Goal: Task Accomplishment & Management: Complete application form

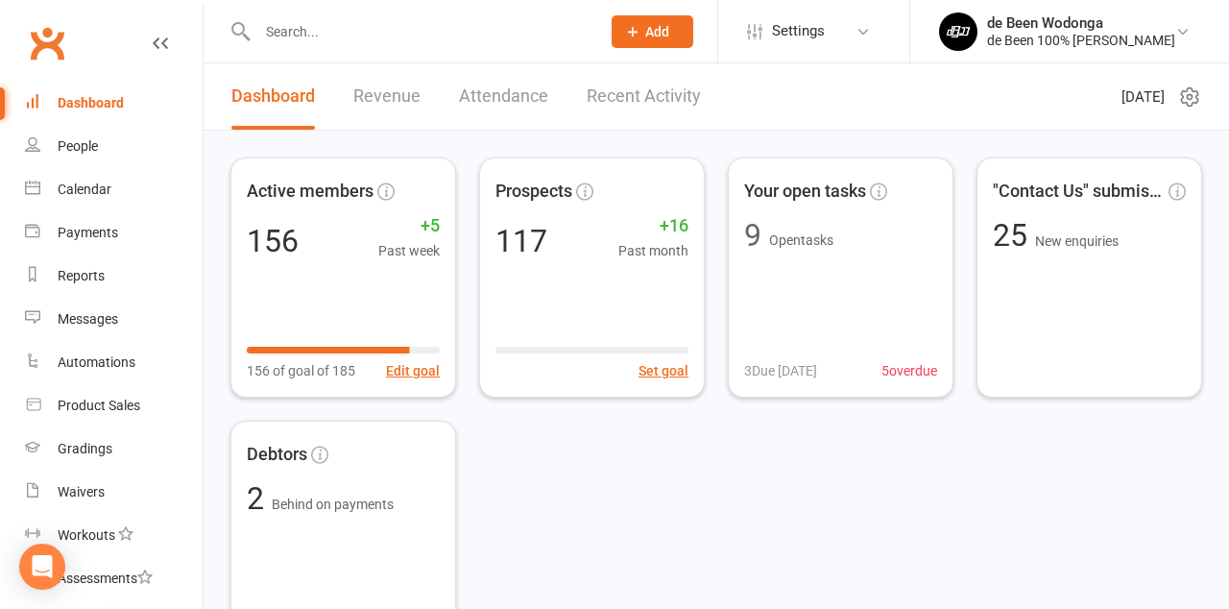
click at [857, 36] on icon at bounding box center [863, 31] width 15 height 15
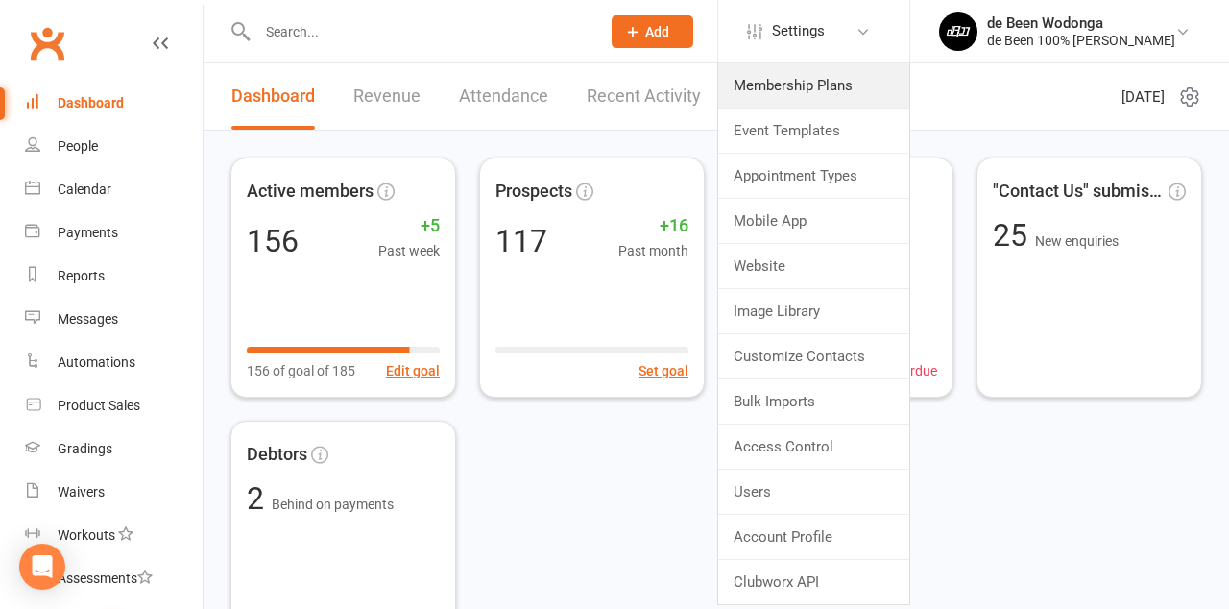
click at [838, 87] on link "Membership Plans" at bounding box center [813, 85] width 191 height 44
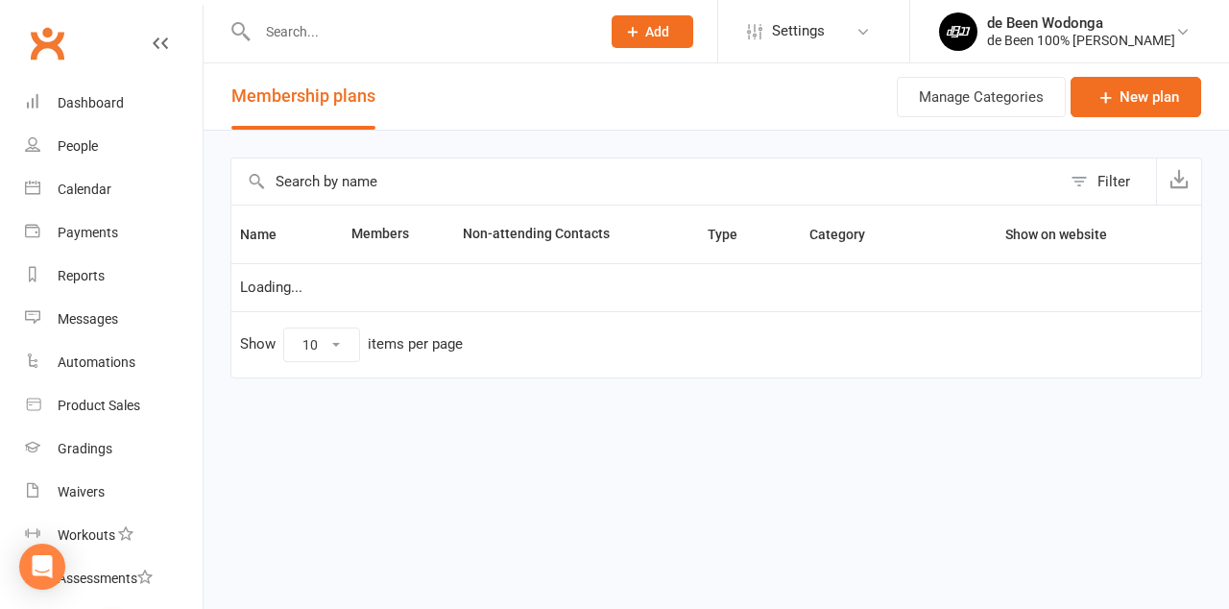
select select "100"
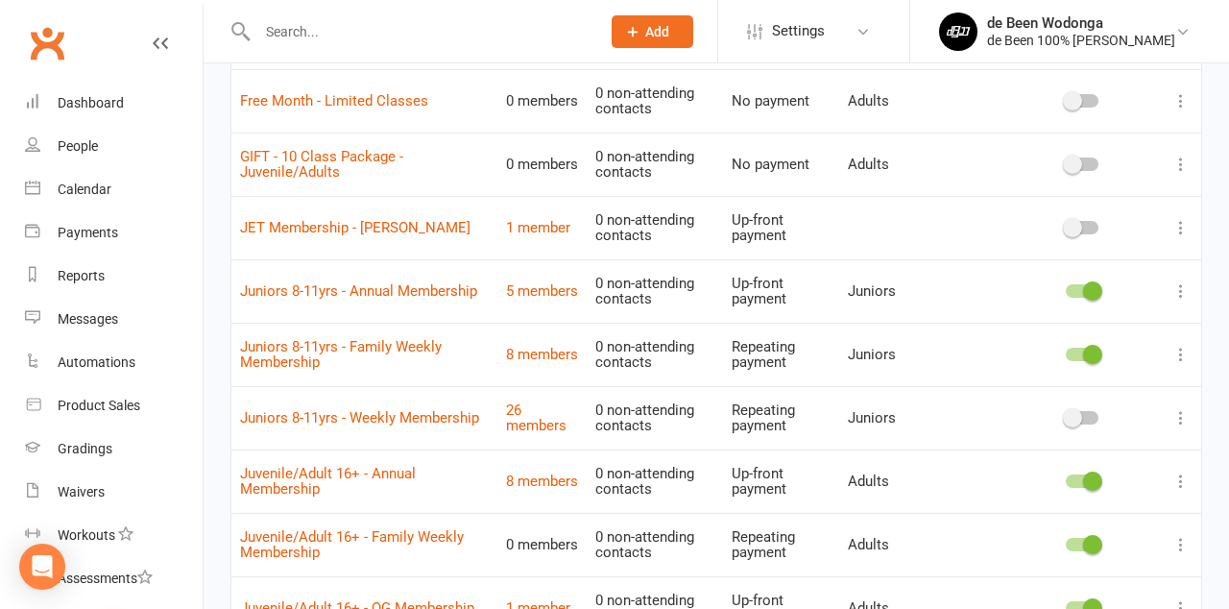
scroll to position [1089, 0]
click at [418, 290] on link "Juniors 8-11yrs - Annual Membership" at bounding box center [358, 289] width 237 height 17
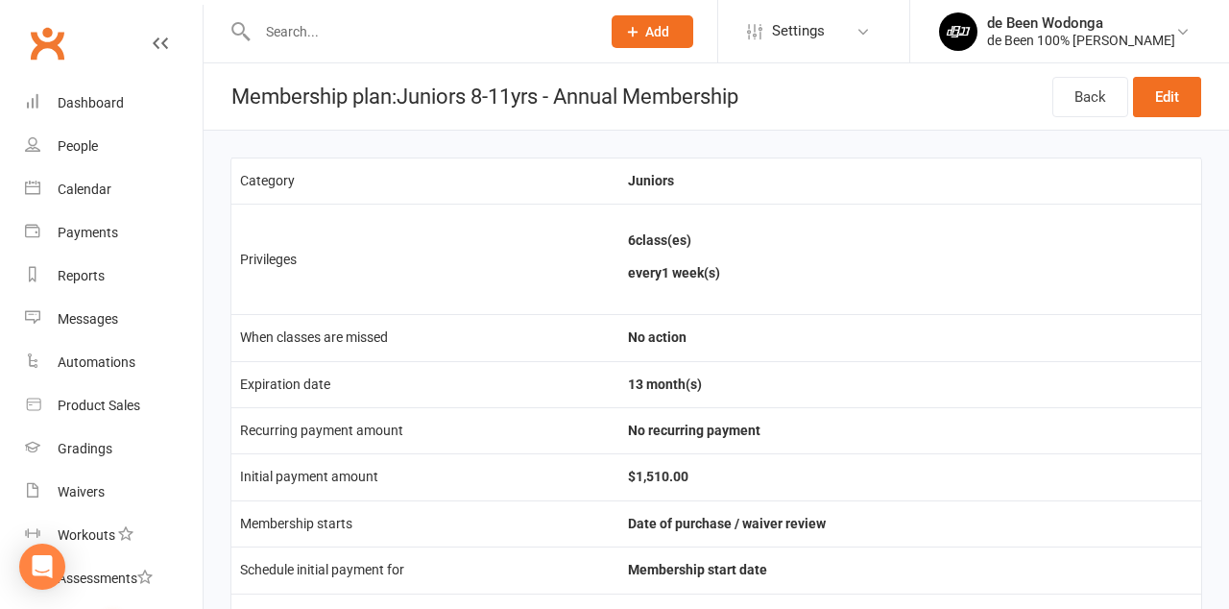
click at [858, 35] on icon at bounding box center [863, 31] width 15 height 15
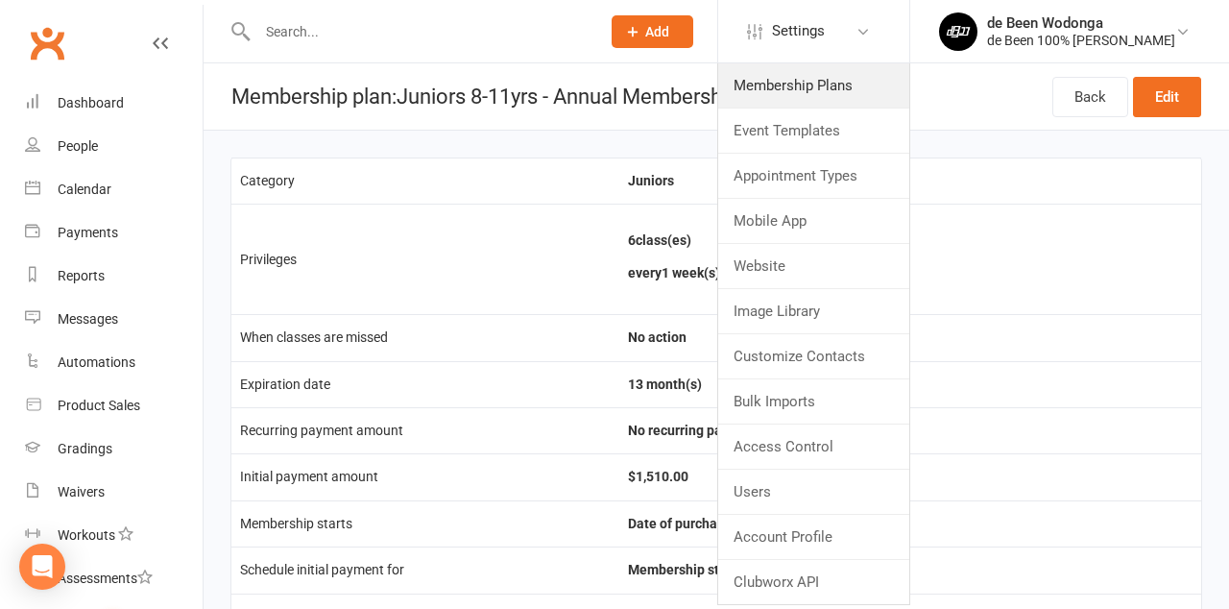
click at [824, 92] on link "Membership Plans" at bounding box center [813, 85] width 191 height 44
select select "100"
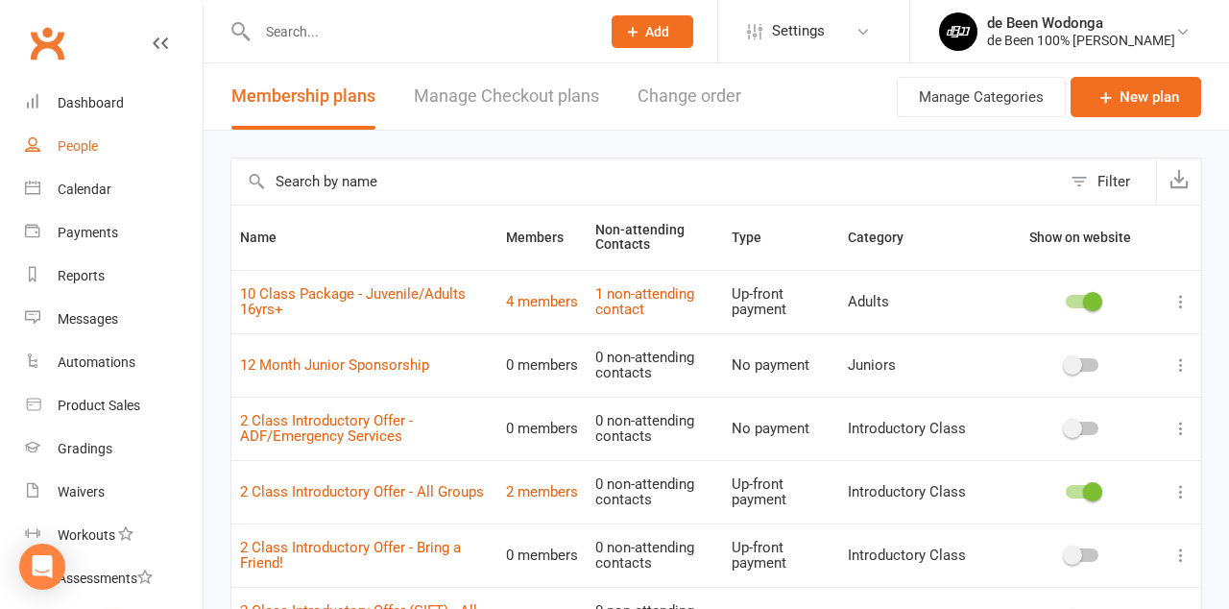
click at [77, 152] on div "People" at bounding box center [78, 145] width 40 height 15
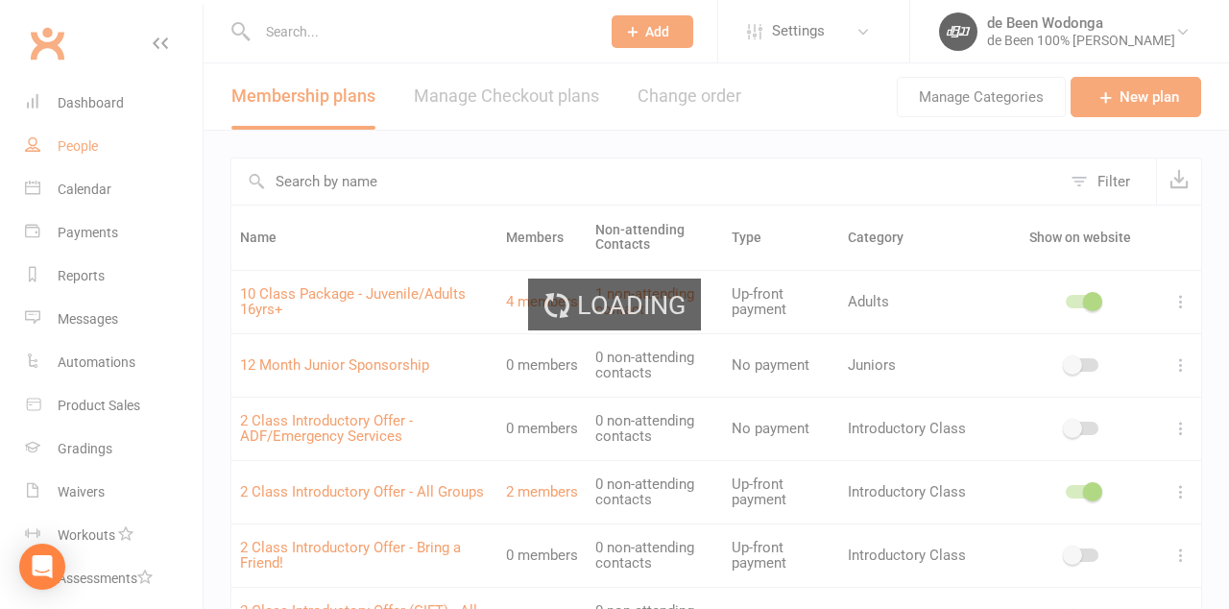
select select "100"
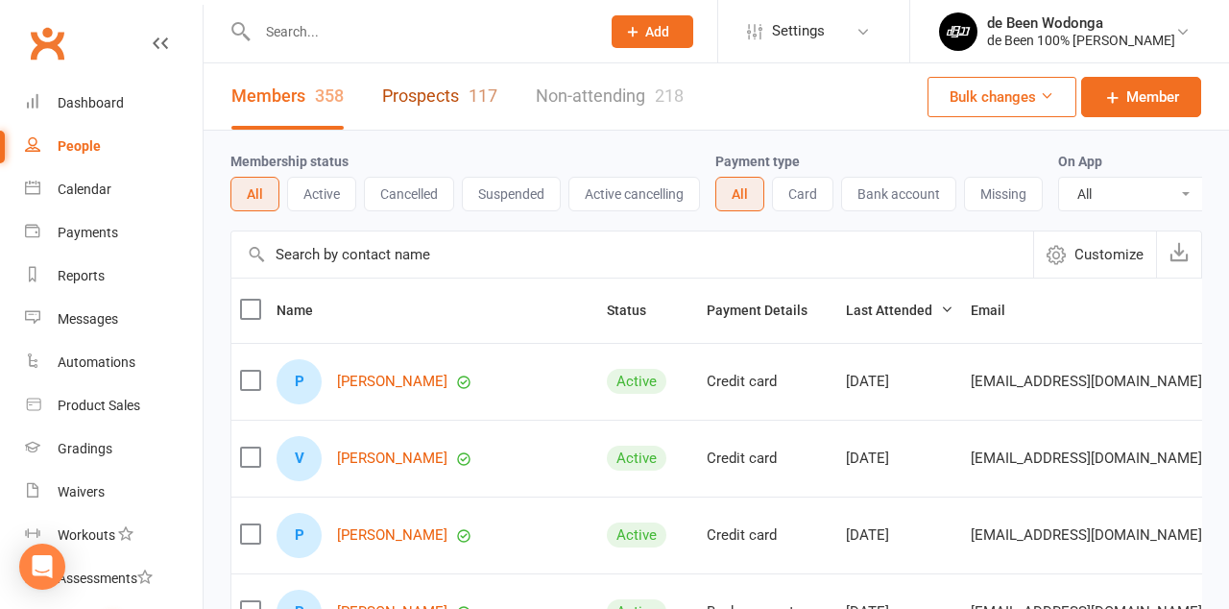
click at [457, 100] on link "Prospects 117" at bounding box center [439, 96] width 115 height 66
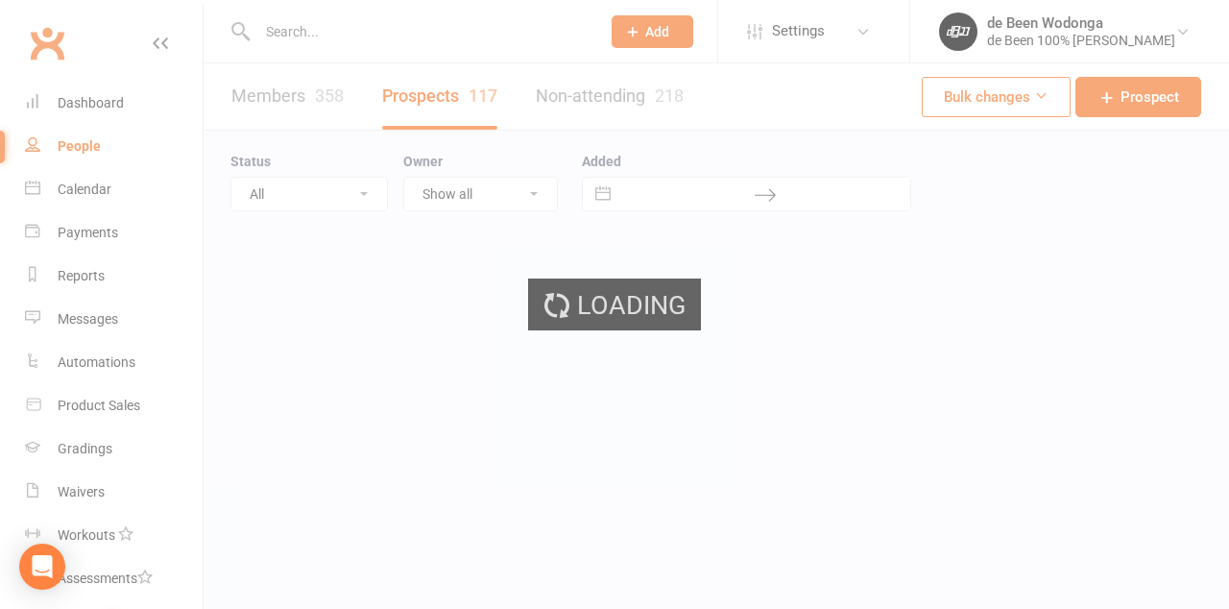
select select "50"
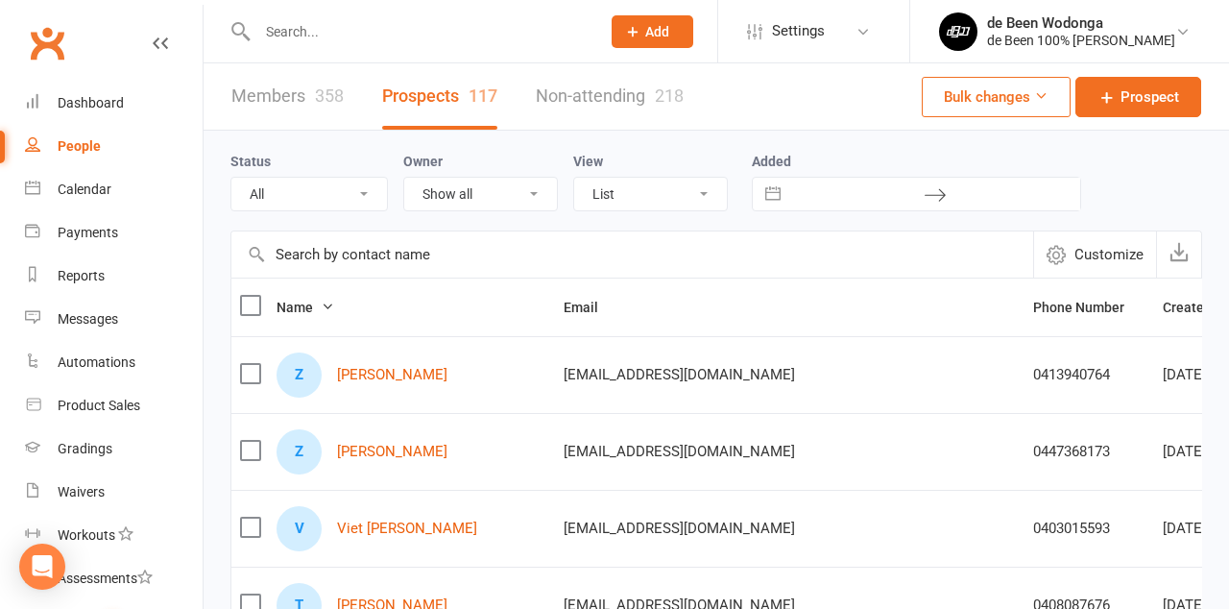
click at [376, 262] on input "text" at bounding box center [632, 254] width 802 height 46
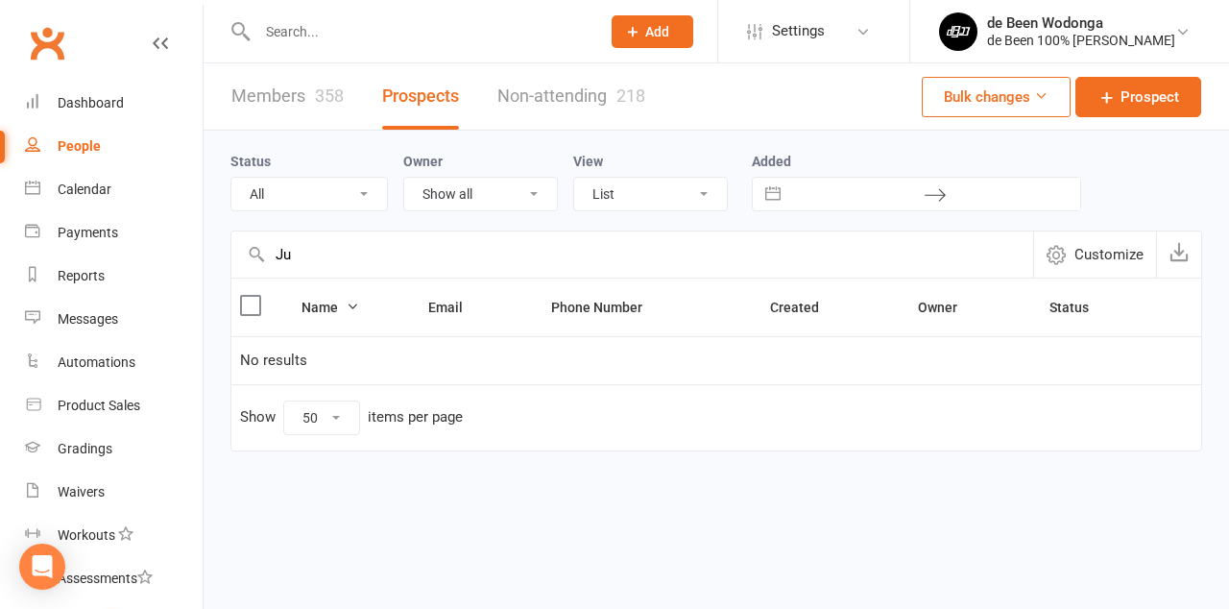
type input "J"
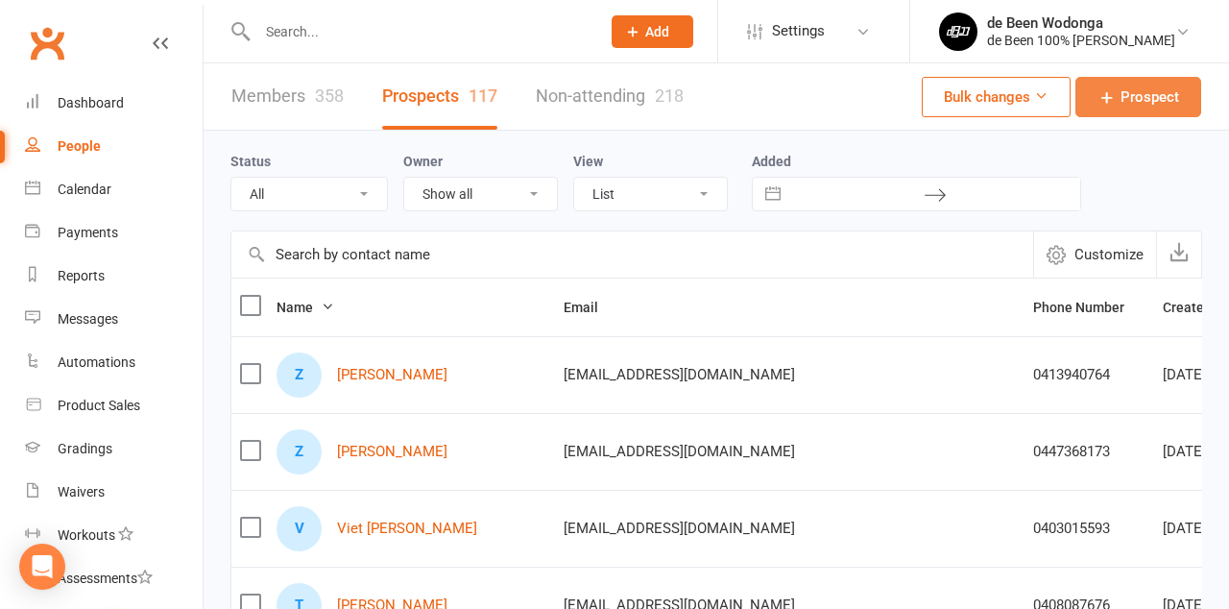
click at [1147, 108] on span "Prospect" at bounding box center [1150, 96] width 59 height 23
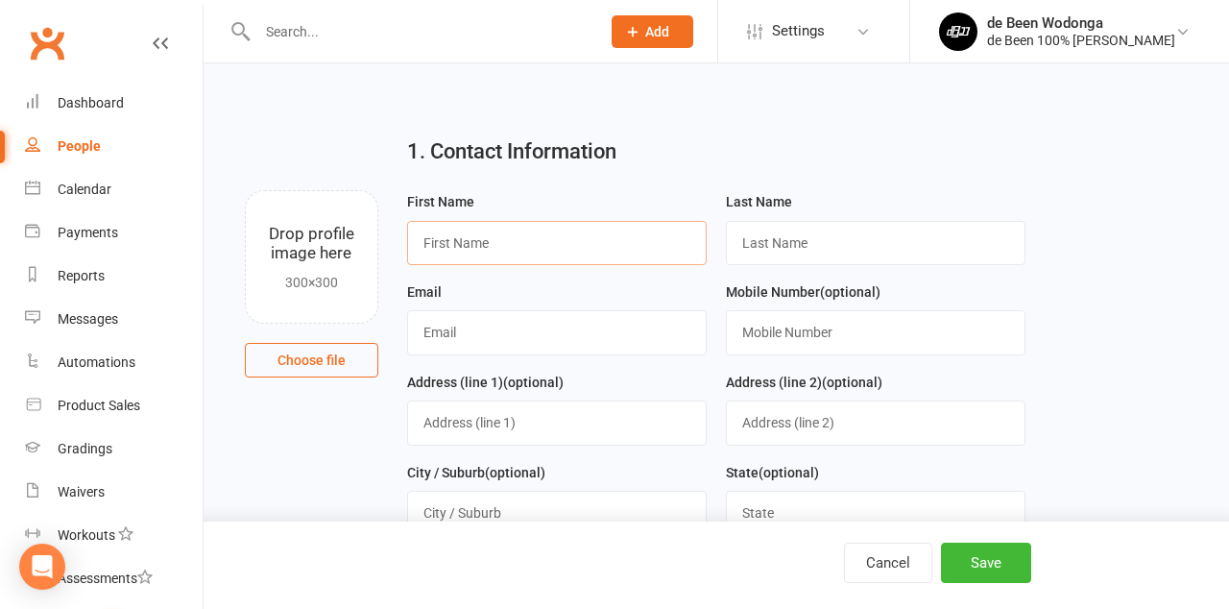
click at [468, 254] on input "text" at bounding box center [557, 243] width 300 height 44
type input "[PERSON_NAME]"
click at [805, 261] on input "text" at bounding box center [876, 243] width 300 height 44
type input "Combe"
click at [474, 338] on input "text" at bounding box center [557, 332] width 300 height 44
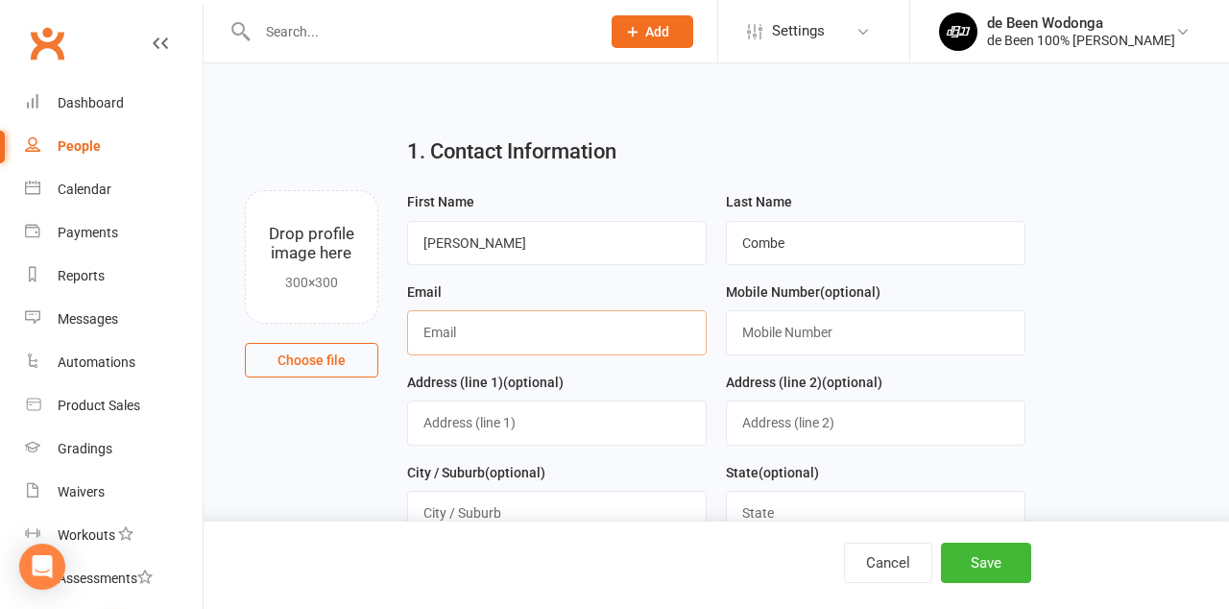
type input "J"
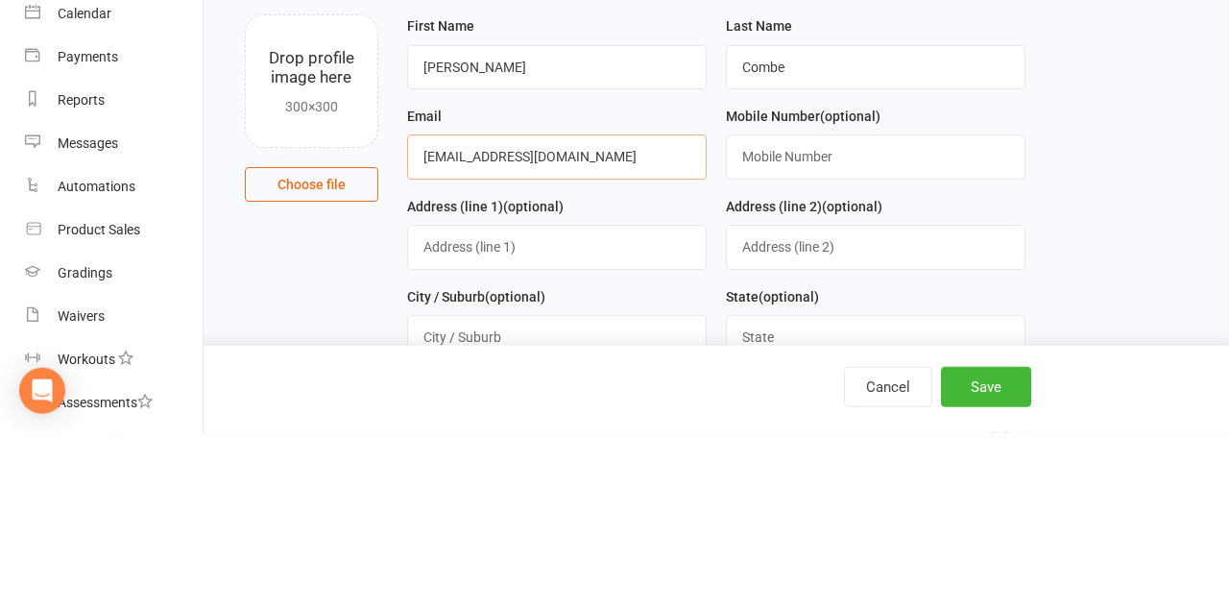
type input "[EMAIL_ADDRESS][DOMAIN_NAME]"
click at [818, 340] on input "text" at bounding box center [876, 332] width 300 height 44
type input "0478774595"
click at [434, 444] on input "text" at bounding box center [557, 423] width 300 height 44
type input "0"
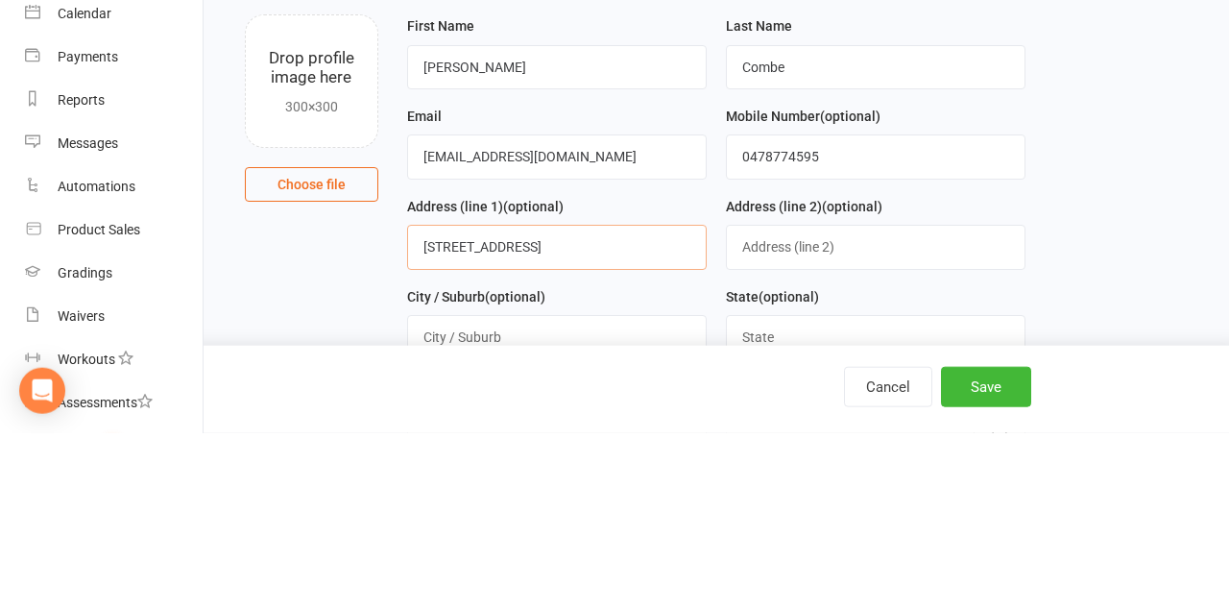
type input "[STREET_ADDRESS]"
click at [495, 515] on input "text" at bounding box center [557, 513] width 300 height 44
type input "Wodonga"
click at [786, 511] on input "text" at bounding box center [876, 513] width 300 height 44
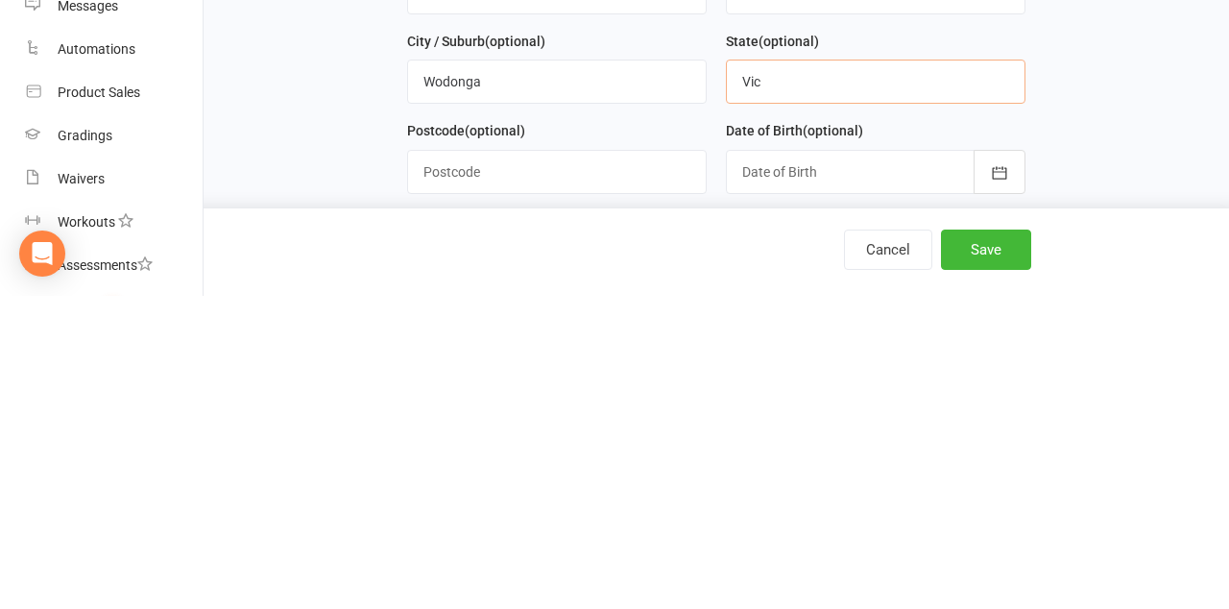
scroll to position [119, 0]
type input "Vic"
click at [448, 465] on input "text" at bounding box center [557, 484] width 300 height 44
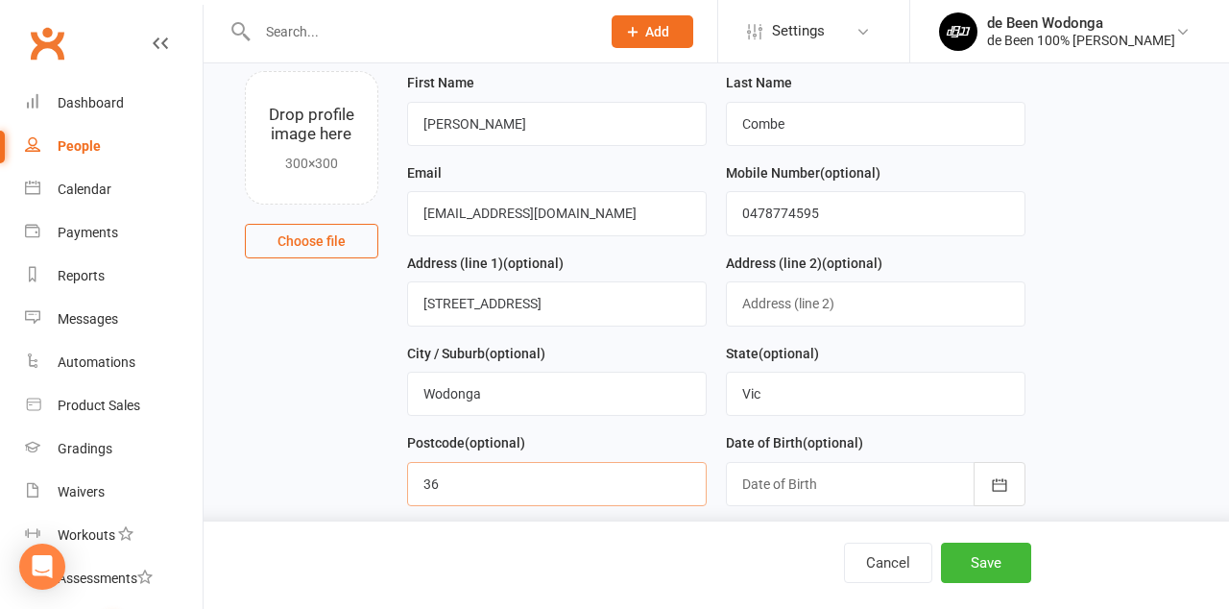
click at [481, 485] on input "36" at bounding box center [557, 484] width 300 height 44
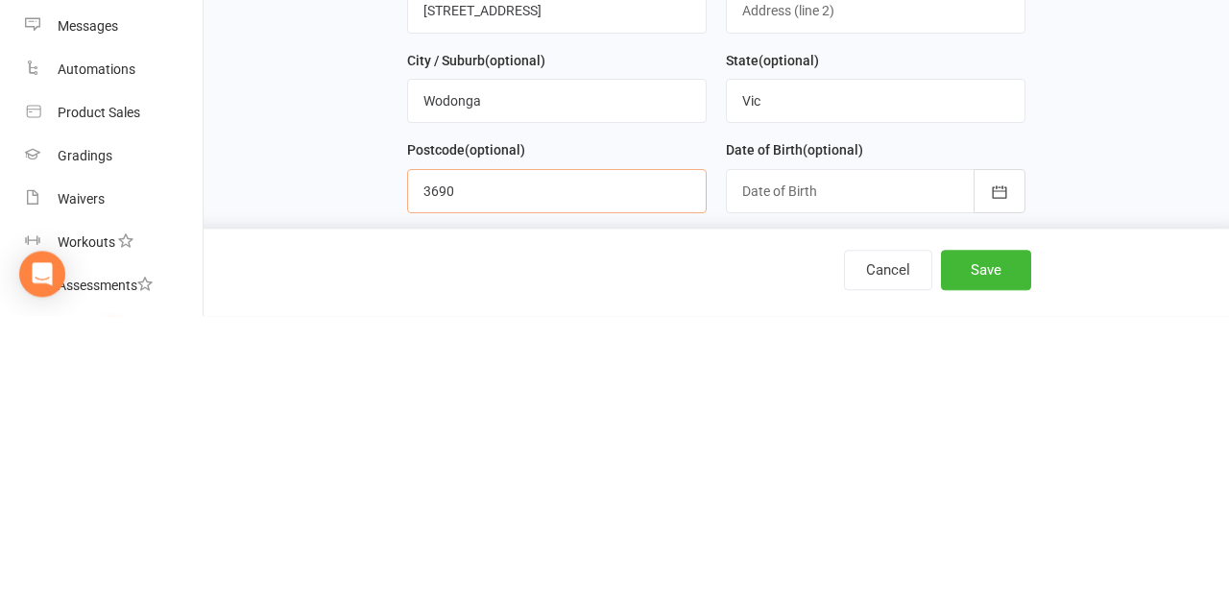
type input "3690"
click at [815, 478] on div at bounding box center [876, 484] width 300 height 44
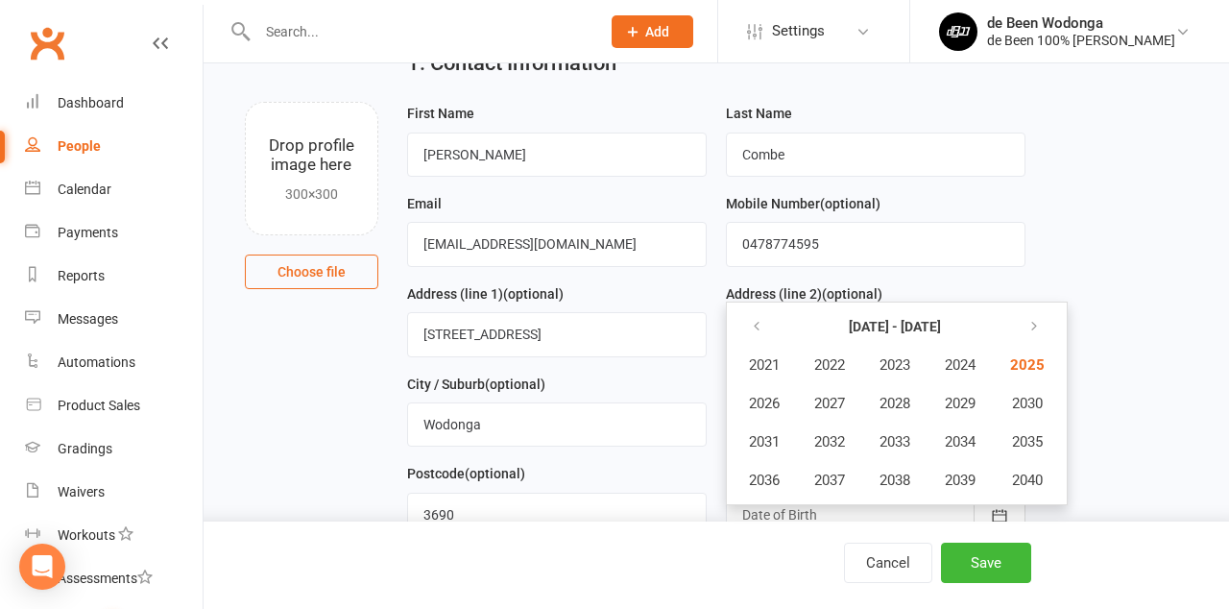
scroll to position [85, 0]
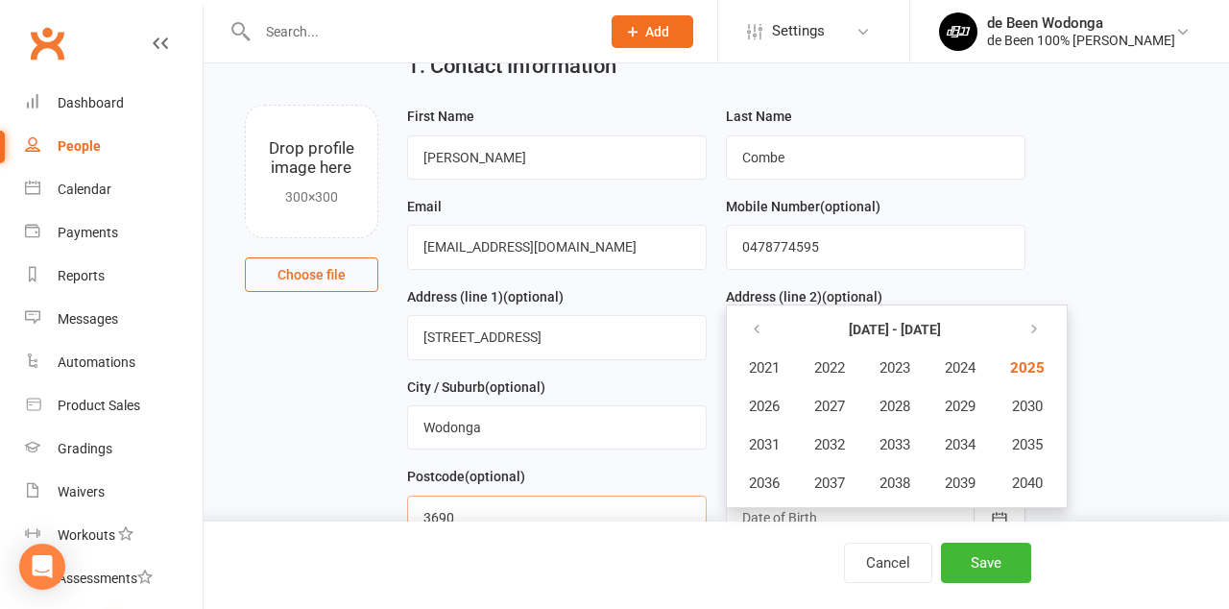
click at [578, 513] on input "3690" at bounding box center [557, 518] width 300 height 44
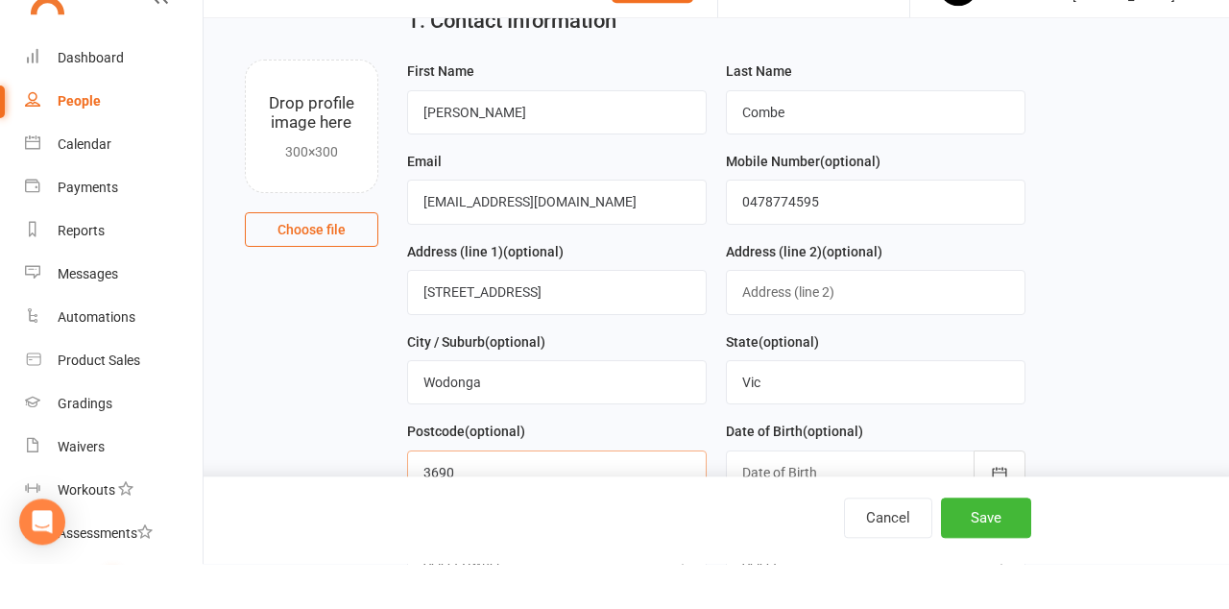
scroll to position [98, 0]
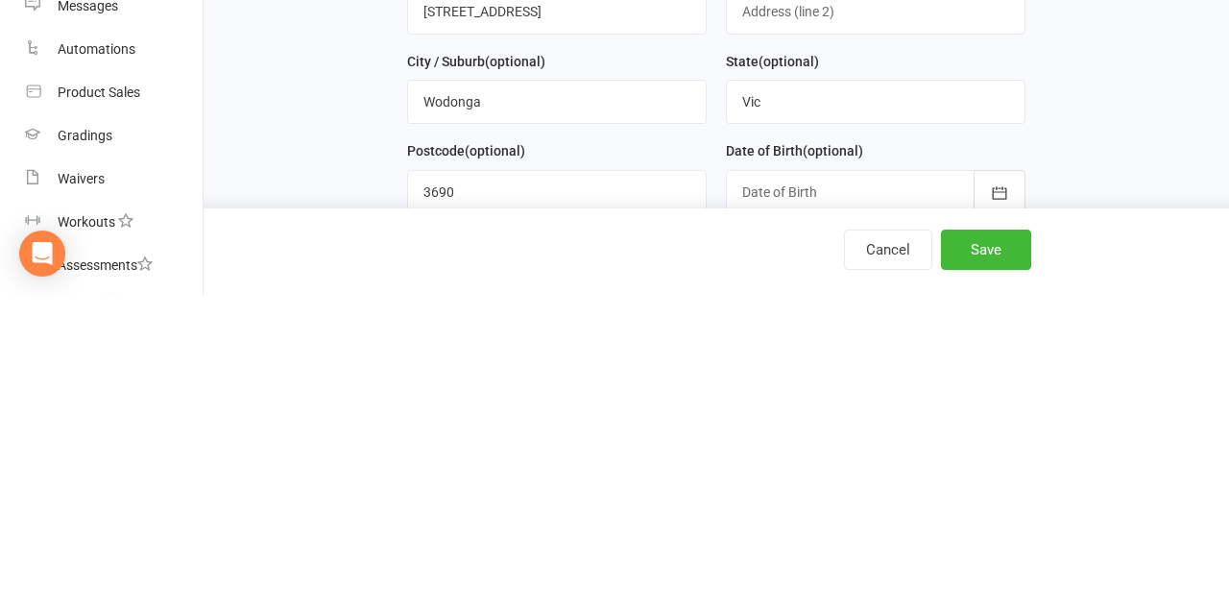
click at [822, 514] on div at bounding box center [876, 505] width 300 height 44
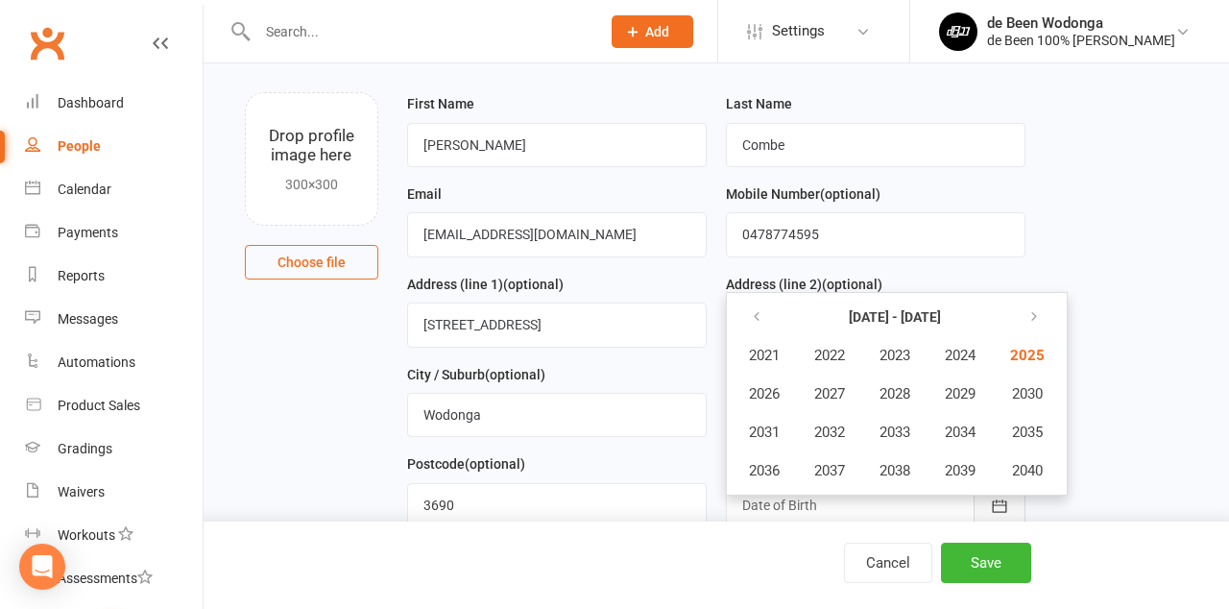
click at [1001, 510] on icon "button" at bounding box center [999, 506] width 19 height 19
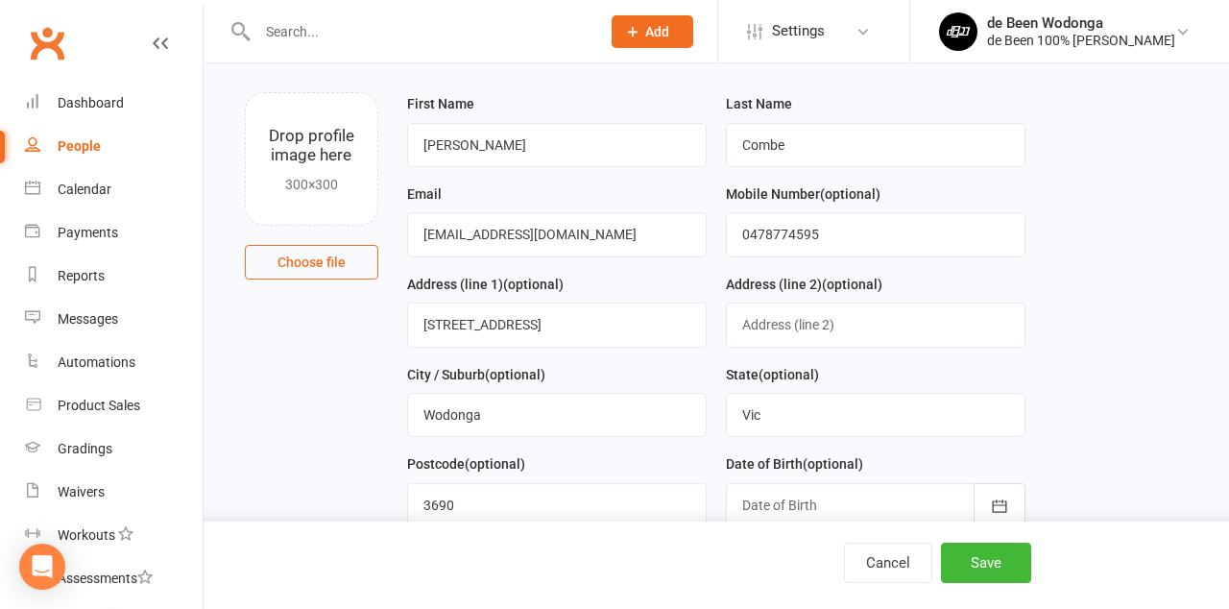
click at [861, 505] on div at bounding box center [876, 505] width 300 height 44
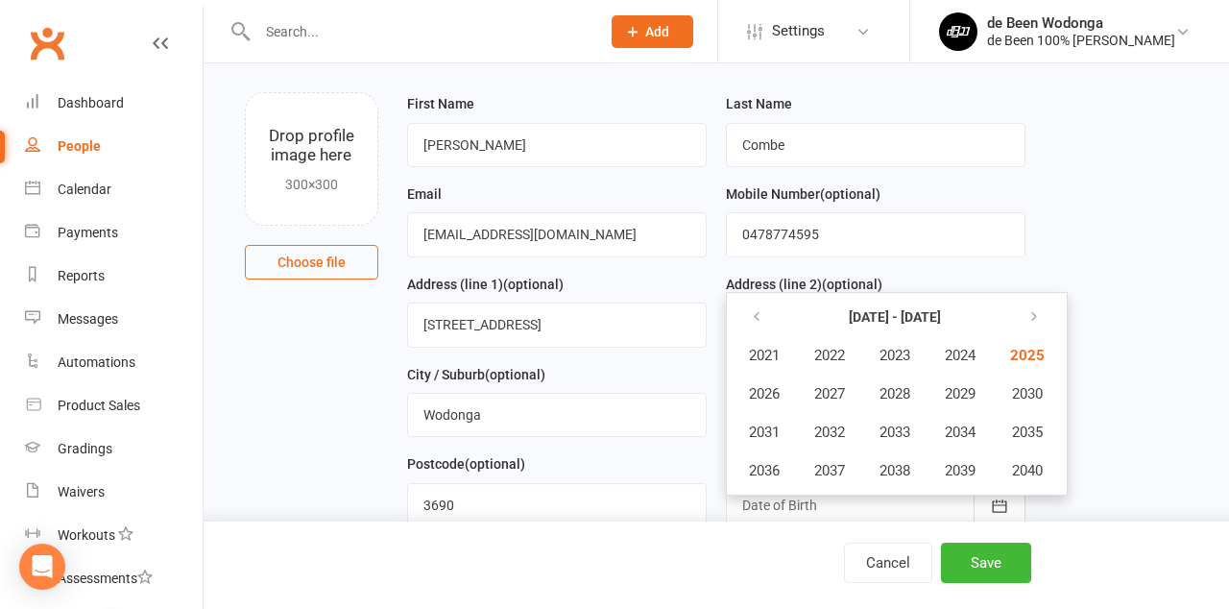
click at [786, 496] on ul "[DATE] - [DATE] 2021 2022 2023 2024 2025 2026 2027 2028 2029 2030 2031 2032 203…" at bounding box center [897, 394] width 342 height 204
click at [758, 319] on icon "button" at bounding box center [756, 316] width 13 height 15
click at [747, 315] on button "button" at bounding box center [758, 317] width 41 height 35
click at [751, 313] on icon "button" at bounding box center [756, 316] width 13 height 15
click at [896, 479] on span "1978" at bounding box center [895, 470] width 31 height 17
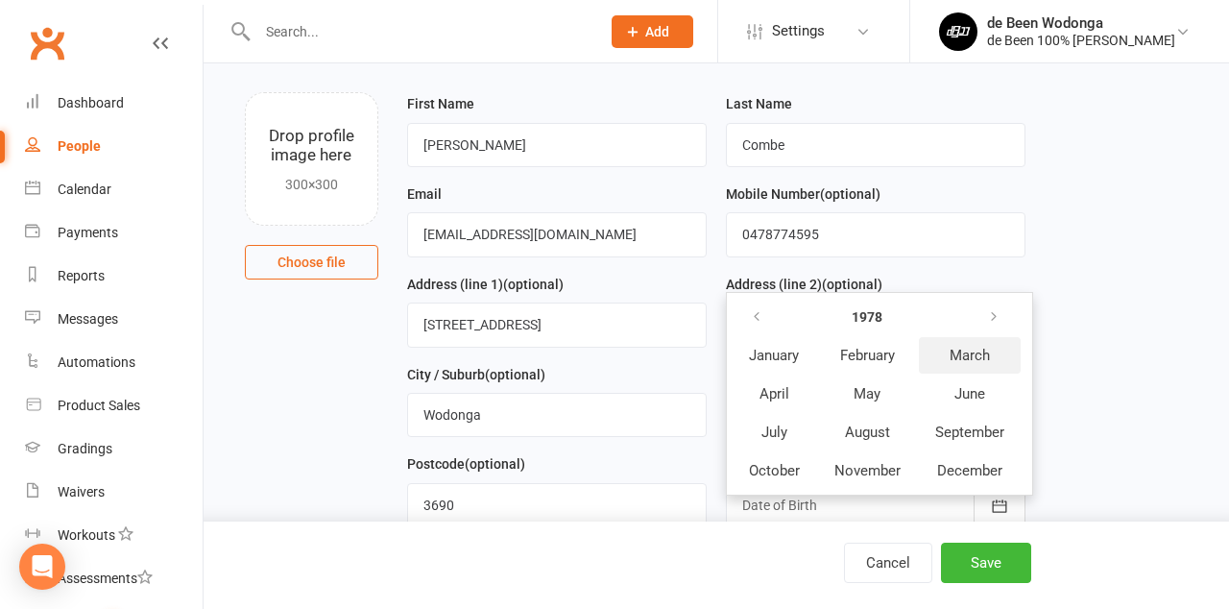
click at [975, 358] on span "March" at bounding box center [970, 355] width 40 height 17
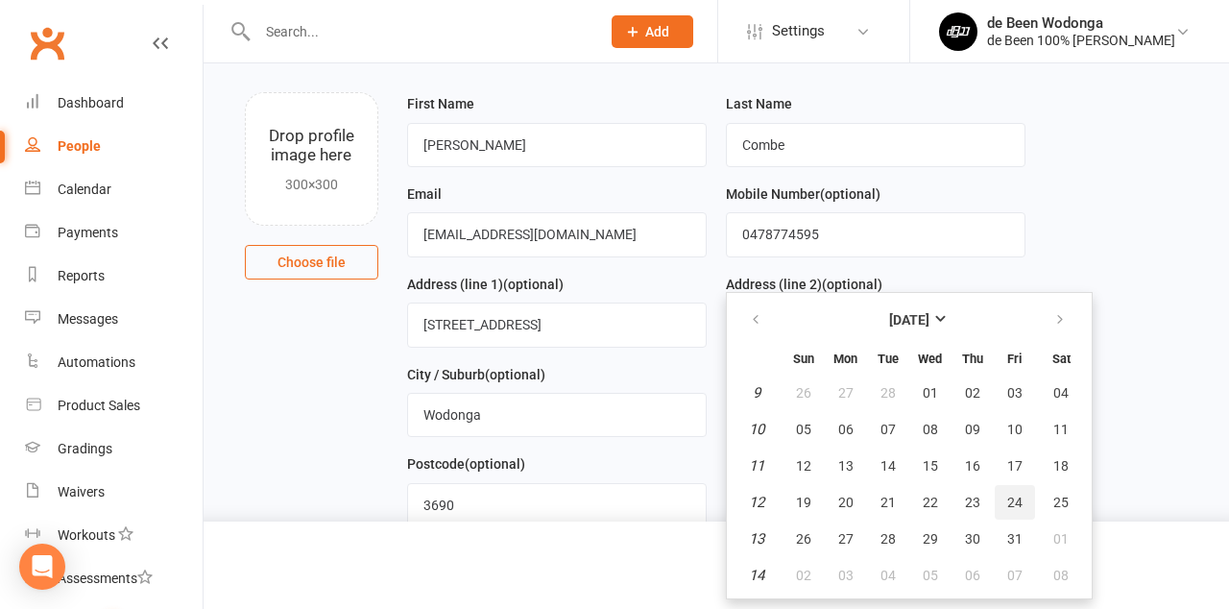
click at [1019, 499] on span "24" at bounding box center [1015, 502] width 15 height 15
type input "[DATE]"
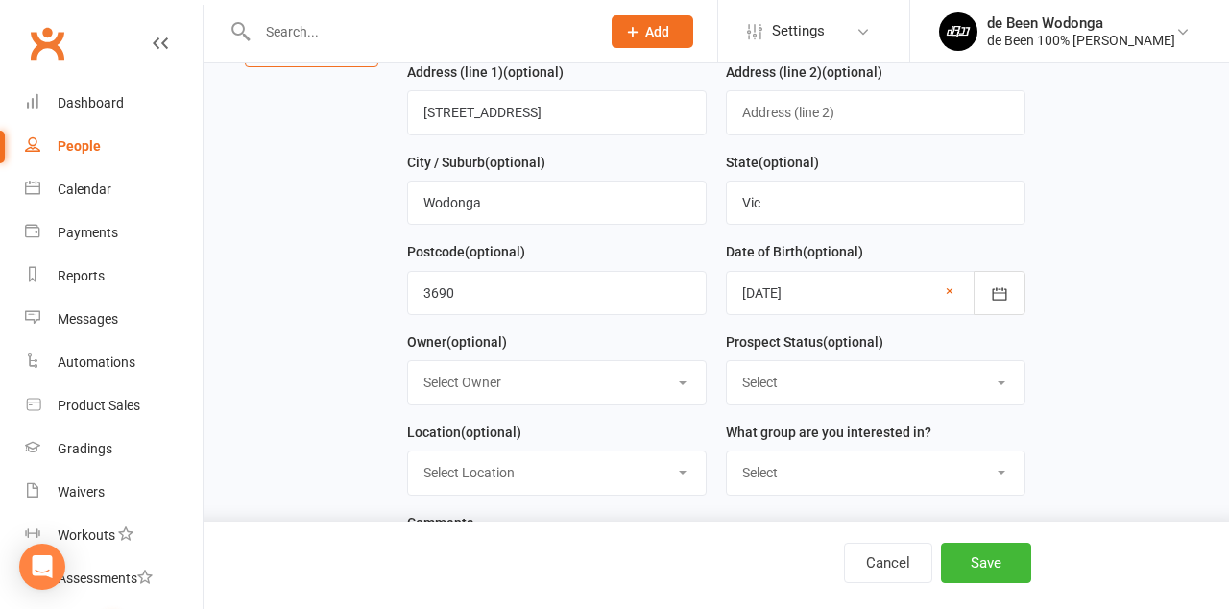
scroll to position [315, 0]
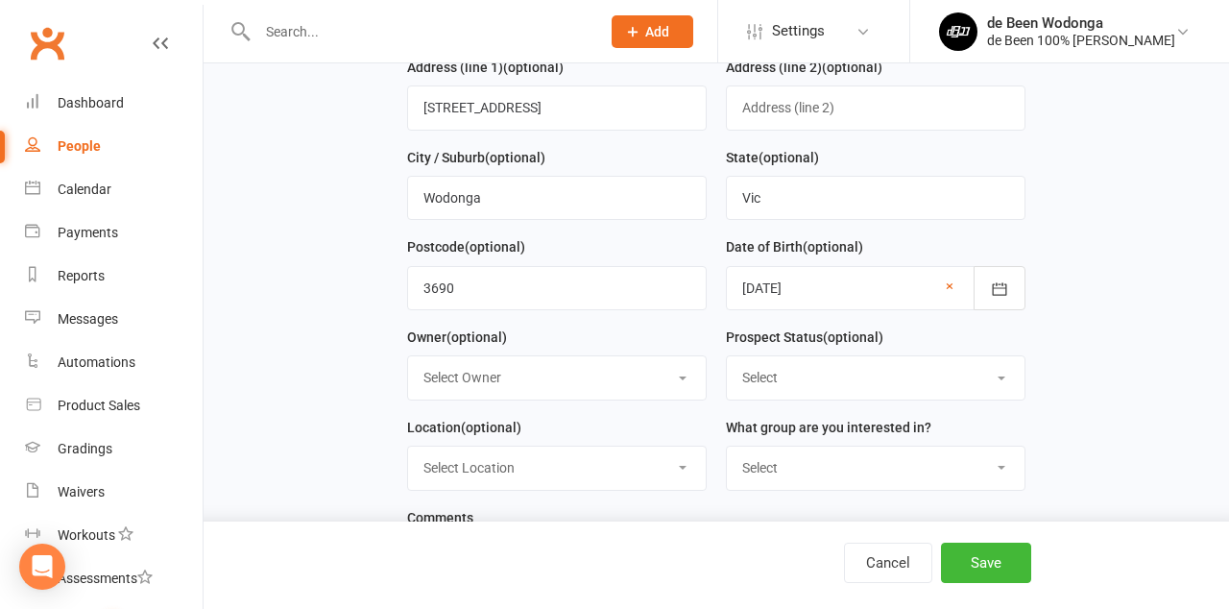
click at [664, 384] on select "Select Owner de Been [PERSON_NAME] Havik [PERSON_NAME] de Been [PERSON_NAME]" at bounding box center [557, 377] width 298 height 42
click at [615, 386] on select "Select Owner de Been [PERSON_NAME] Havik [PERSON_NAME] de Been [PERSON_NAME]" at bounding box center [557, 377] width 298 height 42
click at [586, 421] on div "Location (optional) Select Location [GEOGRAPHIC_DATA]" at bounding box center [557, 453] width 300 height 75
click at [1010, 375] on select "Select Initial Contact Follow-up Call Follow-up Email Almost Ready Not Ready No…" at bounding box center [876, 377] width 298 height 42
click at [1090, 382] on main "1. Contact Information Drop profile image here 300×300 Choose file First Name […" at bounding box center [717, 620] width 972 height 1628
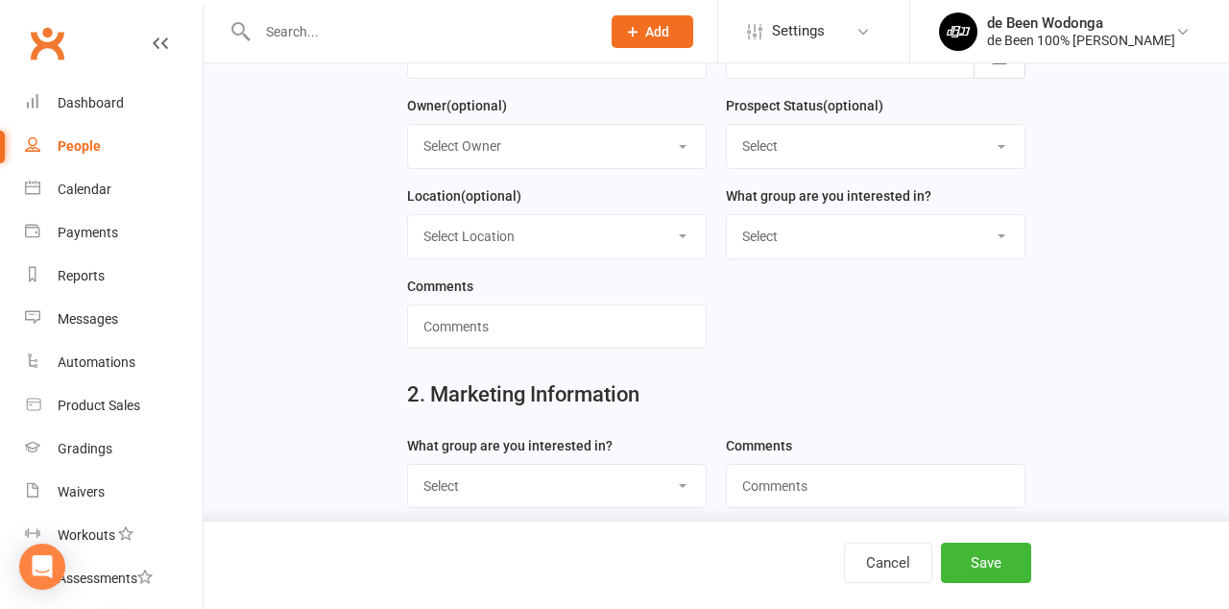
scroll to position [549, 0]
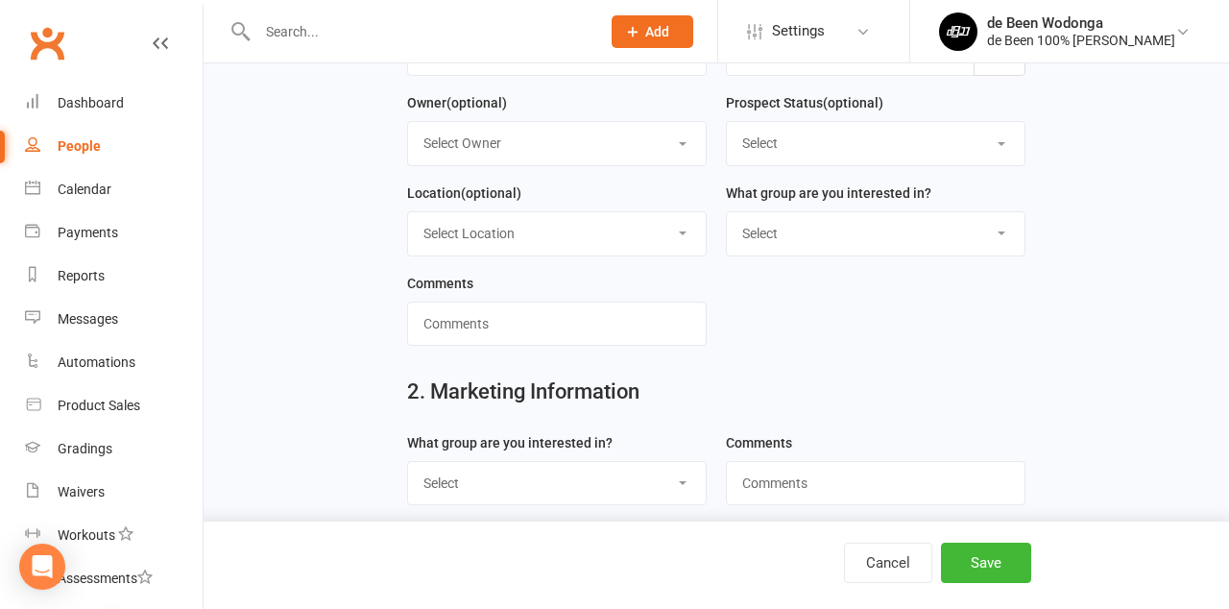
click at [693, 472] on select "Select Peewees 5-7 Juniors 8-11 Teens 12-15 Juvenile Adults 16+" at bounding box center [557, 483] width 298 height 42
select select "Juniors 8-11"
click at [884, 478] on input "text" at bounding box center [876, 483] width 300 height 44
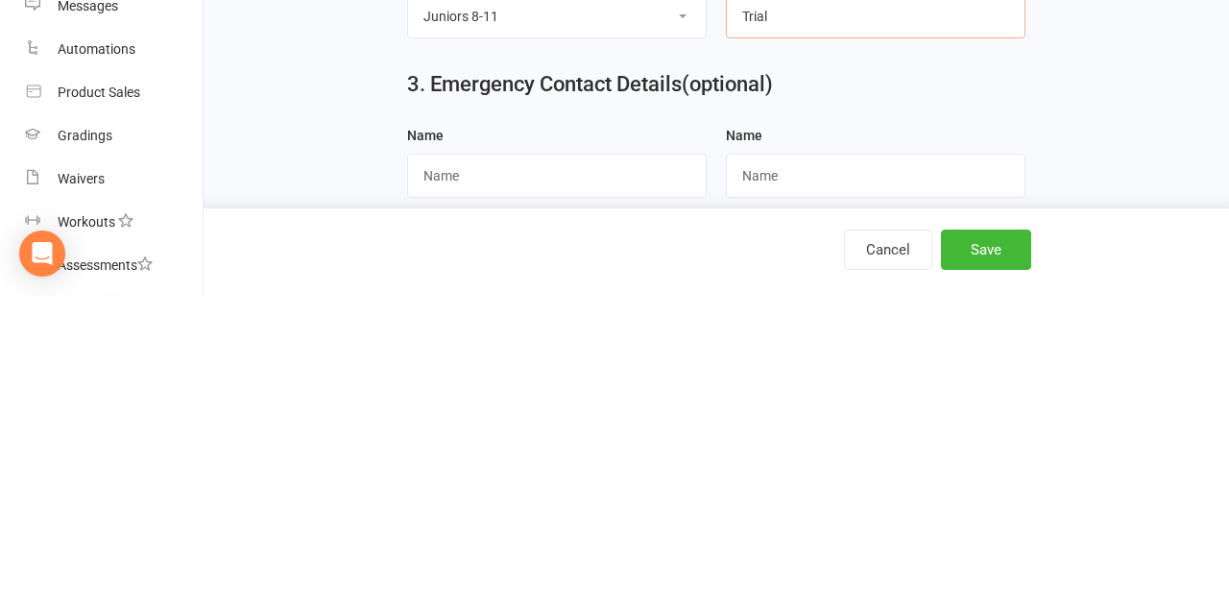
scroll to position [704, 0]
type input "Trial"
click at [488, 496] on input "text" at bounding box center [557, 488] width 300 height 44
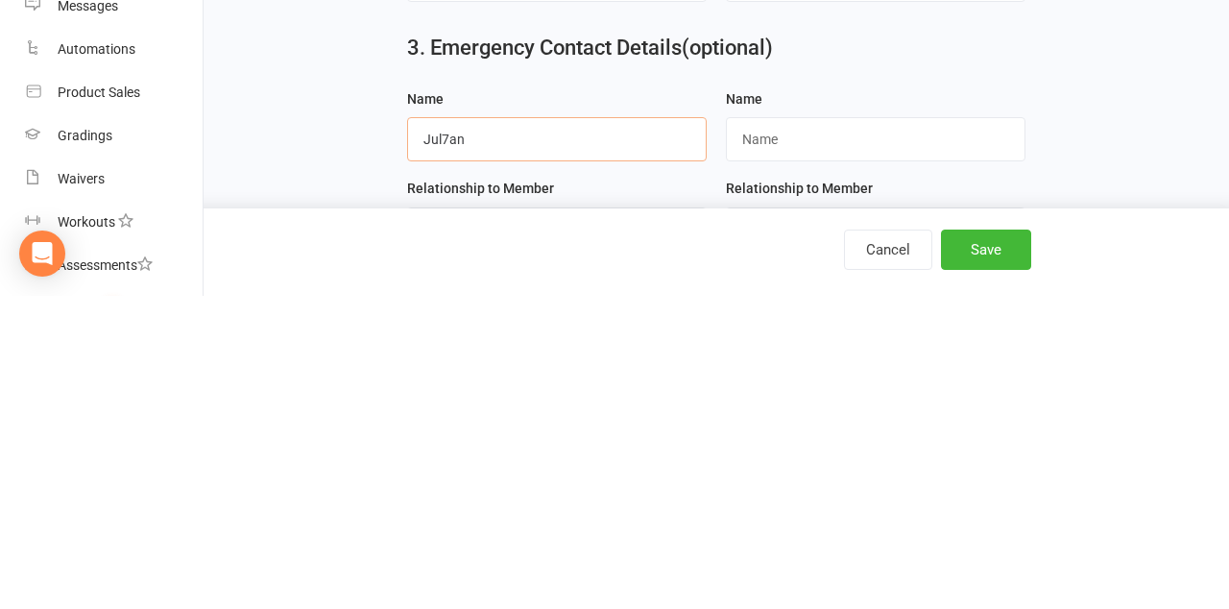
scroll to position [838, 0]
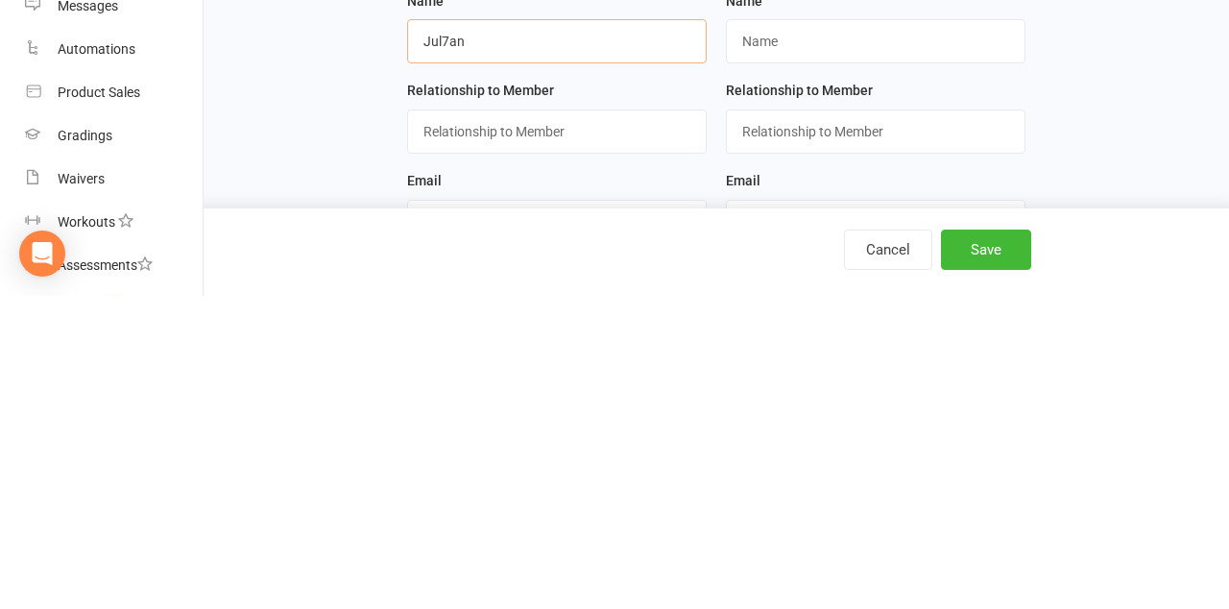
type input "Jul7an"
click at [559, 444] on input "text" at bounding box center [557, 445] width 300 height 44
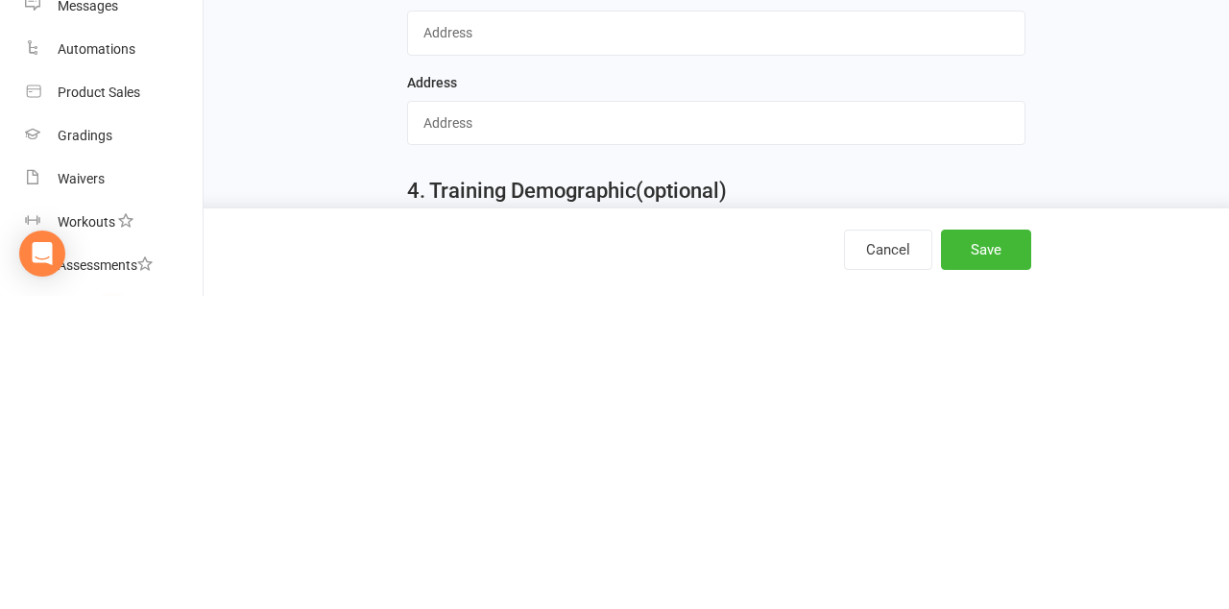
scroll to position [1253, 0]
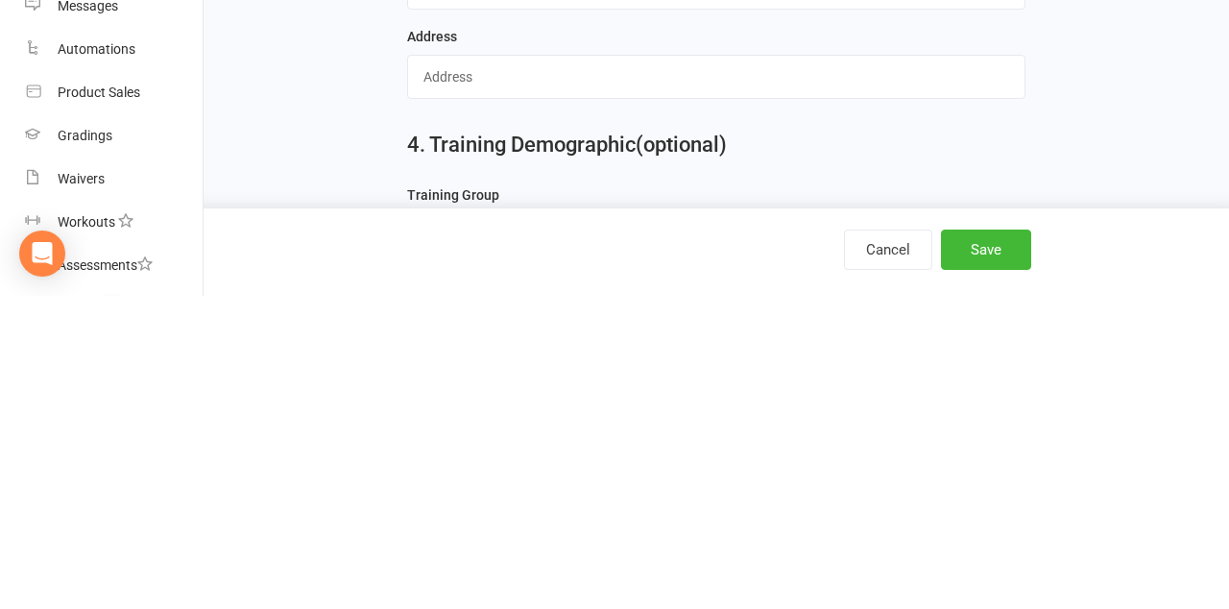
type input "Dad"
click at [713, 553] on select "Select Pee Wees 5-7yrs Juniors 8-11yrs Teens 12-15yrs Juvenile/Adult 16yrs+" at bounding box center [717, 549] width 618 height 42
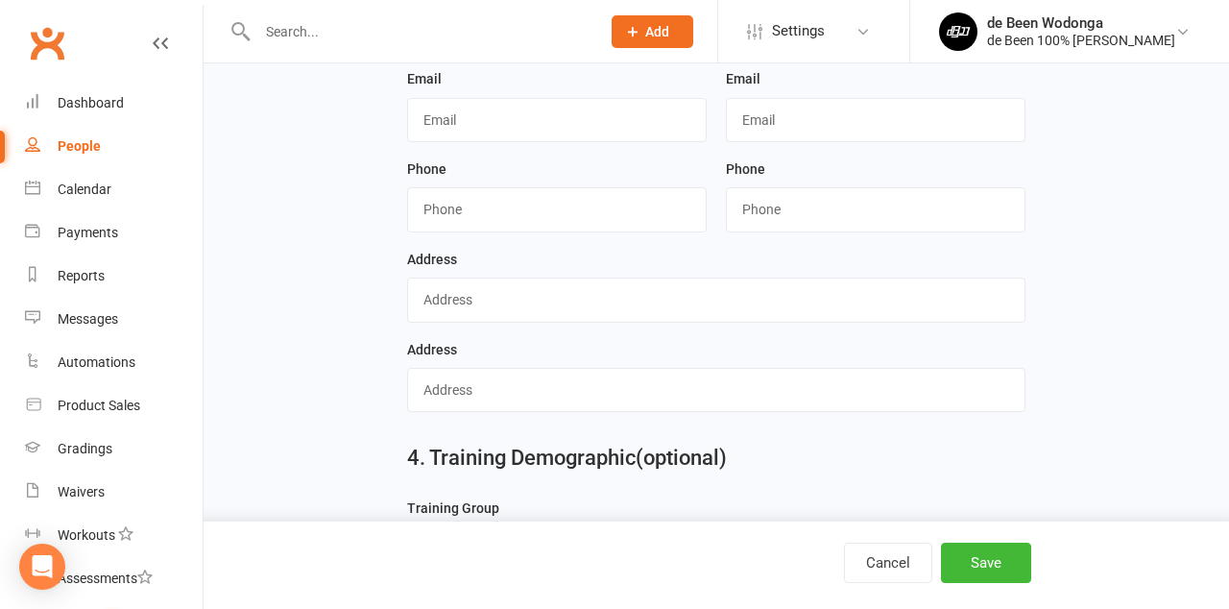
select select "Juniors 8-11yrs"
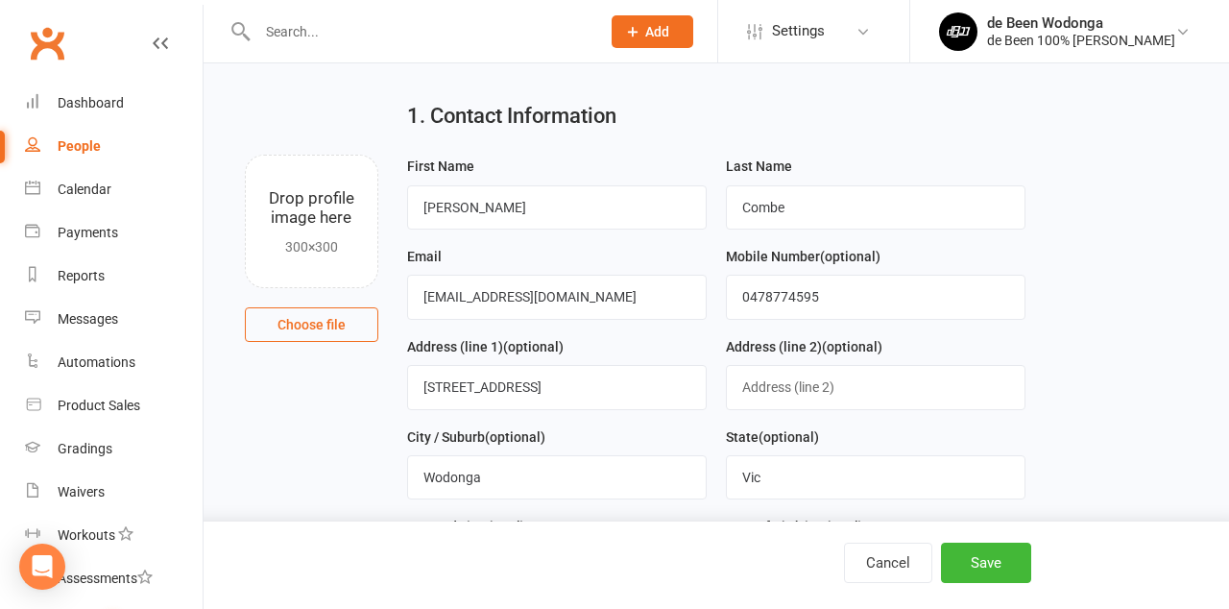
scroll to position [0, 0]
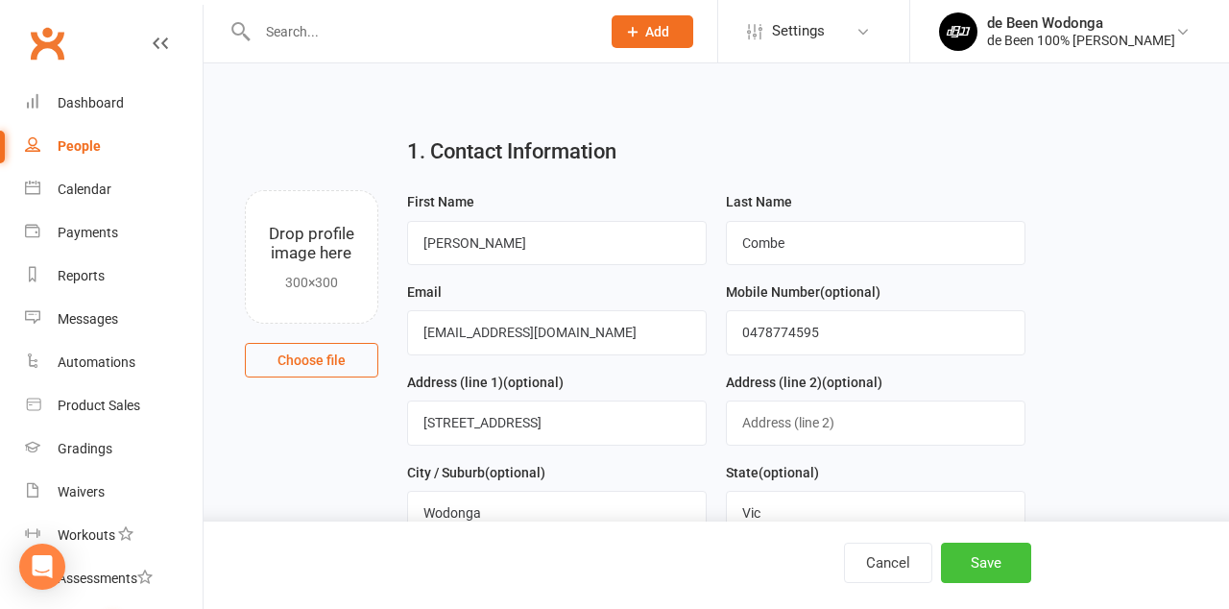
click at [999, 558] on button "Save" at bounding box center [986, 563] width 90 height 40
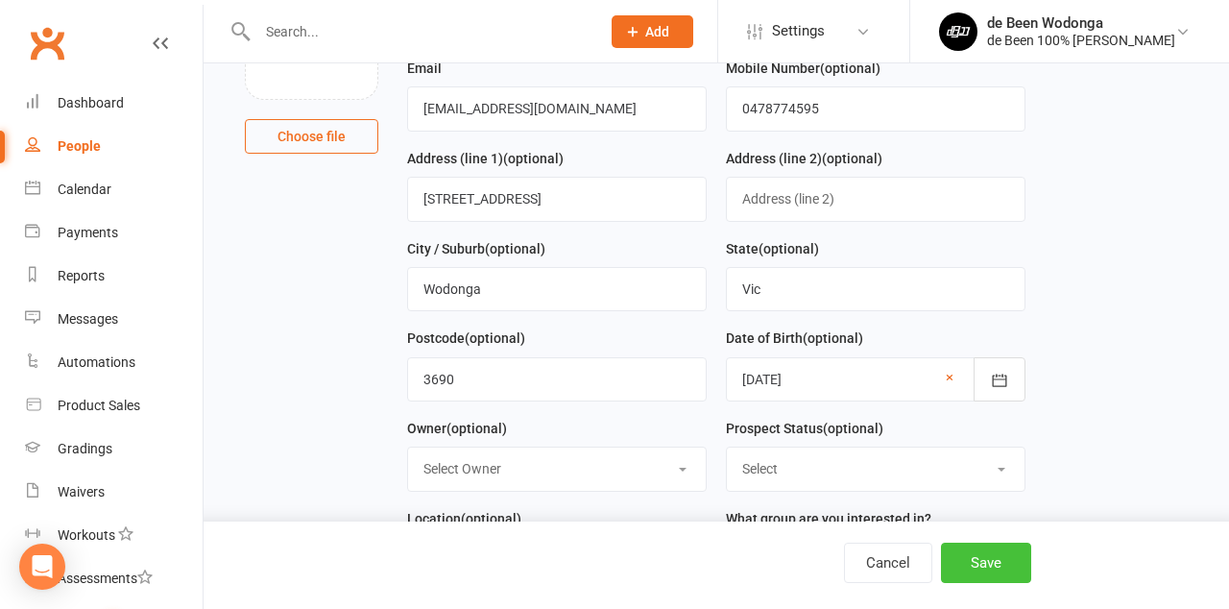
scroll to position [225, 0]
click at [997, 553] on select "Select Peewees 5-7 Juniors 8-11 Teens 12-15 Juvenile Adults 16+" at bounding box center [876, 558] width 298 height 42
select select "Juniors 8-11"
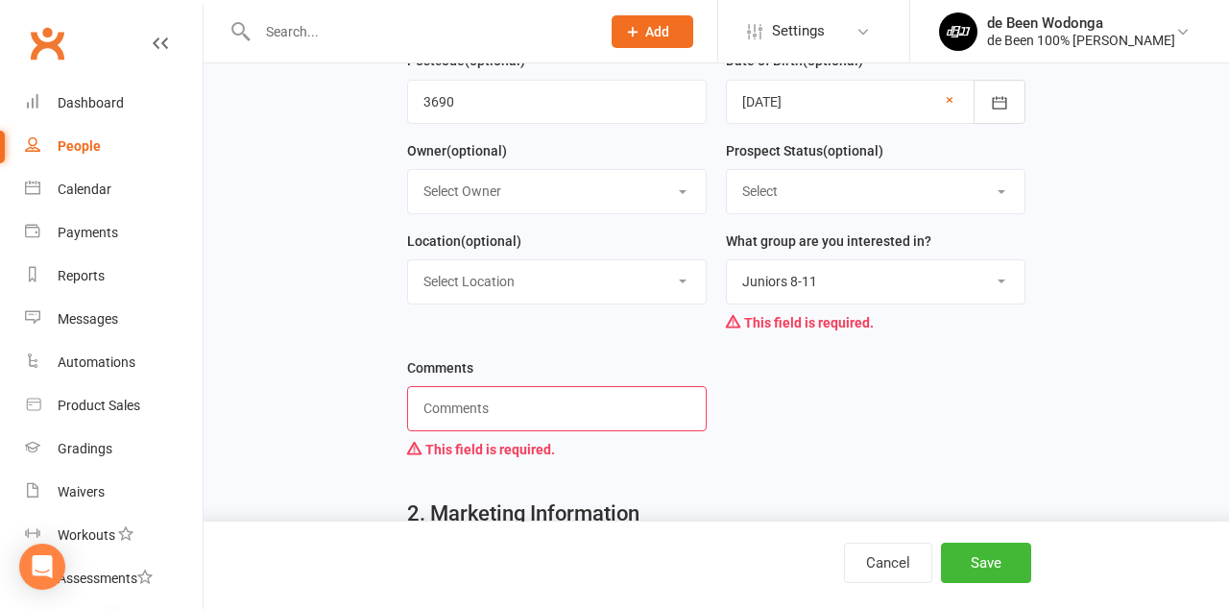
click at [483, 411] on input "text" at bounding box center [557, 408] width 300 height 44
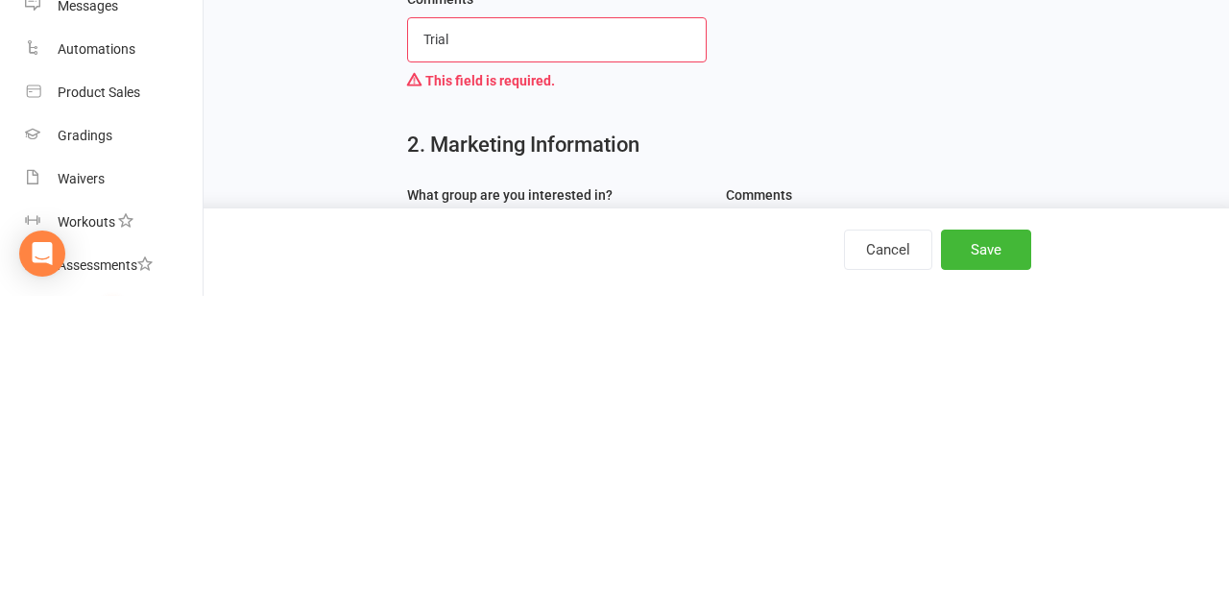
scroll to position [562, 0]
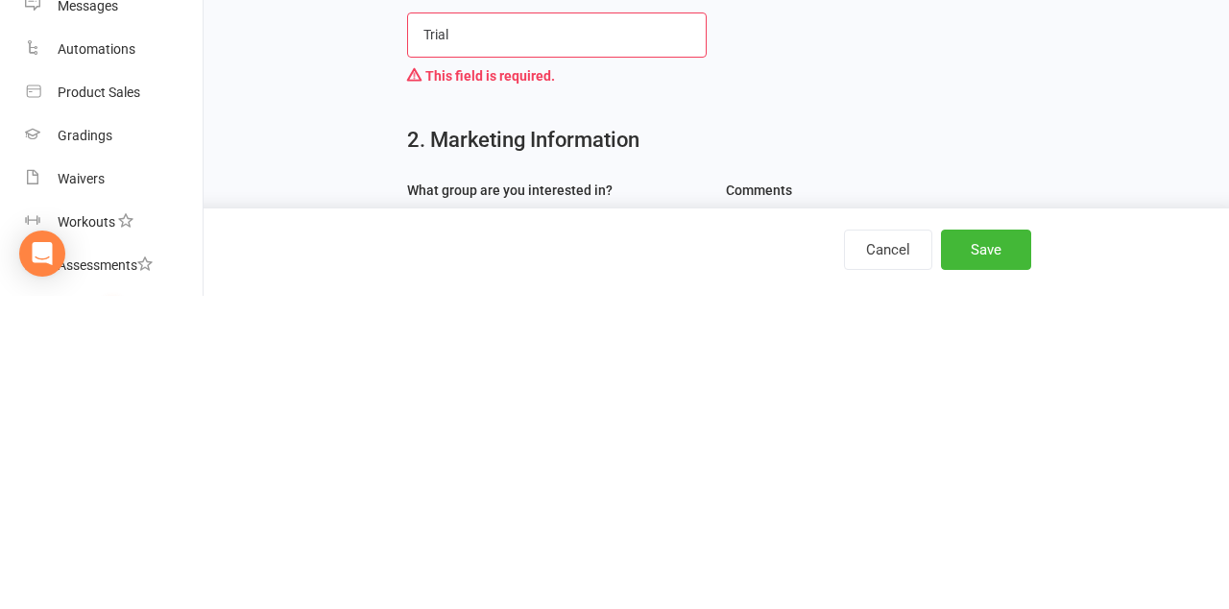
type input "Trial"
click at [1001, 583] on button "Save" at bounding box center [986, 563] width 90 height 40
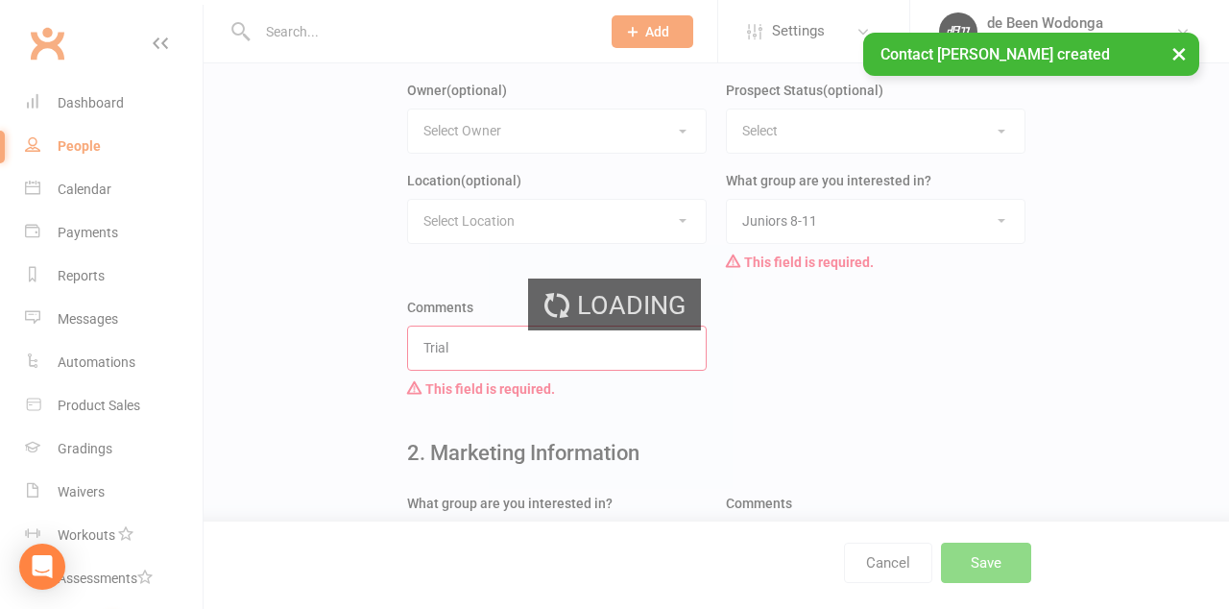
scroll to position [0, 0]
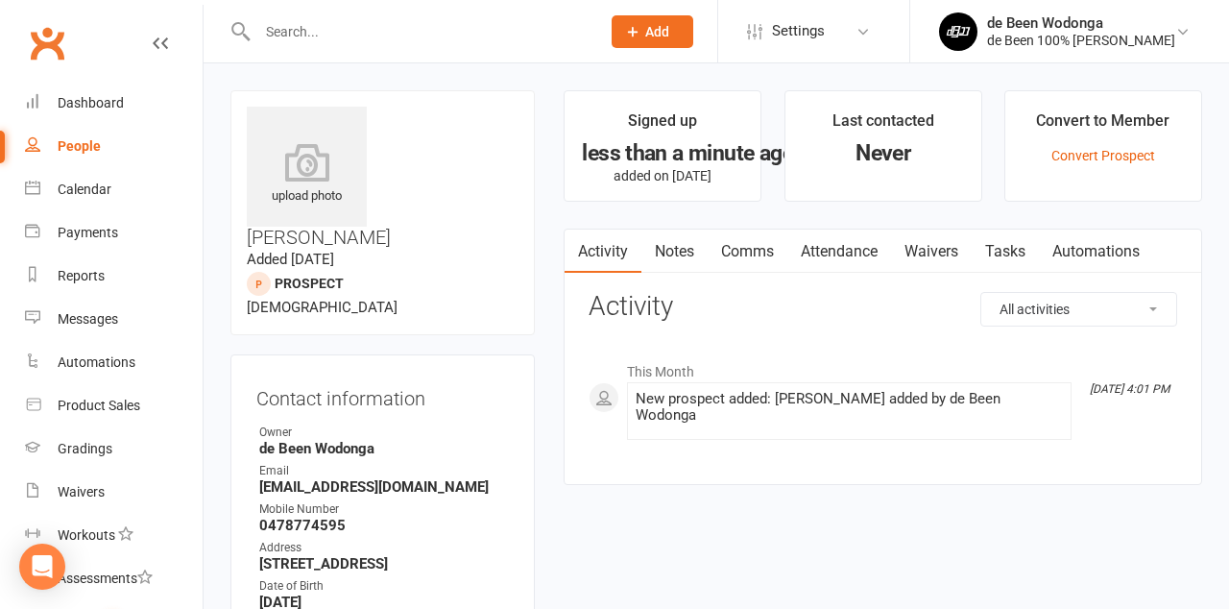
click at [952, 252] on link "Waivers" at bounding box center [931, 252] width 81 height 44
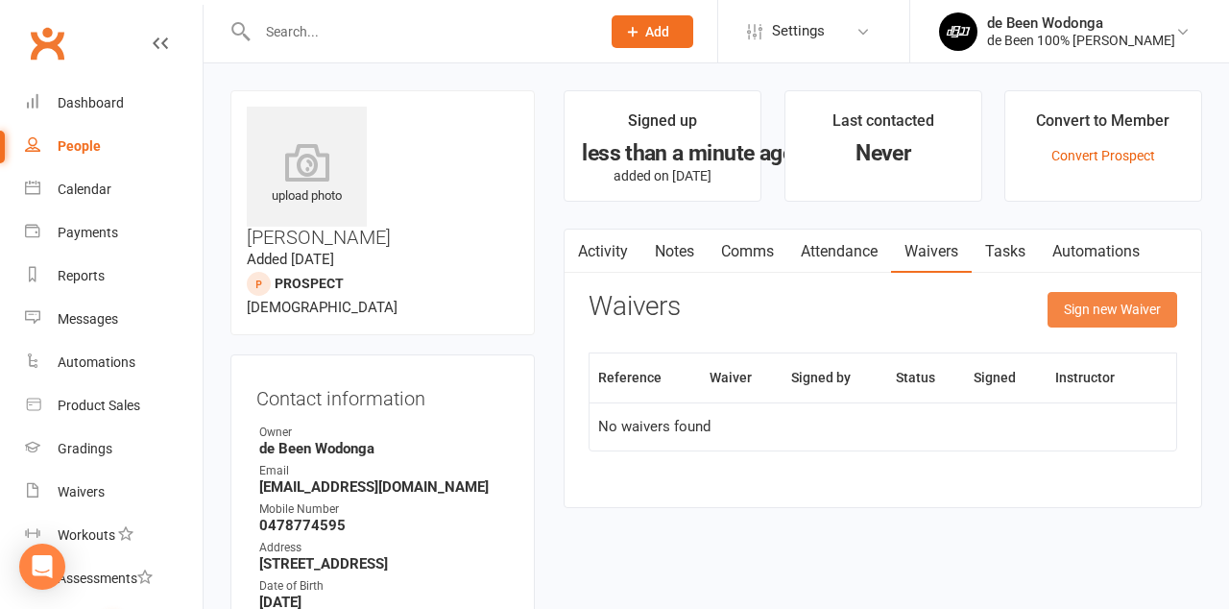
click at [1137, 304] on button "Sign new Waiver" at bounding box center [1113, 309] width 130 height 35
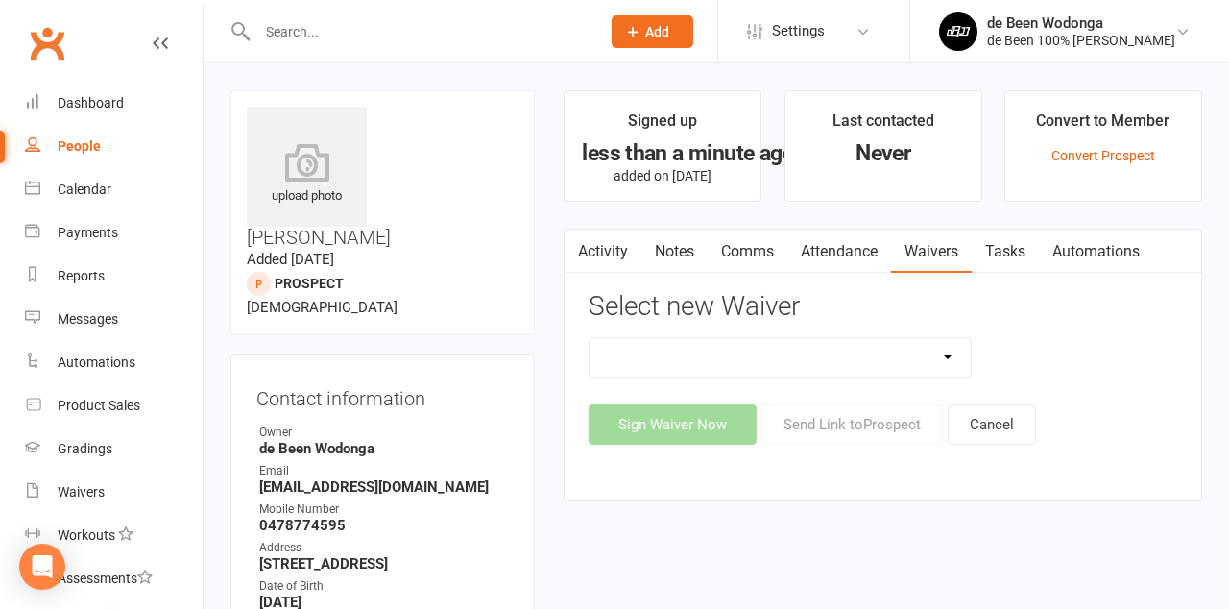
click at [951, 356] on select "1.0 Introductory Waiver 1.1 Introductory Waiver - Bring a friend! 1.2 Two Class…" at bounding box center [780, 357] width 380 height 38
select select "11637"
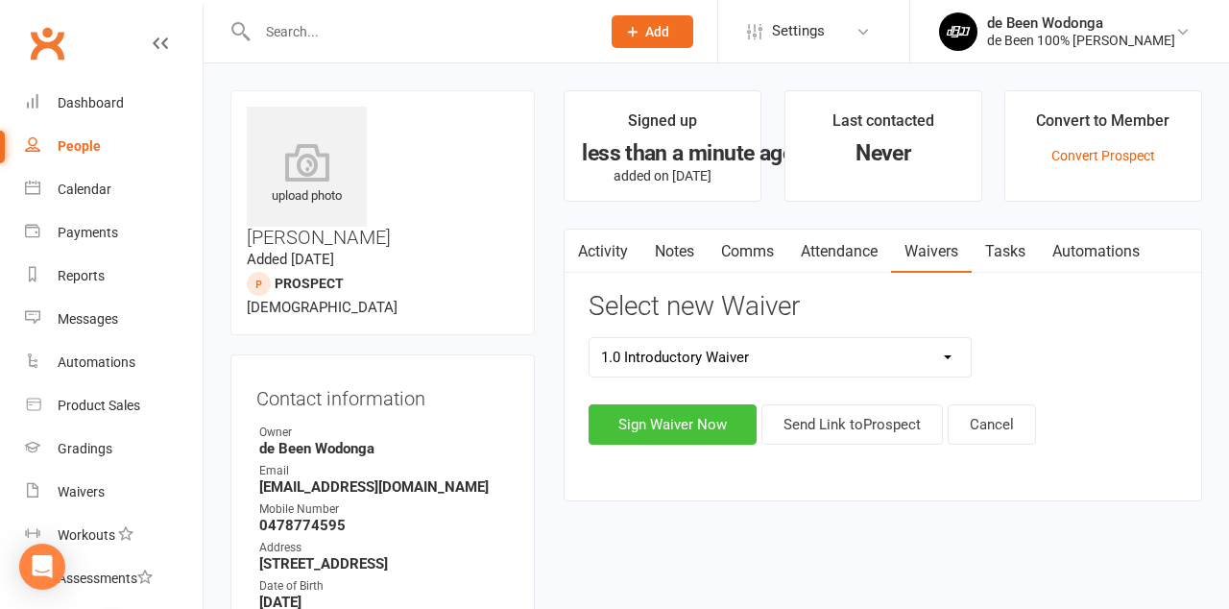
click at [688, 423] on button "Sign Waiver Now" at bounding box center [673, 424] width 168 height 40
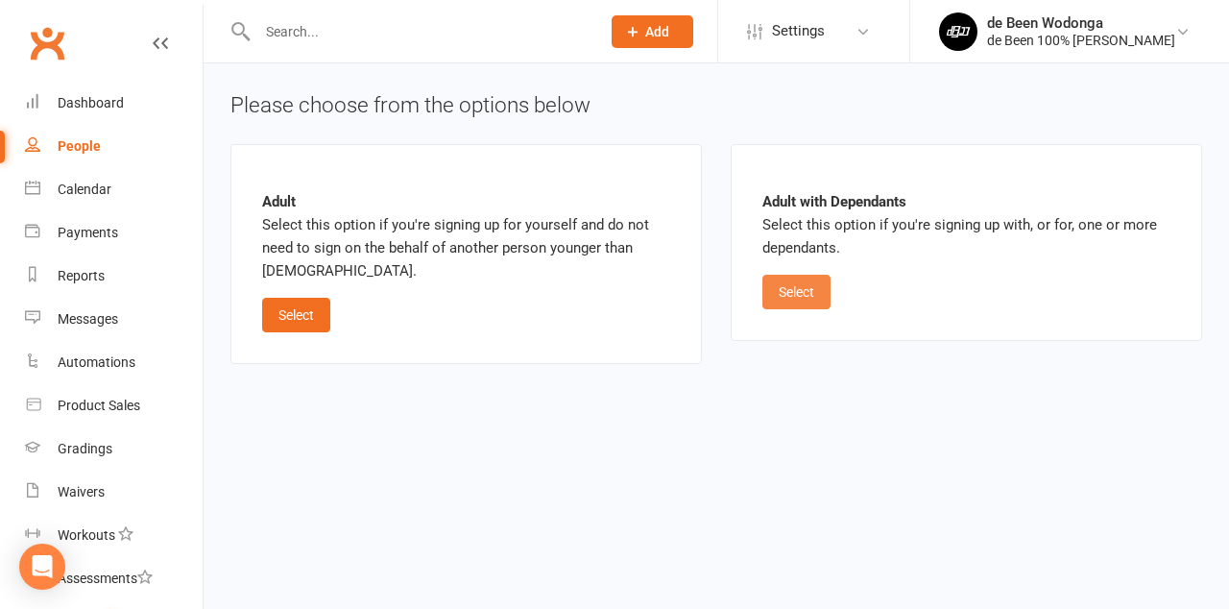
click at [790, 284] on button "Select" at bounding box center [797, 292] width 68 height 35
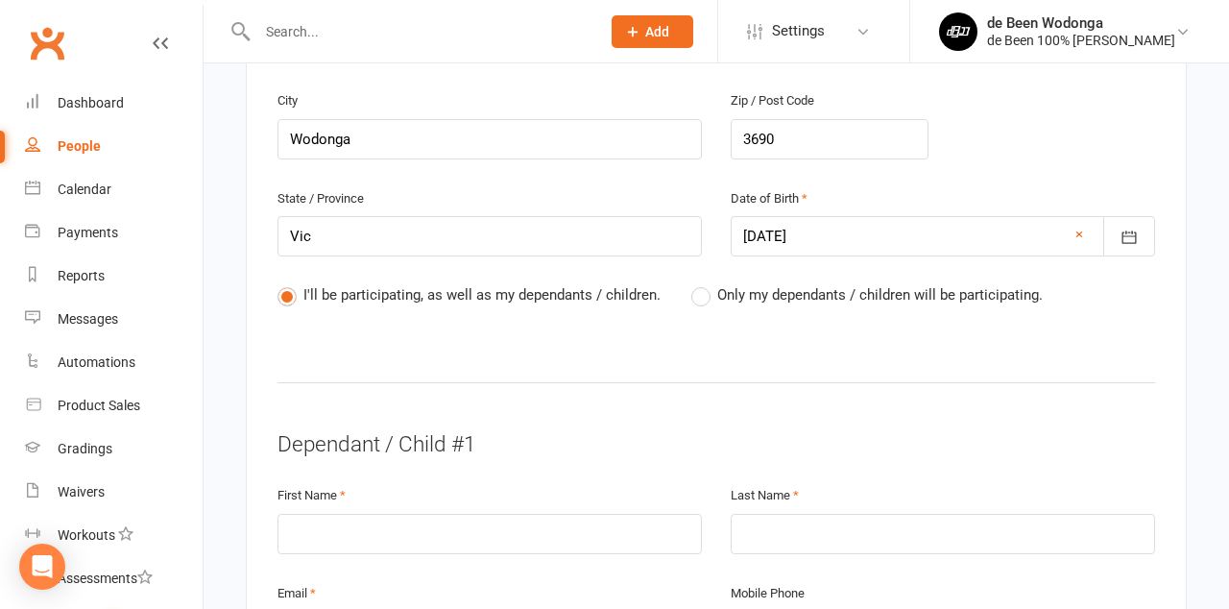
scroll to position [820, 0]
click at [707, 294] on label "Only my dependants / children will be participating." at bounding box center [868, 292] width 352 height 23
click at [704, 281] on input "Only my dependants / children will be participating." at bounding box center [698, 281] width 12 height 0
click at [342, 512] on input "text" at bounding box center [490, 532] width 425 height 40
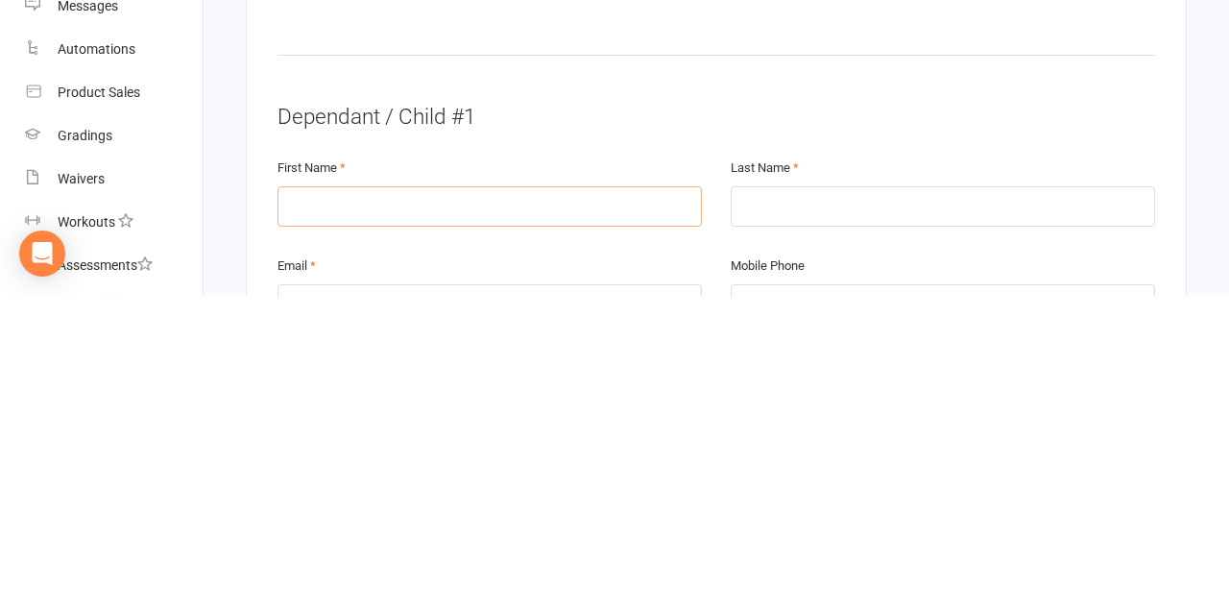
scroll to position [836, 0]
type input "J"
type input "Djurren"
click at [776, 512] on input "text" at bounding box center [943, 517] width 425 height 40
click at [830, 501] on input "[PERSON_NAME]" at bounding box center [943, 517] width 425 height 40
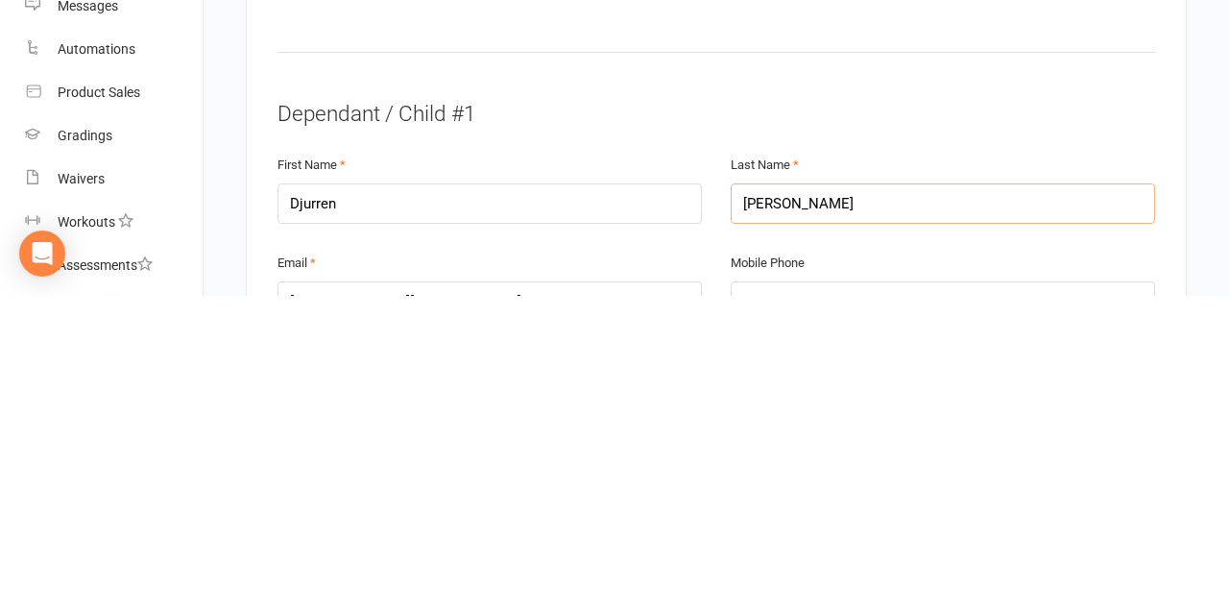
click at [822, 499] on input "[PERSON_NAME]" at bounding box center [943, 517] width 425 height 40
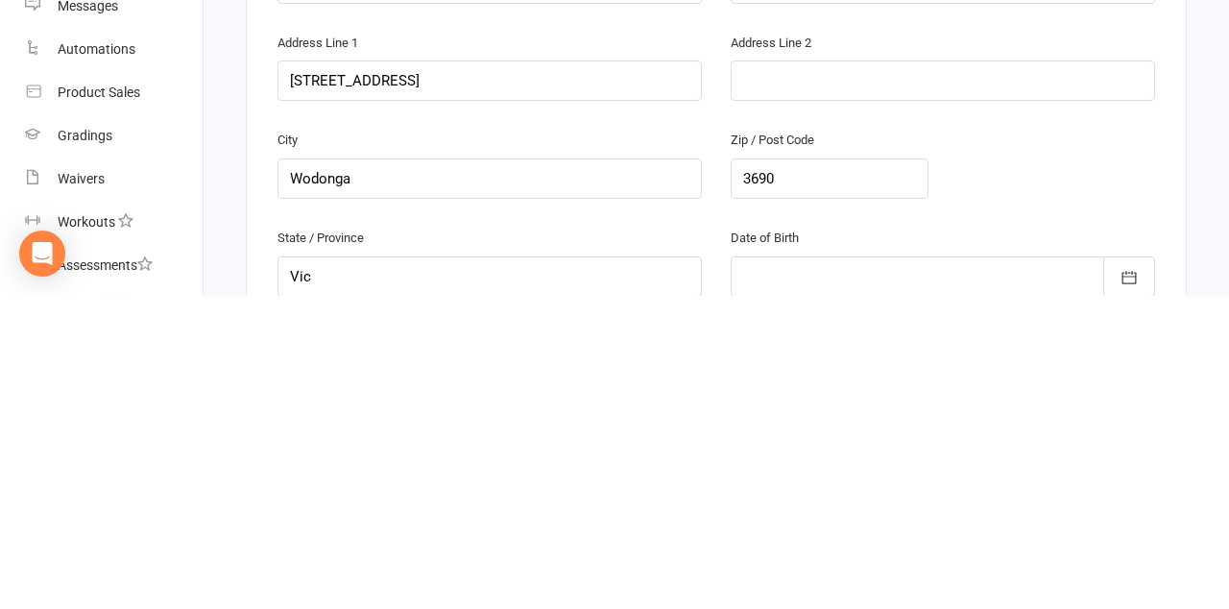
scroll to position [1155, 0]
type input "[PERSON_NAME]"
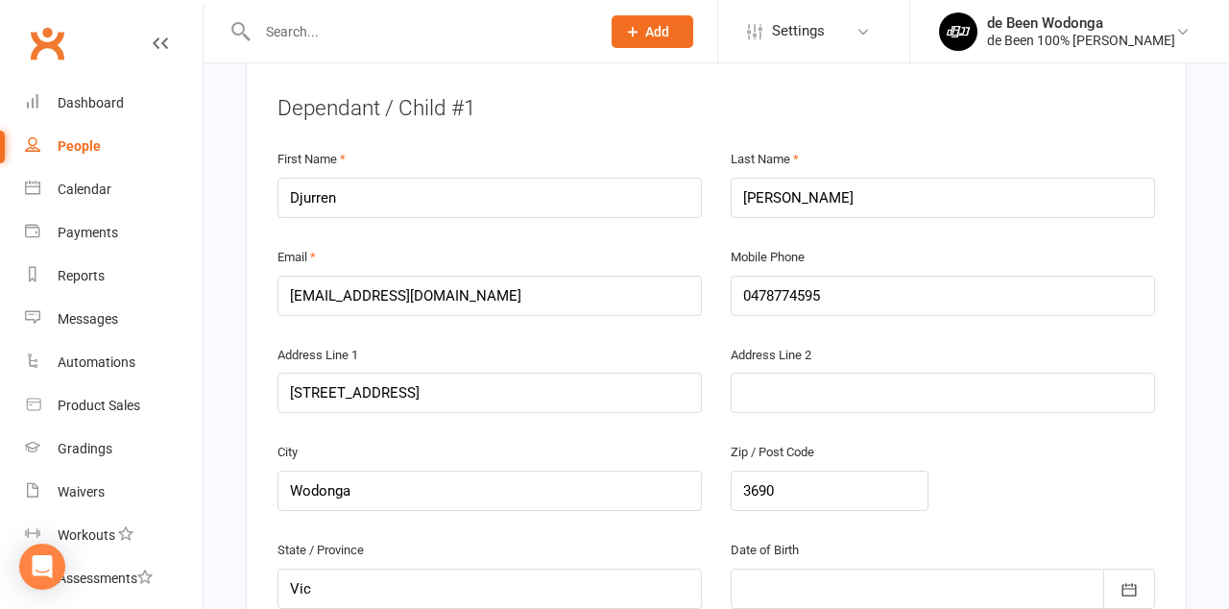
click at [819, 574] on div at bounding box center [943, 589] width 425 height 40
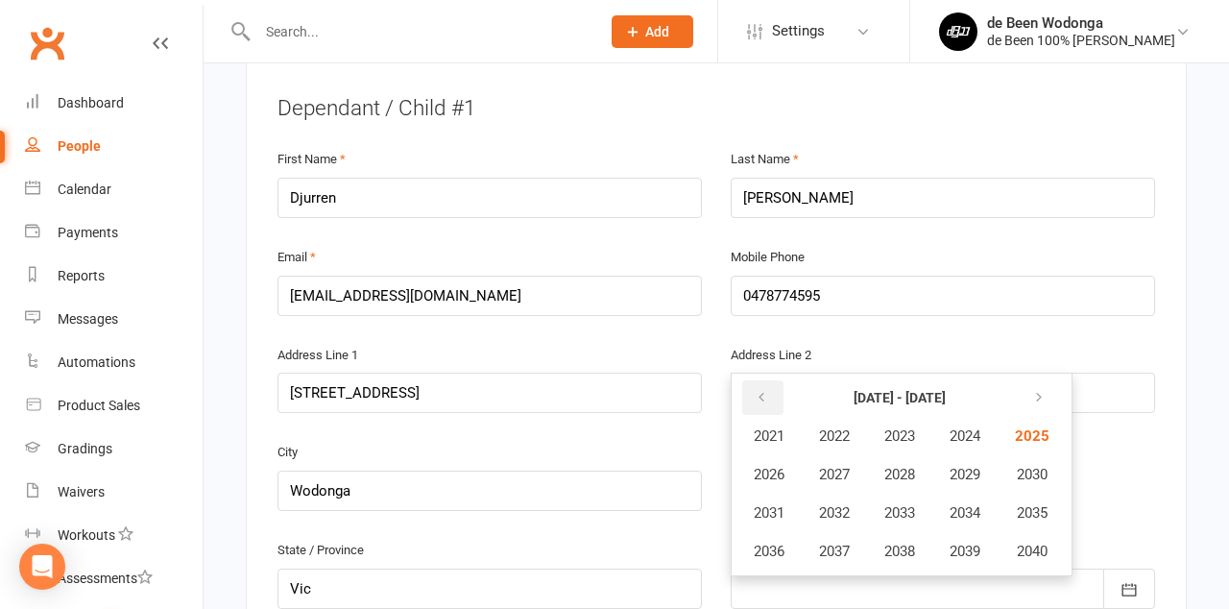
click at [764, 390] on icon "button" at bounding box center [761, 397] width 13 height 15
click at [981, 504] on span "2014" at bounding box center [965, 512] width 31 height 17
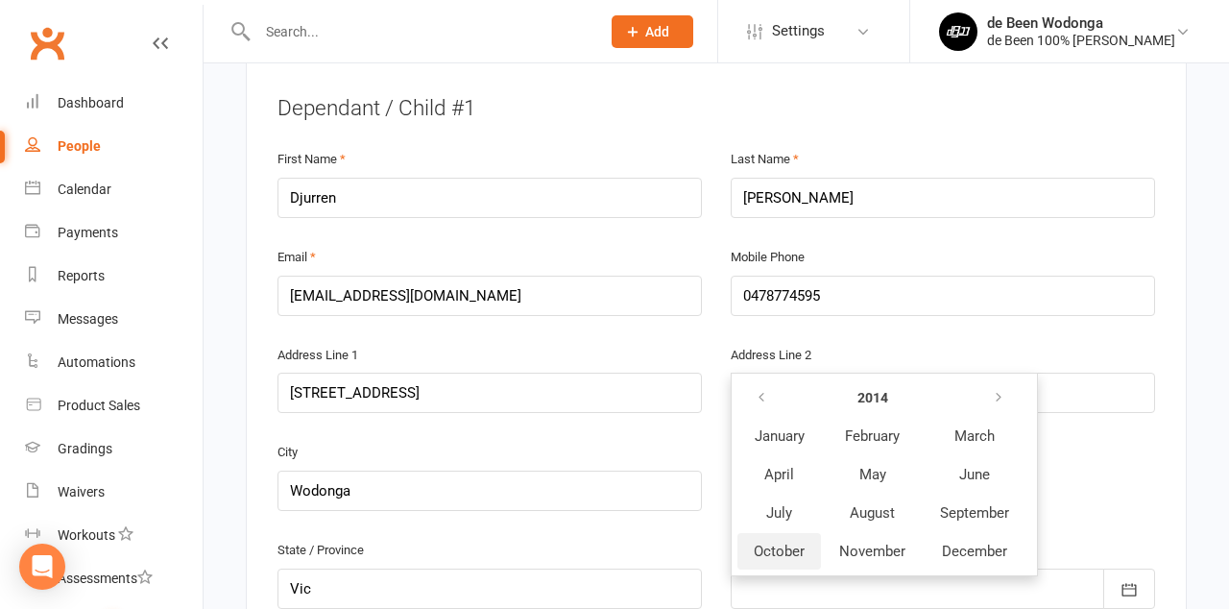
click at [778, 533] on button "October" at bounding box center [780, 551] width 84 height 36
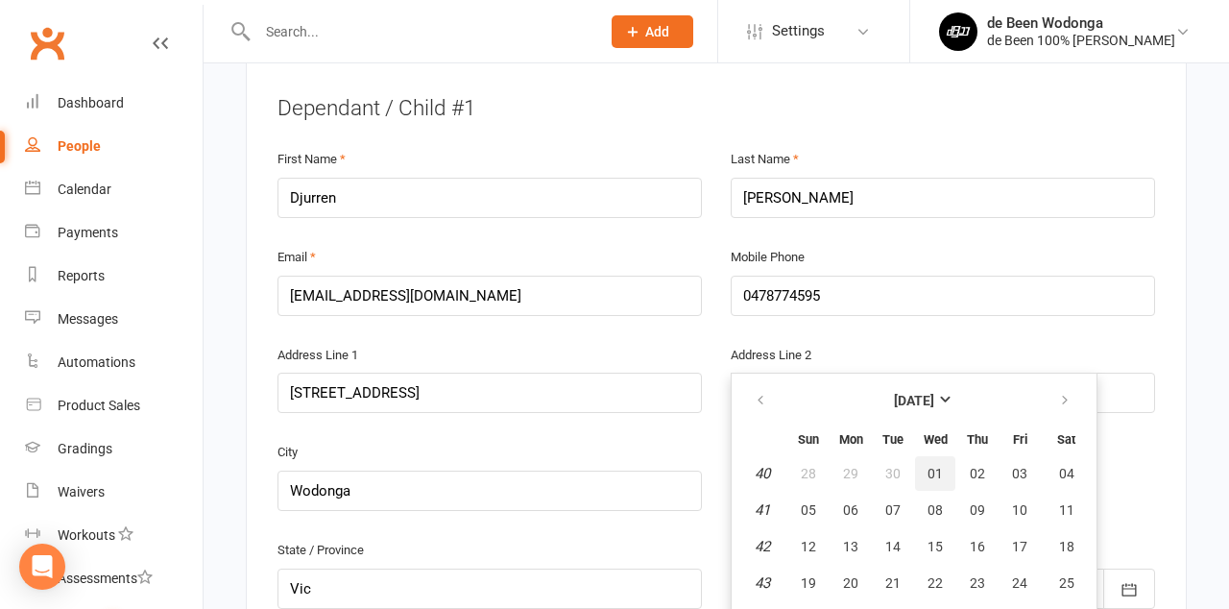
click at [935, 466] on span "01" at bounding box center [935, 473] width 15 height 15
type input "[DATE]"
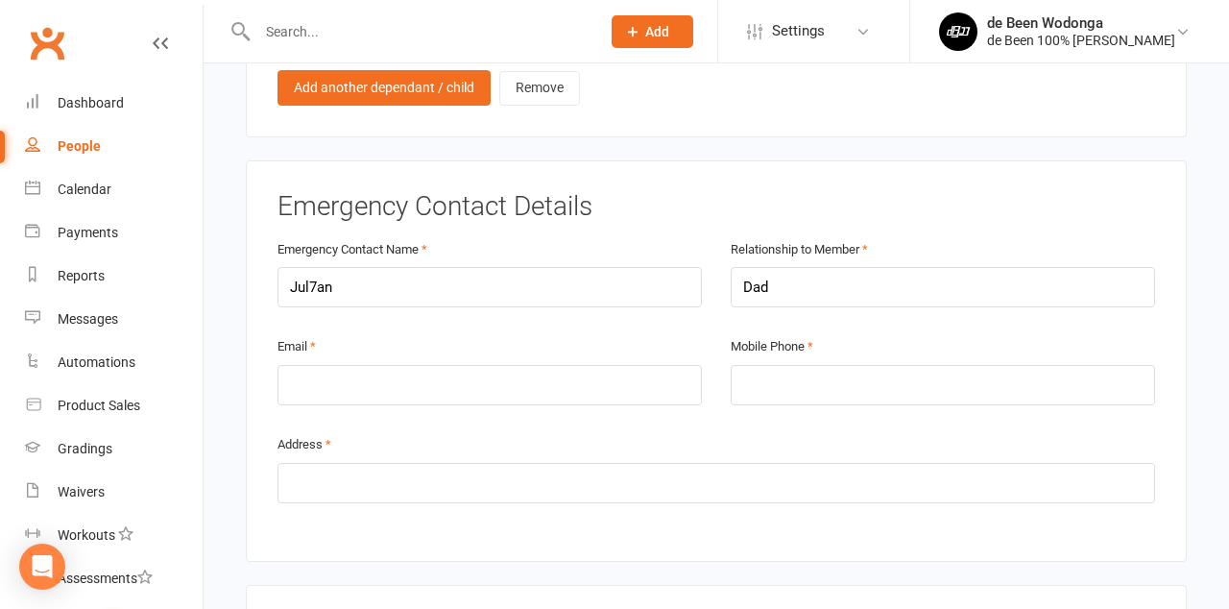
scroll to position [2393, 0]
click at [313, 265] on input "Jul7an" at bounding box center [490, 285] width 425 height 40
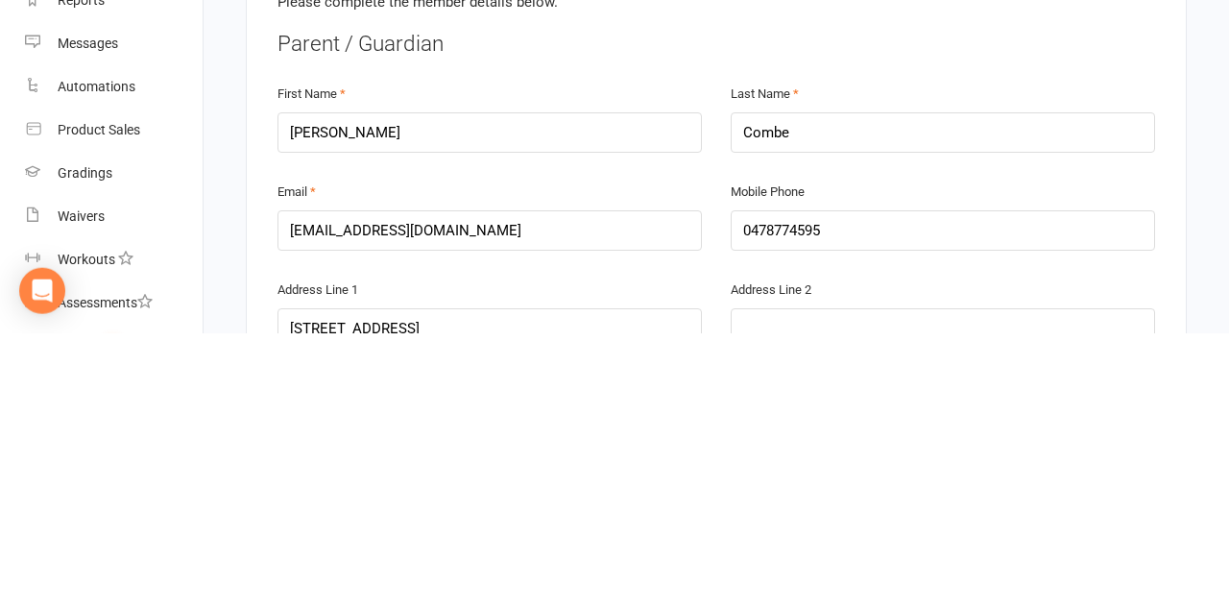
scroll to position [255, 0]
type input "[PERSON_NAME]"
click at [334, 499] on input "[EMAIL_ADDRESS][DOMAIN_NAME]" at bounding box center [490, 506] width 425 height 40
type input "[EMAIL_ADDRESS][DOMAIN_NAME]"
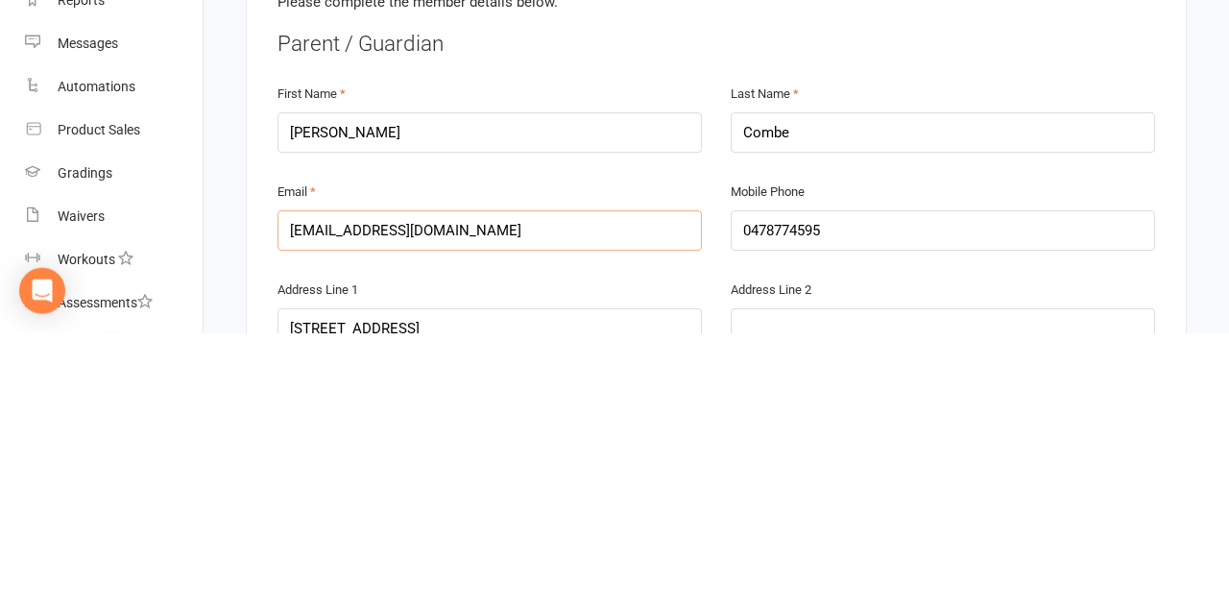
type input "[EMAIL_ADDRESS][DOMAIN_NAME]"
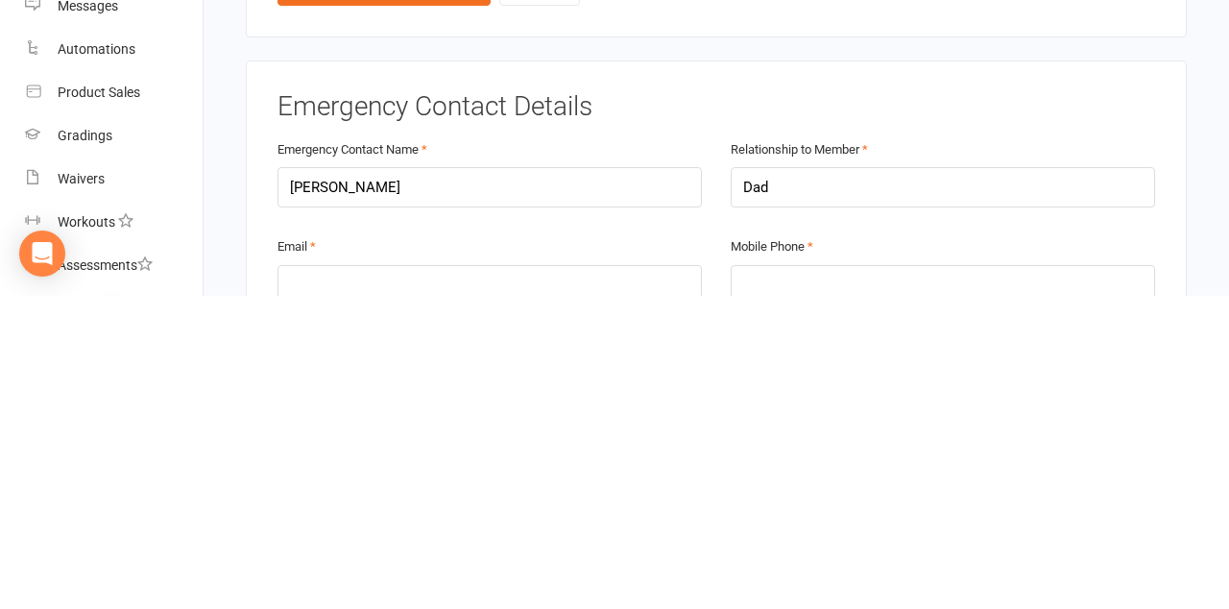
scroll to position [2190, 0]
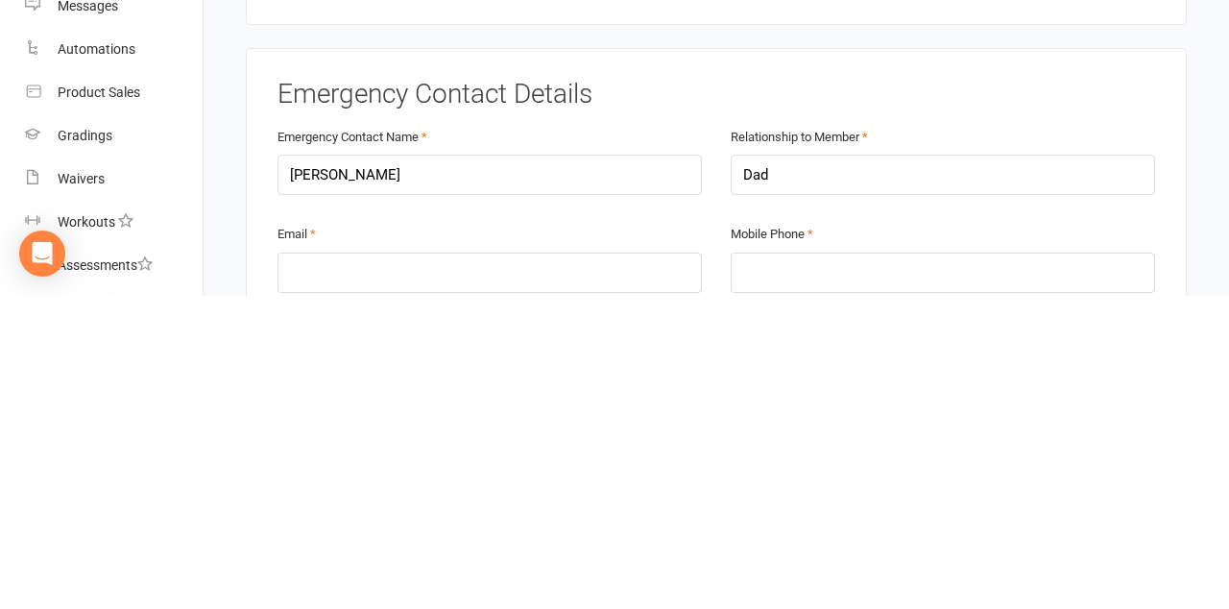
type input "[EMAIL_ADDRESS][DOMAIN_NAME]"
click at [315, 566] on input "email" at bounding box center [490, 586] width 425 height 40
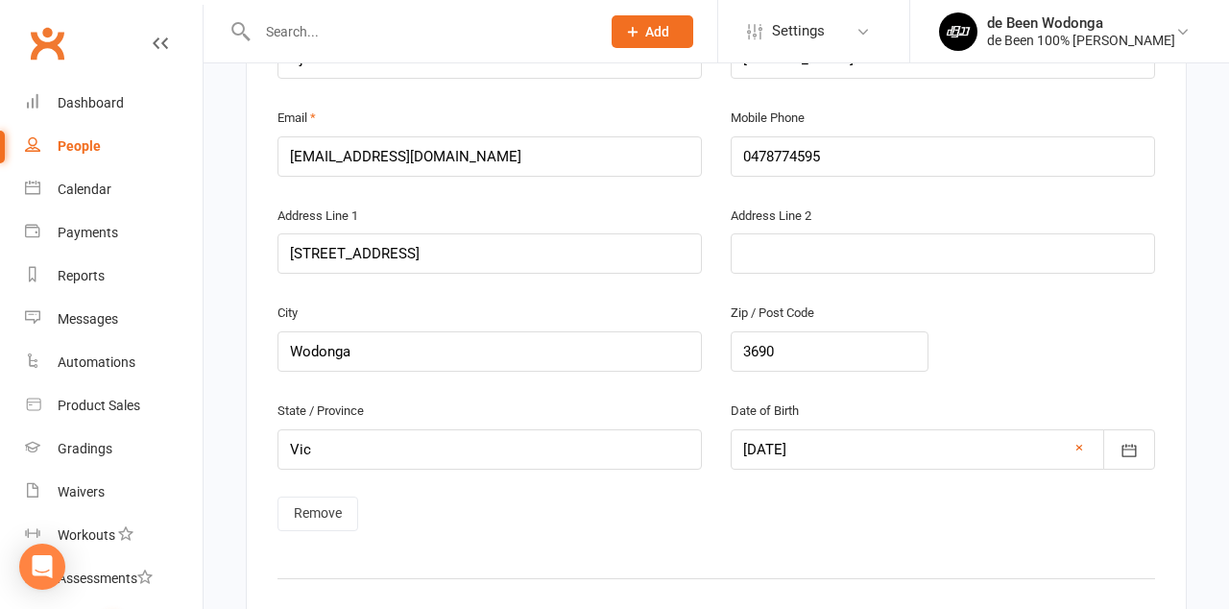
scroll to position [1293, 0]
type input "[EMAIL_ADDRESS][DOMAIN_NAME]"
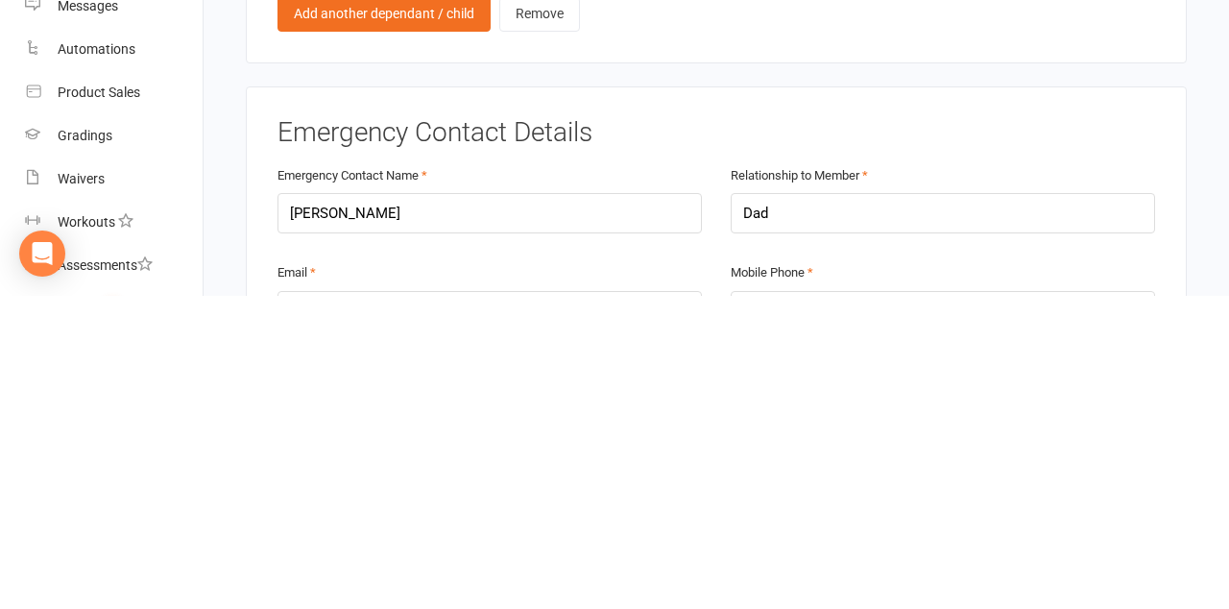
scroll to position [2155, 0]
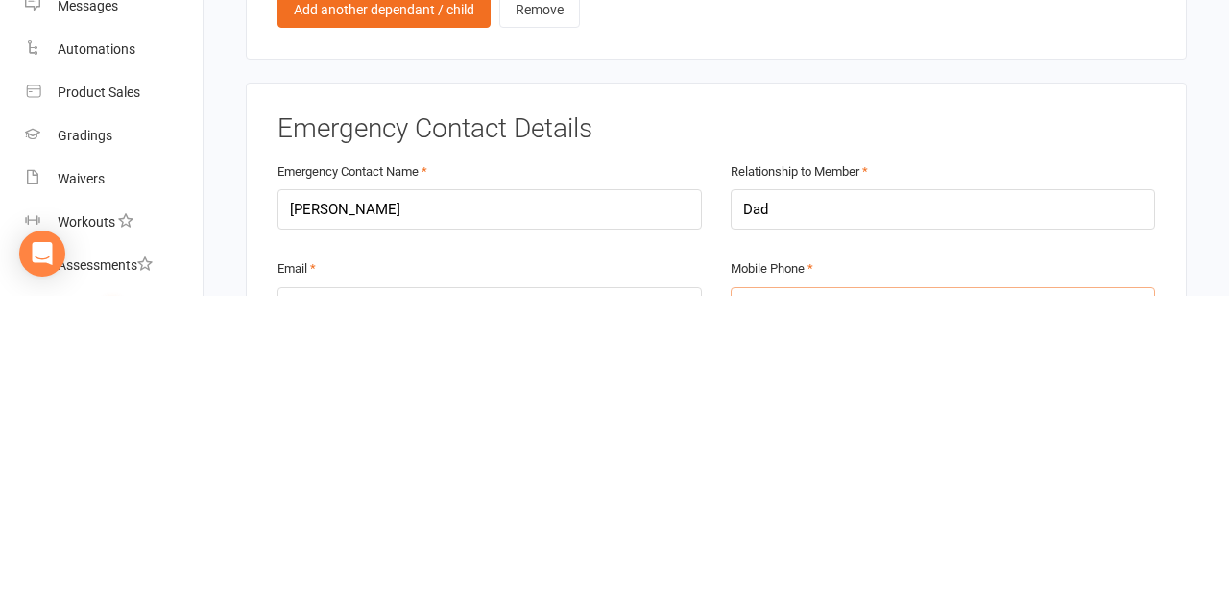
click at [773, 600] on input "tel" at bounding box center [943, 620] width 425 height 40
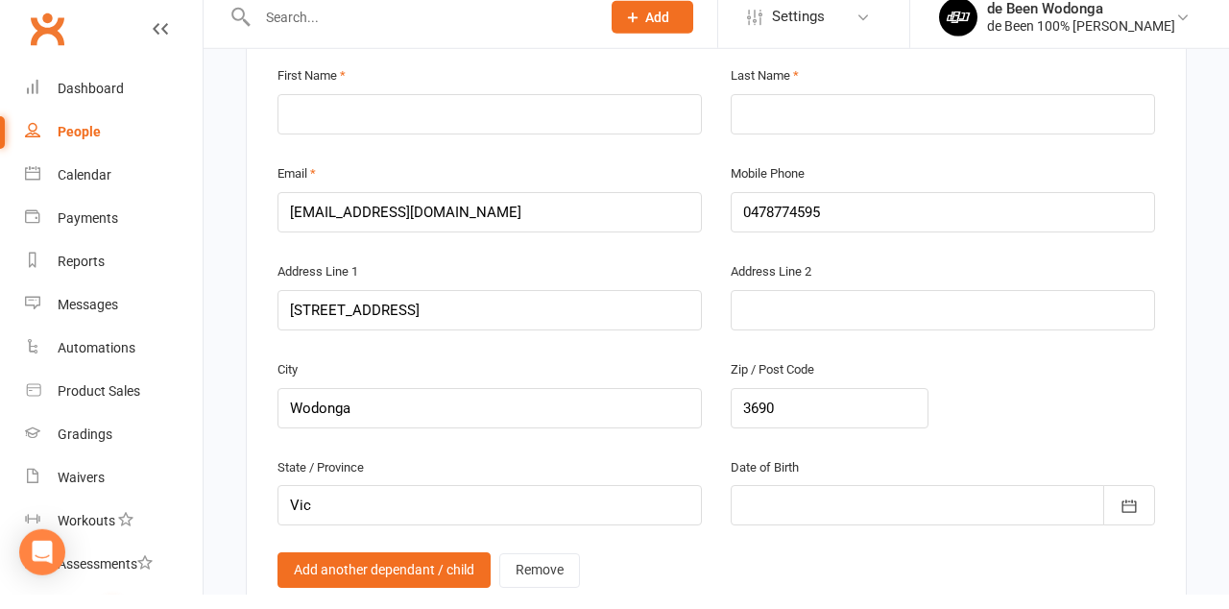
scroll to position [1894, 0]
type input "0478774595"
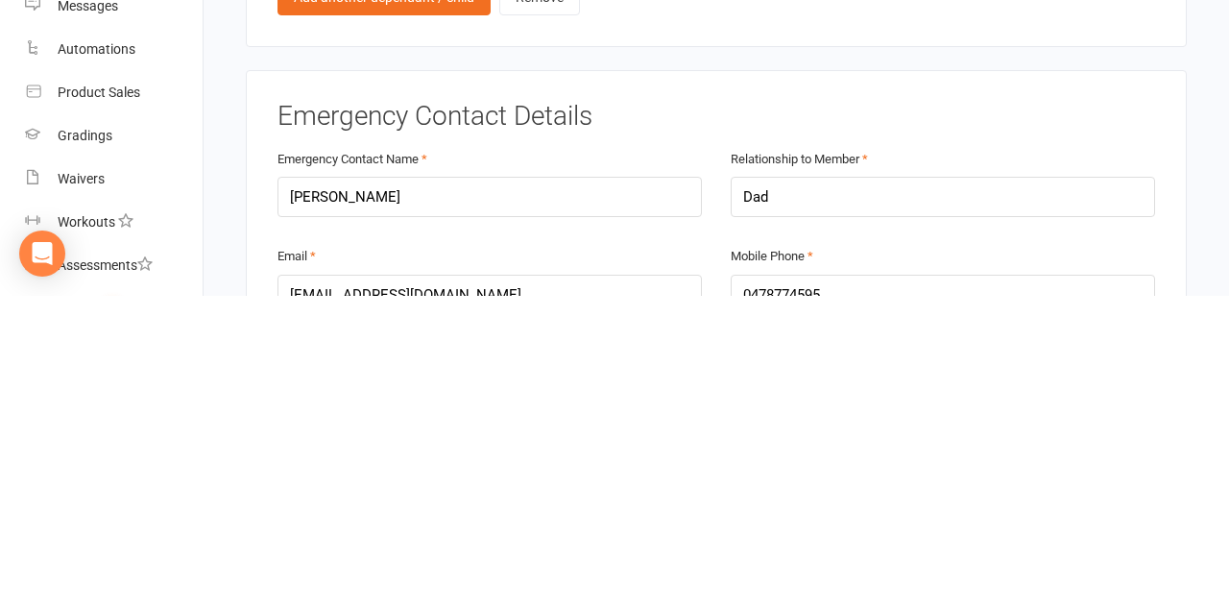
scroll to position [2172, 0]
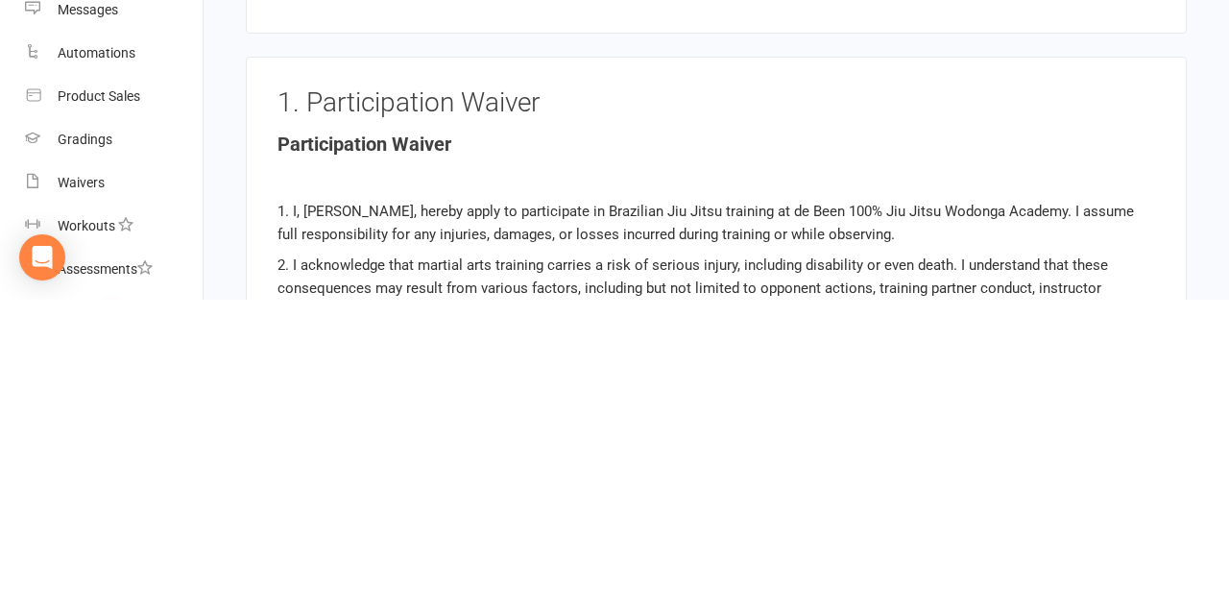
scroll to position [2610, 0]
type input "[STREET_ADDRESS]"
click at [1007, 563] on p "2. I acknowledge that martial arts training carries a risk of serious injury, i…" at bounding box center [717, 597] width 878 height 69
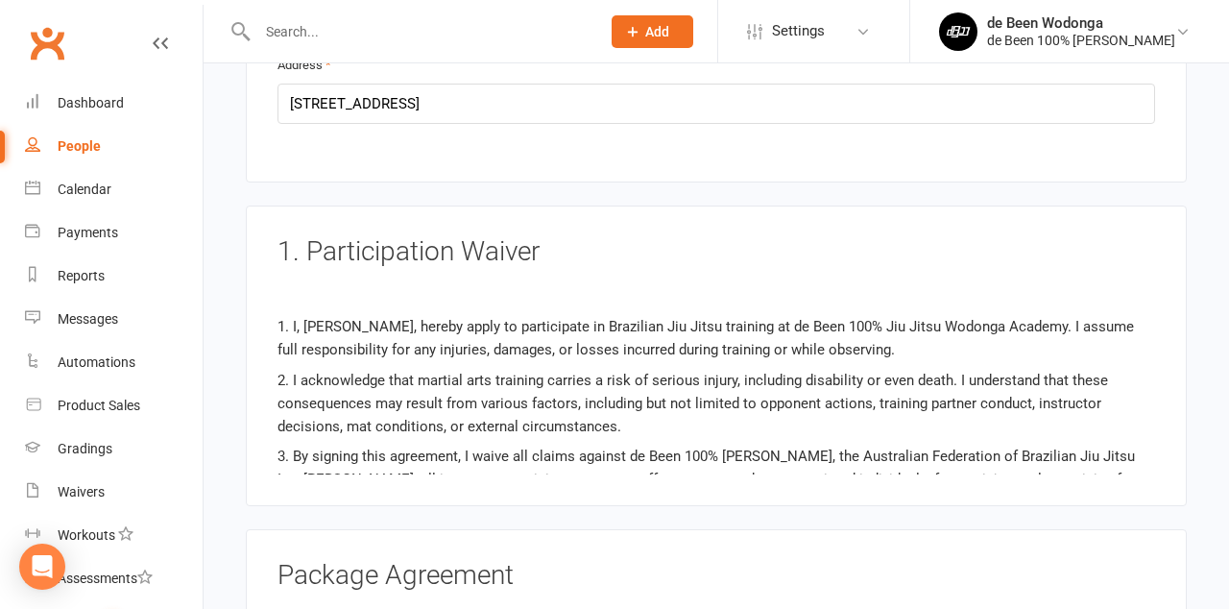
scroll to position [2762, 0]
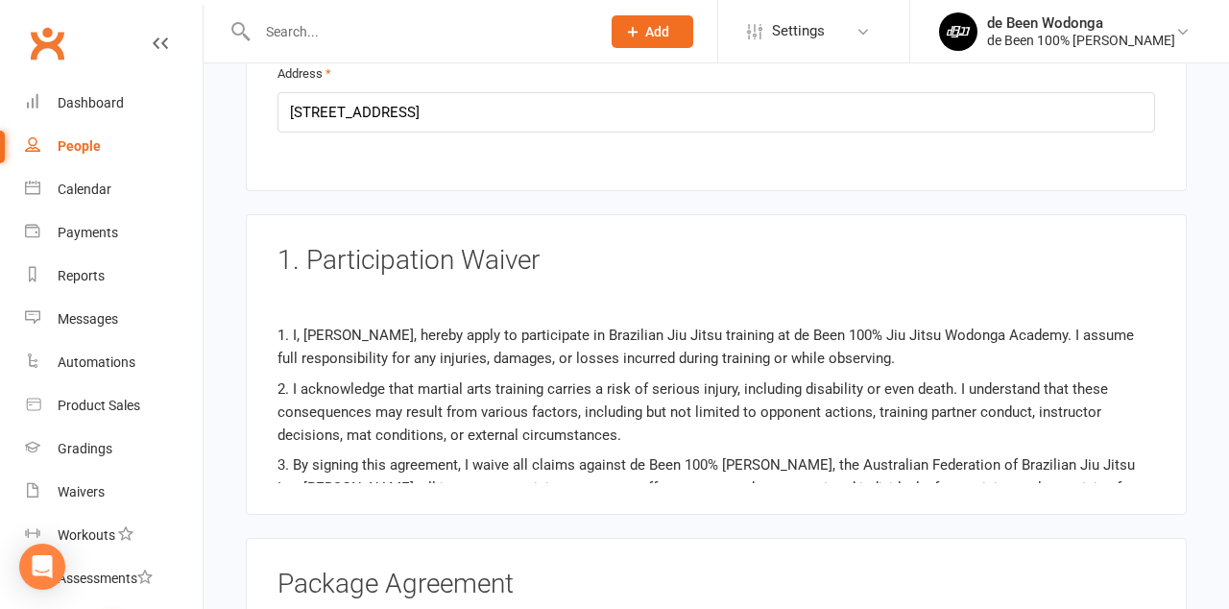
click at [336, 324] on p "1. I, [PERSON_NAME], hereby apply to participate in Brazilian Jiu Jitsu trainin…" at bounding box center [717, 347] width 878 height 46
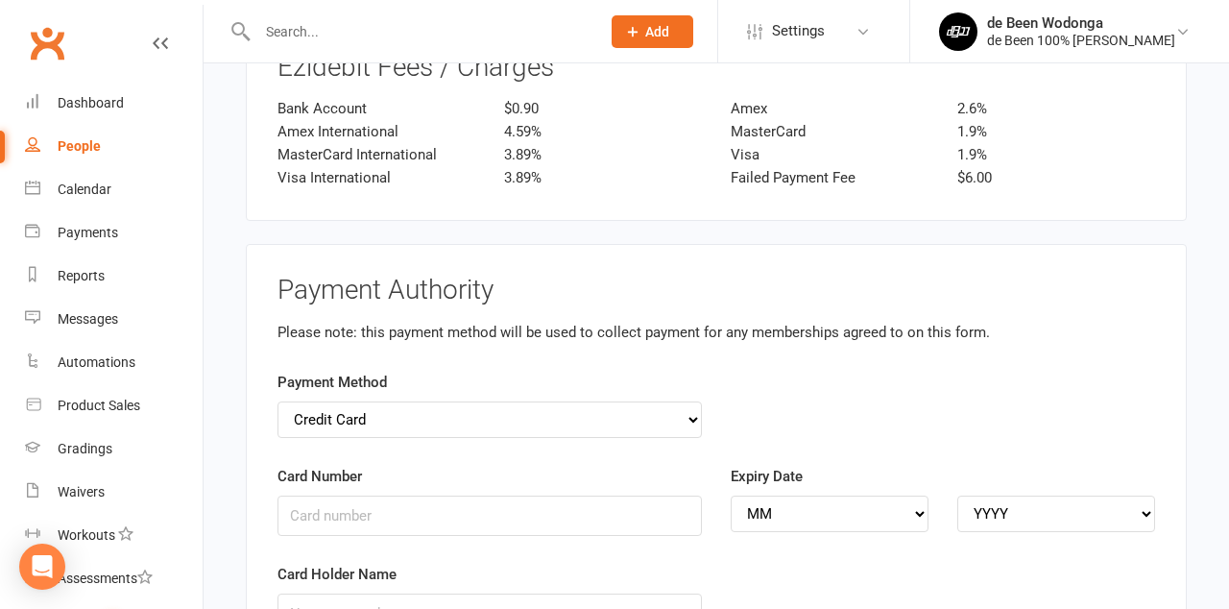
scroll to position [4244, 0]
click at [335, 494] on input "Card Number" at bounding box center [490, 514] width 425 height 40
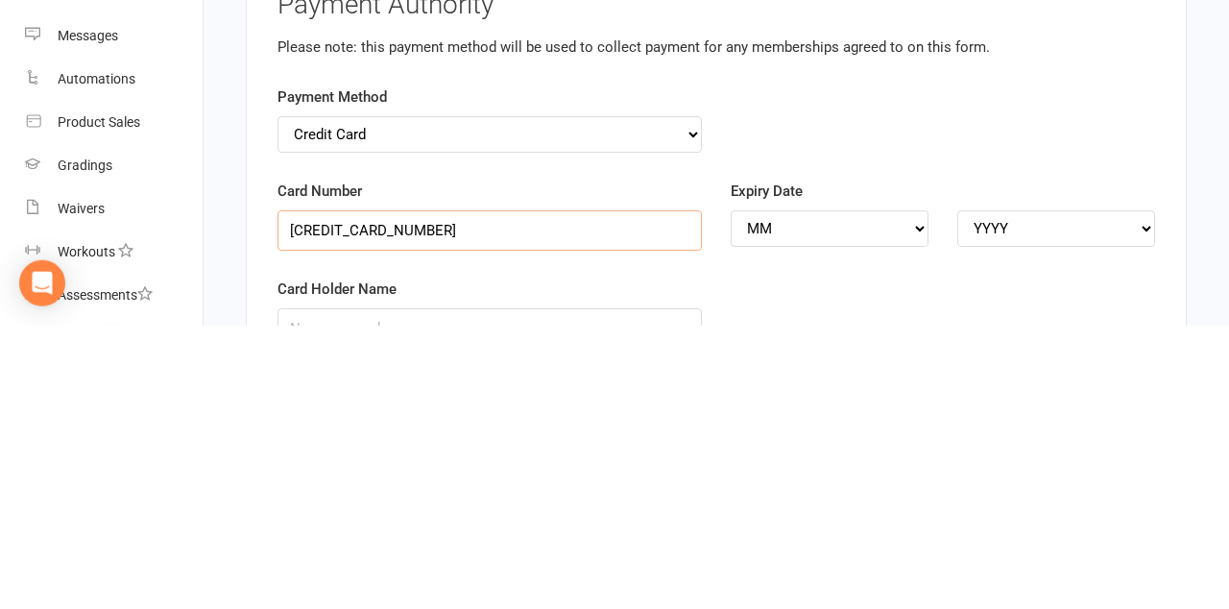
type input "[CREDIT_CARD_NUMBER]"
click at [798, 494] on select "MM 01 02 03 04 05 06 07 08 09 10 11 12" at bounding box center [830, 512] width 198 height 36
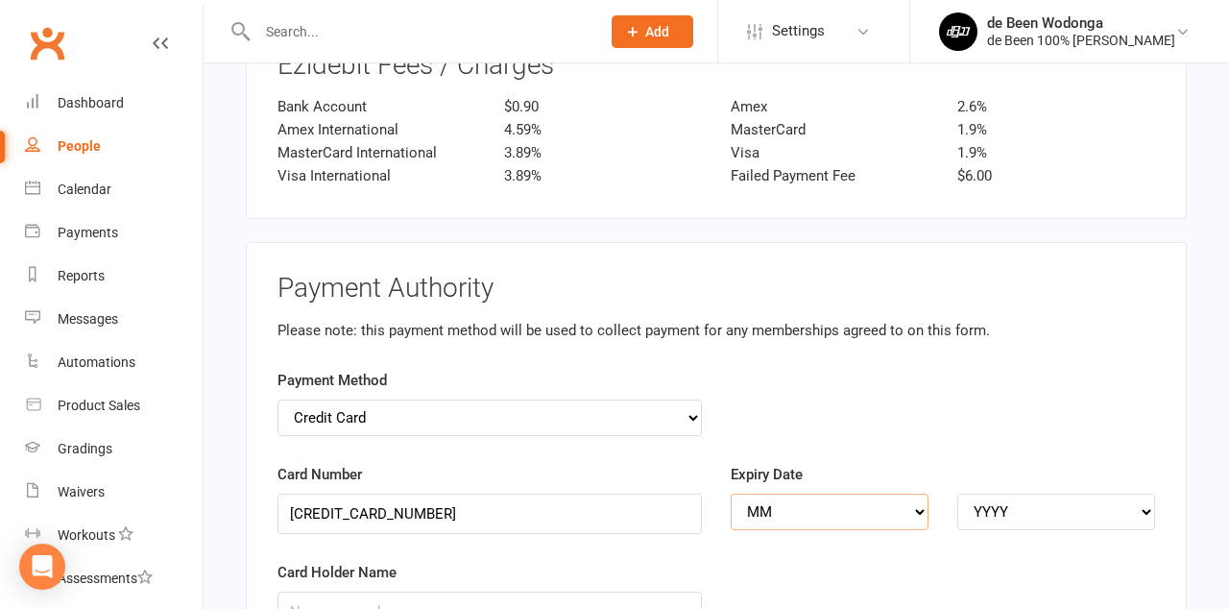
select select "09"
click at [1041, 494] on select "YYYY 2025 2026 2027 2028 2029 2030 2031 2032 2033 2034" at bounding box center [1057, 512] width 198 height 36
select select "2027"
click at [321, 592] on input "Card Holder Name" at bounding box center [490, 612] width 425 height 40
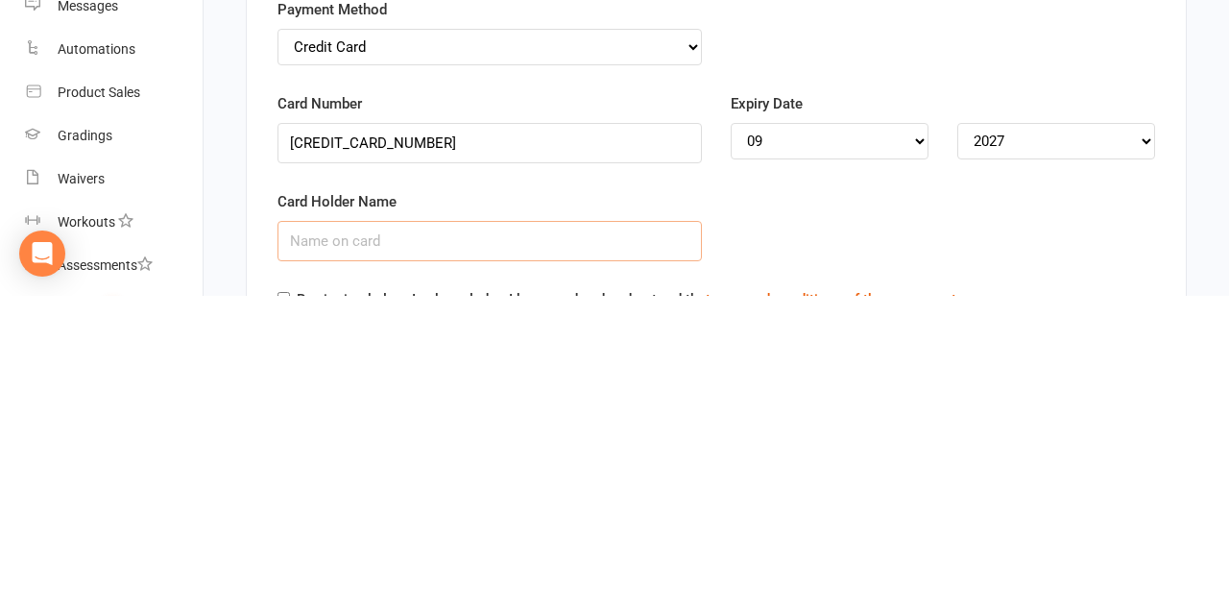
scroll to position [4311, 0]
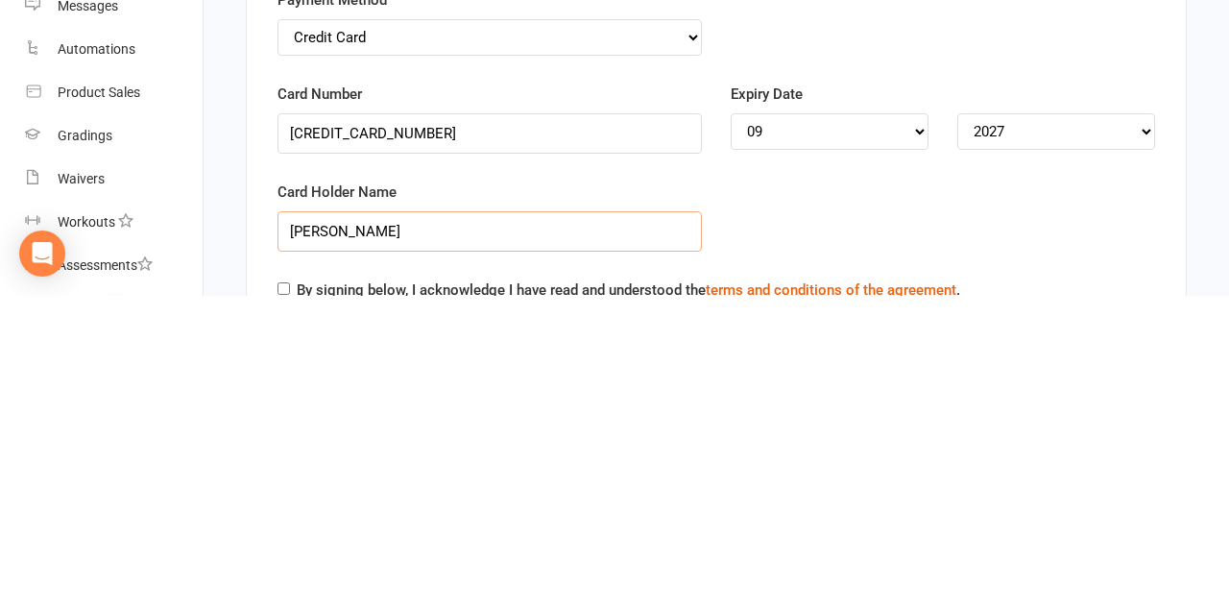
type input "[PERSON_NAME]"
click at [278, 596] on input "By signing below, I acknowledge I have read and understood the terms and condit…" at bounding box center [284, 602] width 12 height 12
checkbox input "true"
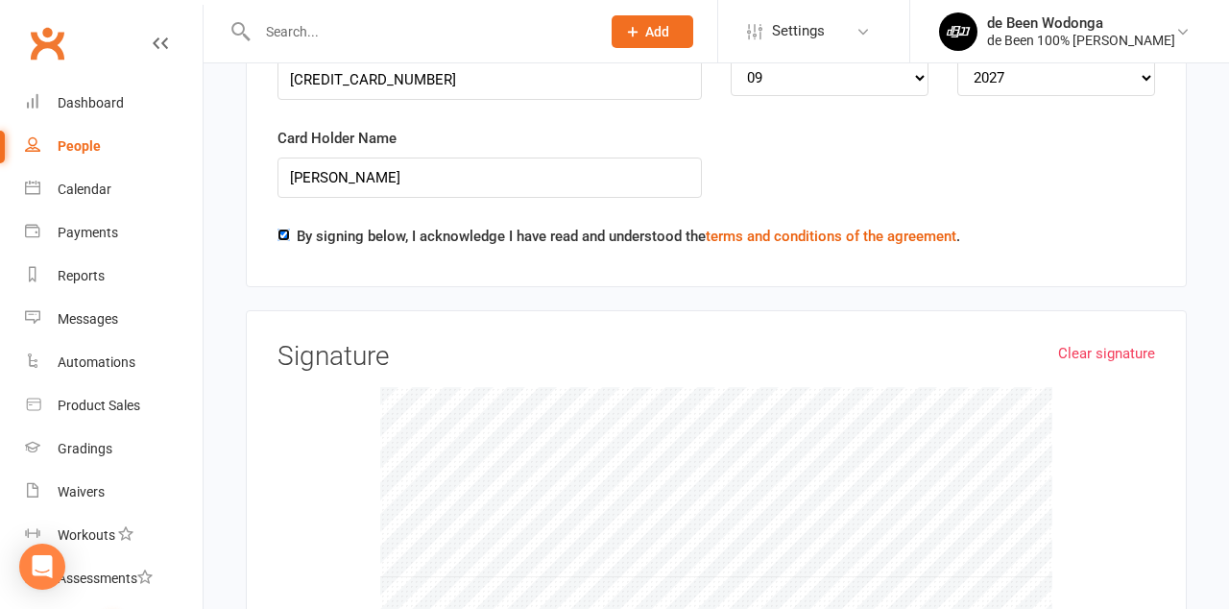
scroll to position [4678, 0]
click at [1128, 342] on link "Clear signature" at bounding box center [1106, 353] width 97 height 23
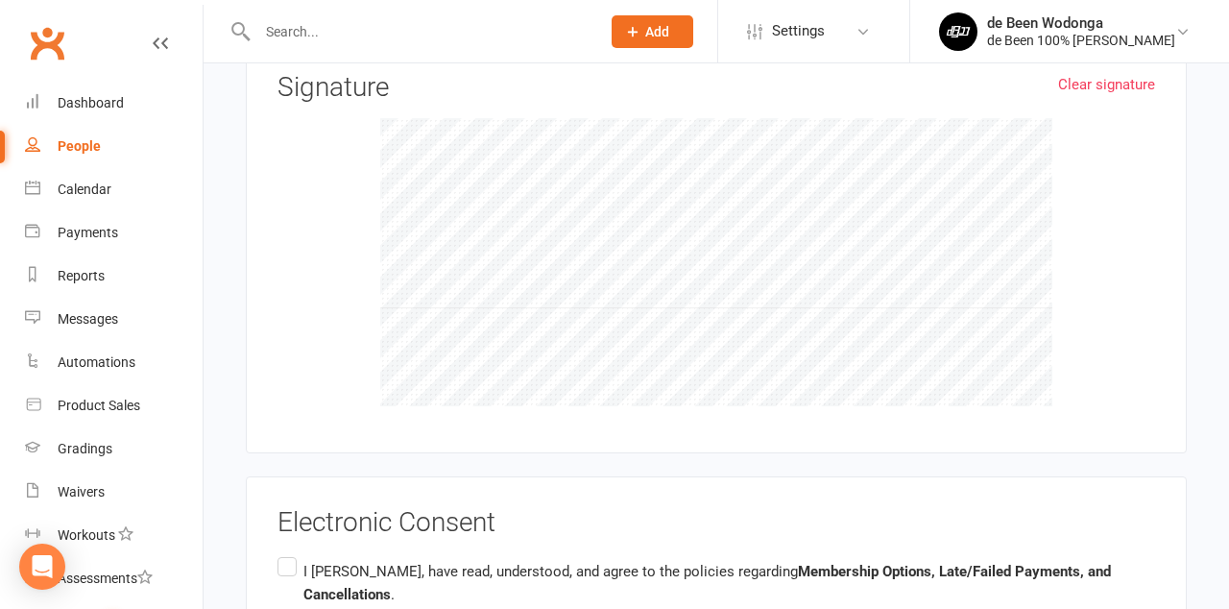
scroll to position [4947, 0]
click at [281, 553] on label "I [PERSON_NAME], have read, understood, and agree to the policies regarding Mem…" at bounding box center [717, 610] width 878 height 114
click at [281, 553] on input "I [PERSON_NAME], have read, understood, and agree to the policies regarding Mem…" at bounding box center [284, 553] width 12 height 0
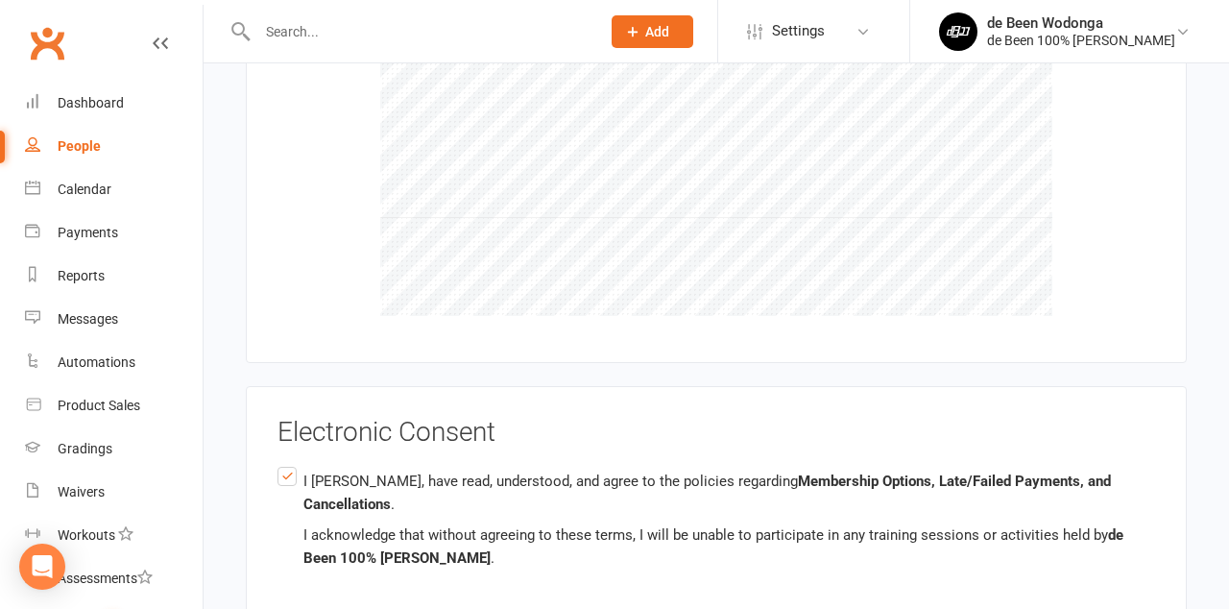
scroll to position [5054, 0]
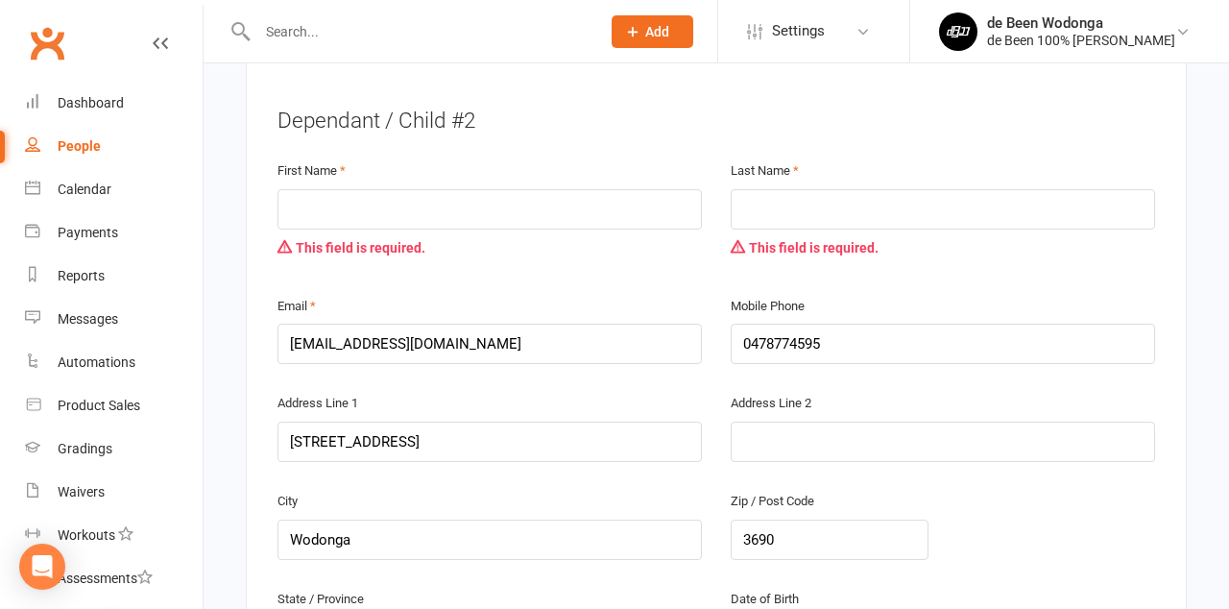
scroll to position [1813, 0]
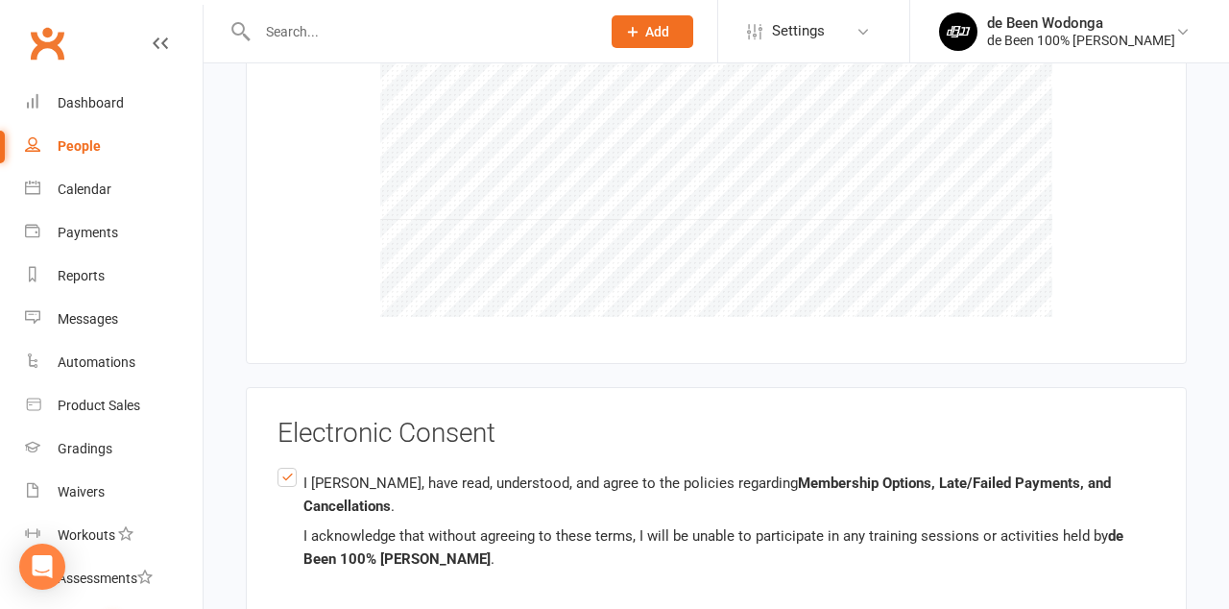
scroll to position [4253, 0]
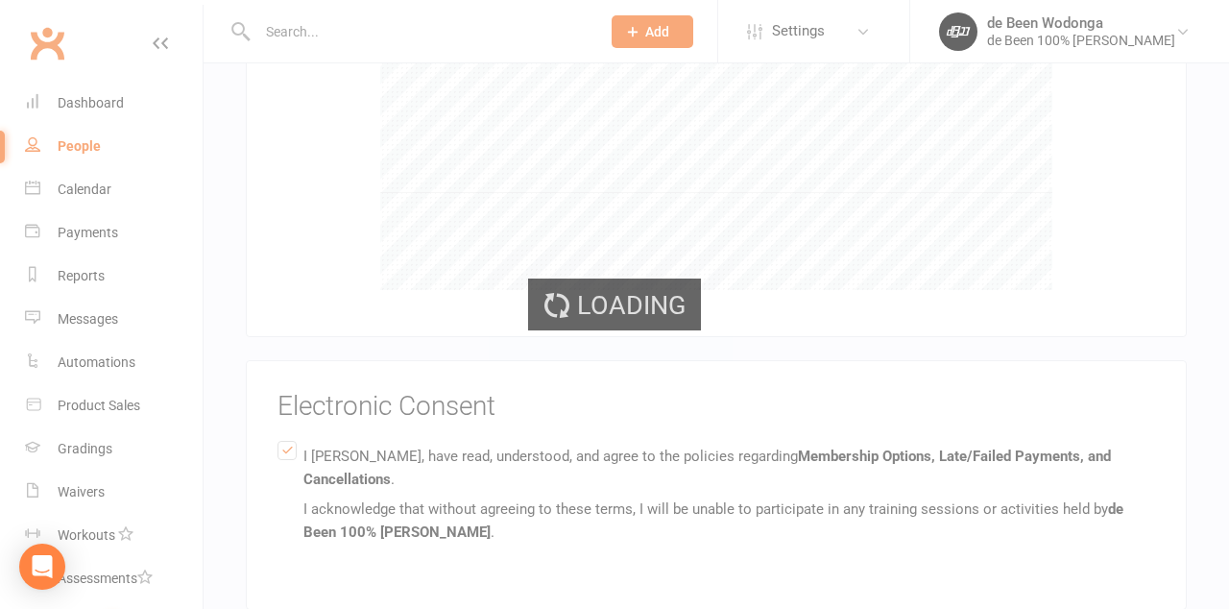
scroll to position [4040, 0]
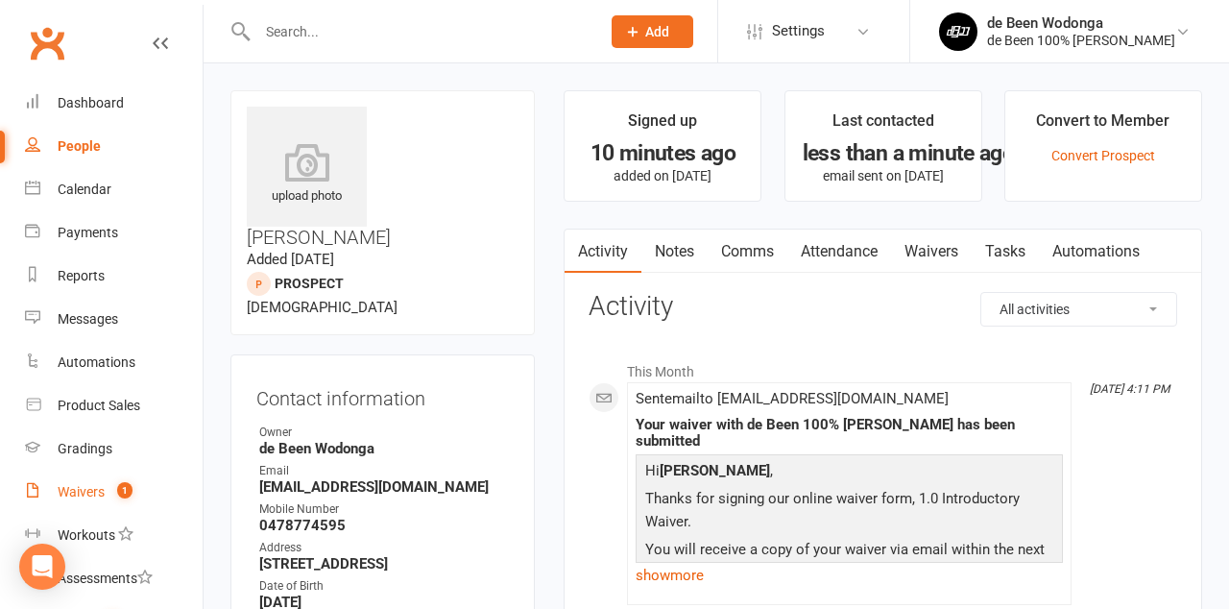
click at [83, 496] on div "Waivers" at bounding box center [81, 491] width 47 height 15
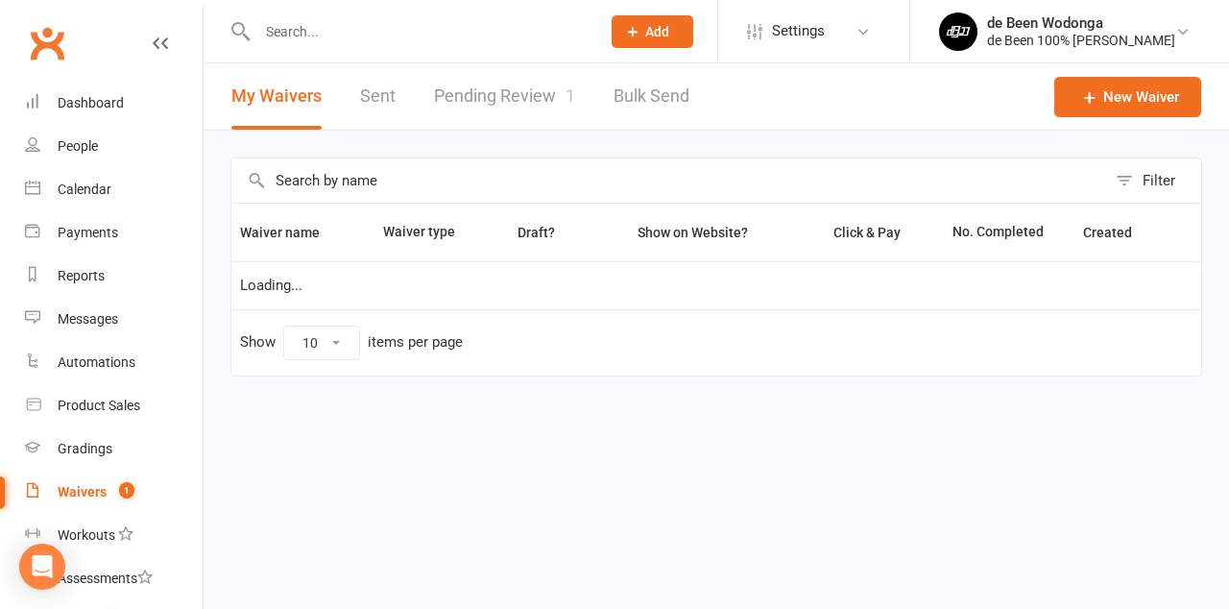
select select "50"
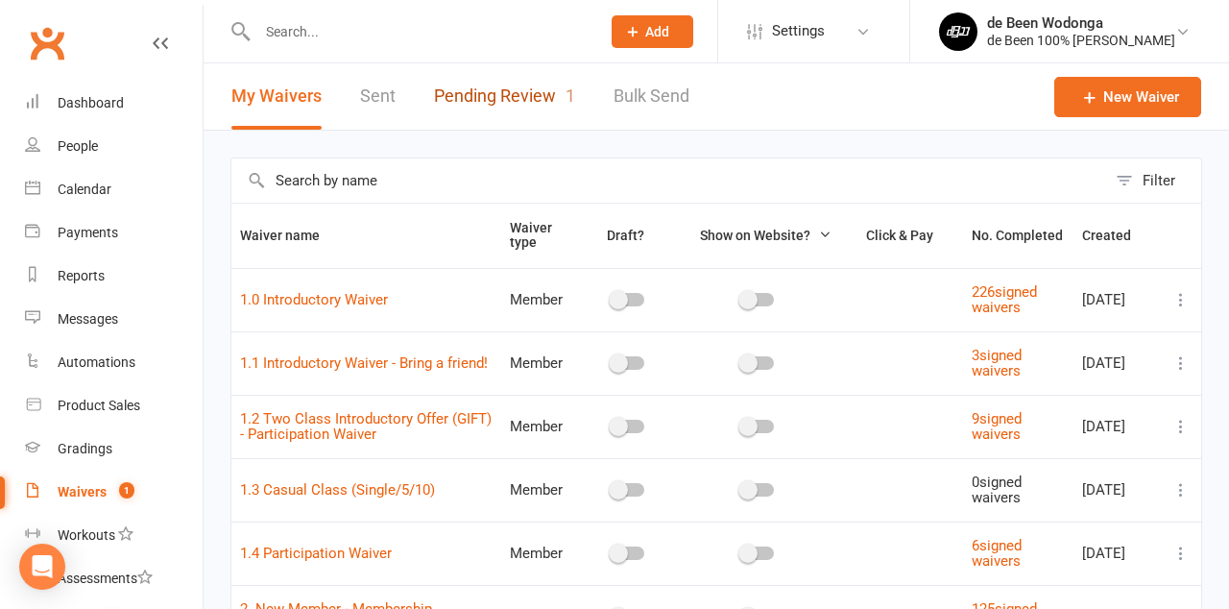
click at [534, 92] on link "Pending Review 1" at bounding box center [504, 96] width 141 height 66
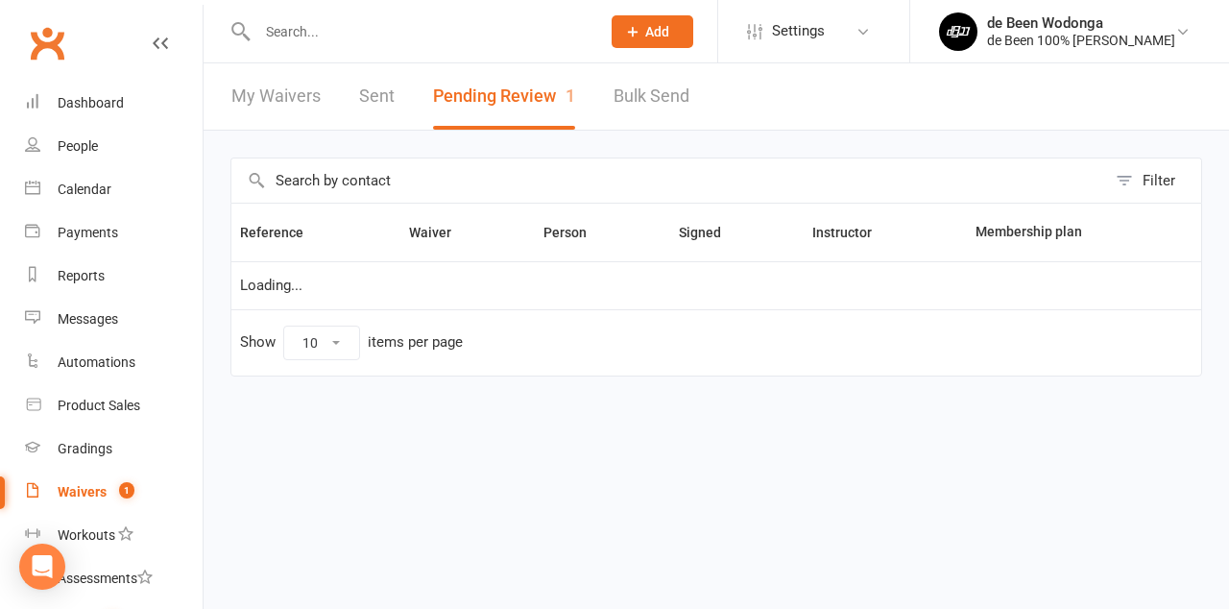
select select "25"
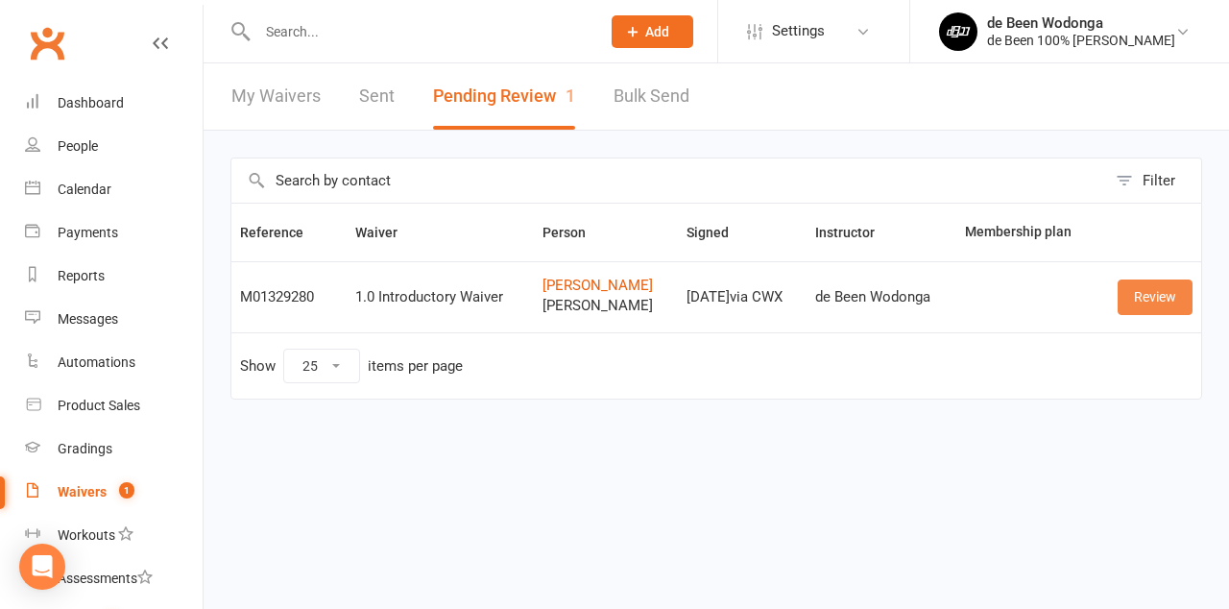
click at [1155, 288] on link "Review" at bounding box center [1155, 297] width 75 height 35
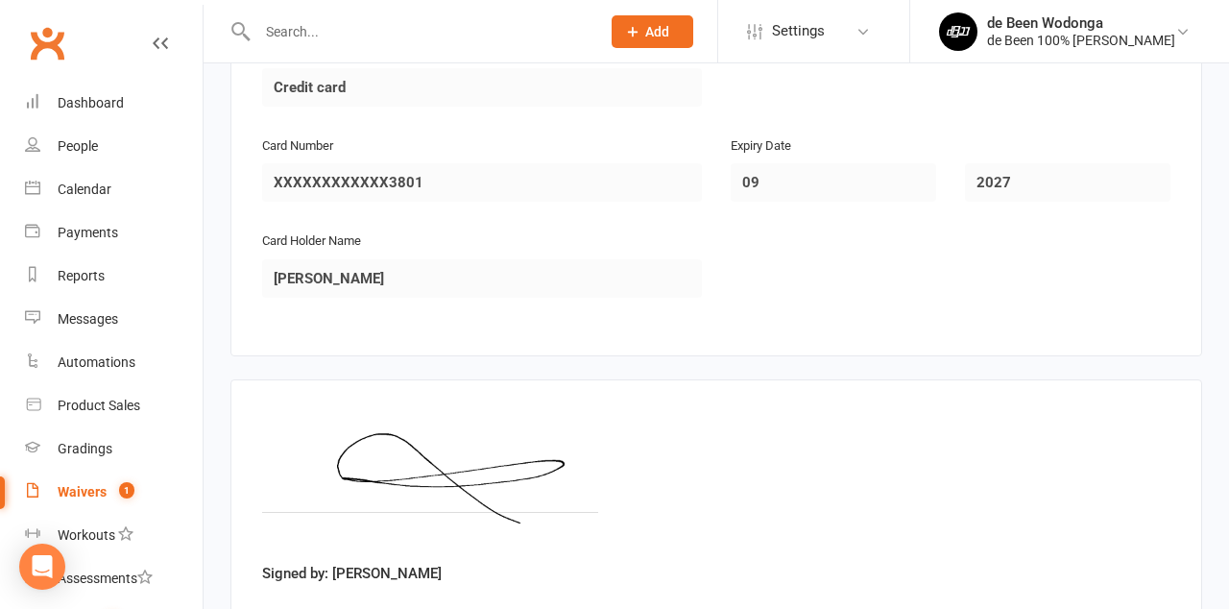
scroll to position [2664, 0]
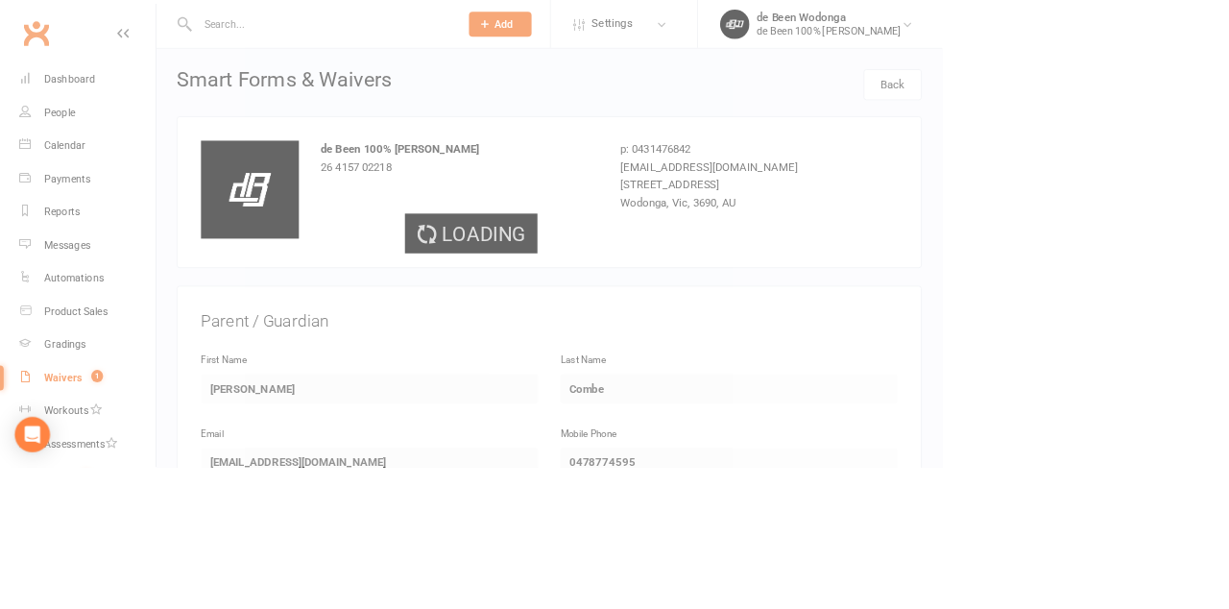
select select "25"
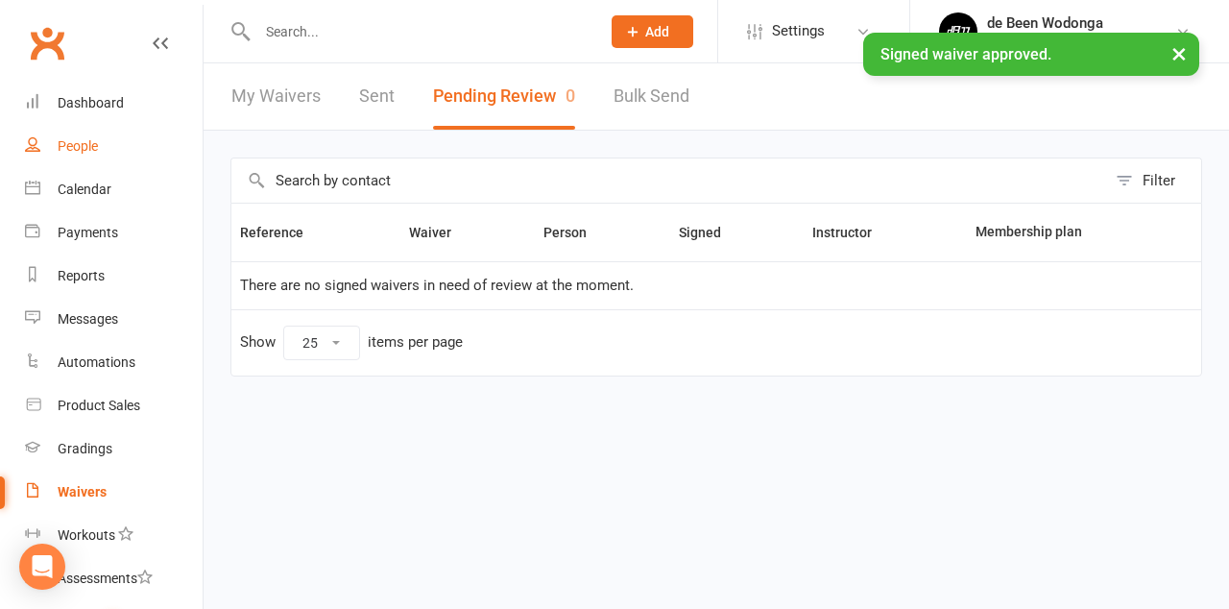
click at [81, 146] on div "People" at bounding box center [78, 145] width 40 height 15
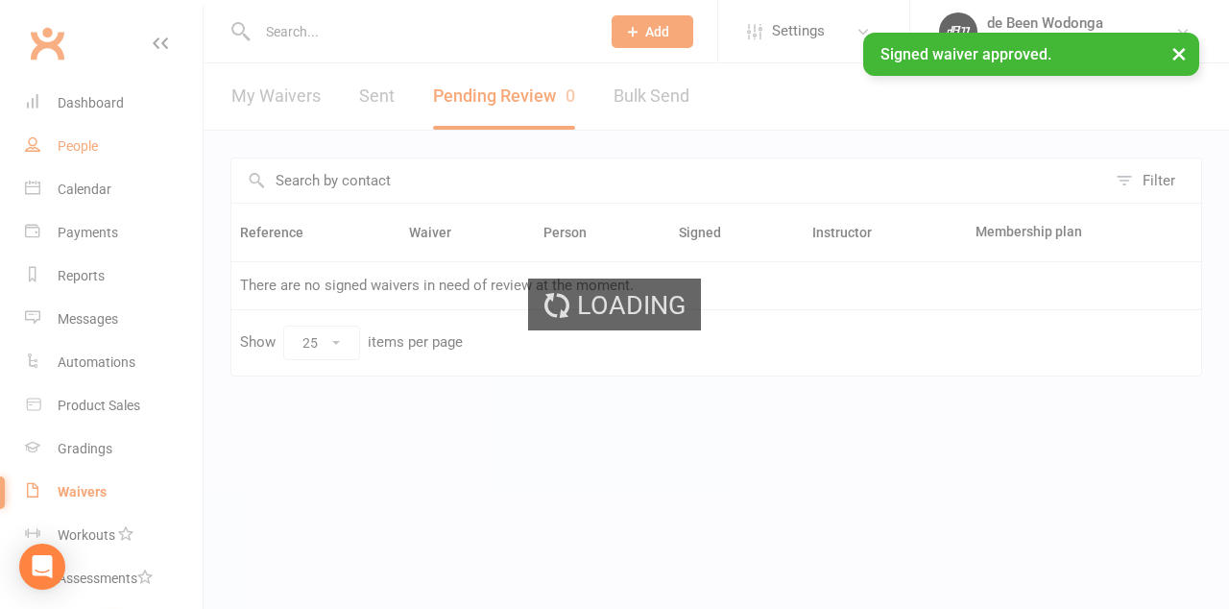
select select "50"
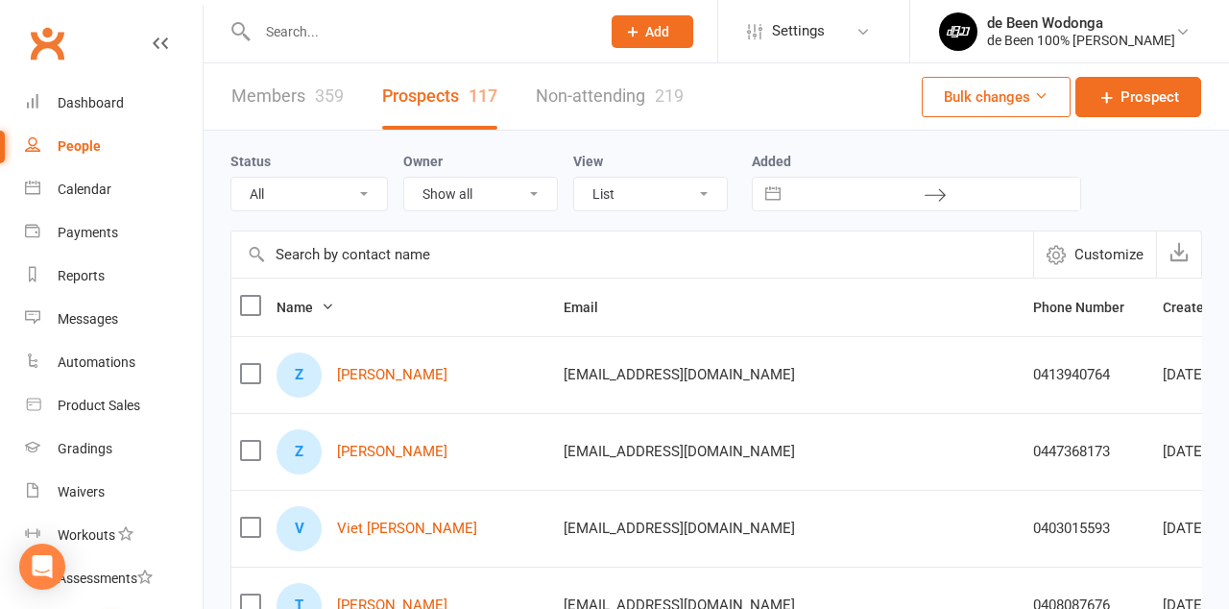
click at [418, 246] on input "text" at bounding box center [632, 254] width 802 height 46
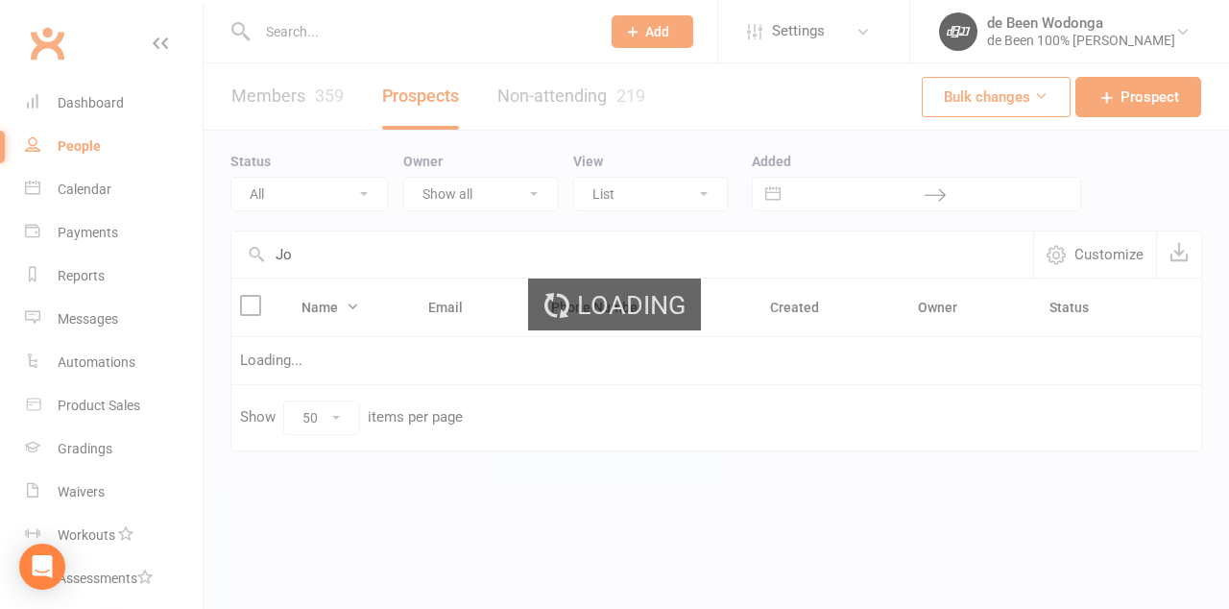
type input "J"
